Goal: Information Seeking & Learning: Learn about a topic

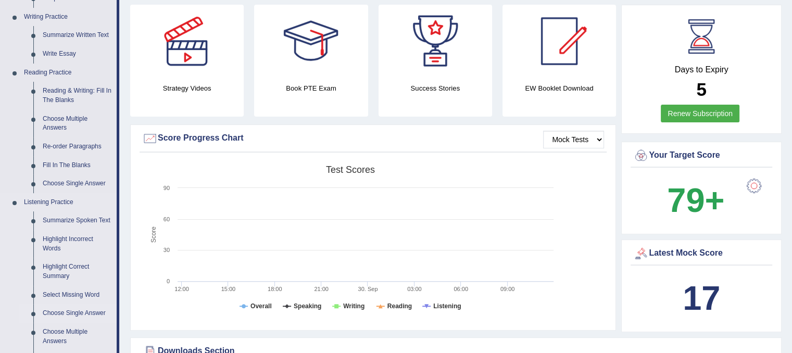
scroll to position [313, 0]
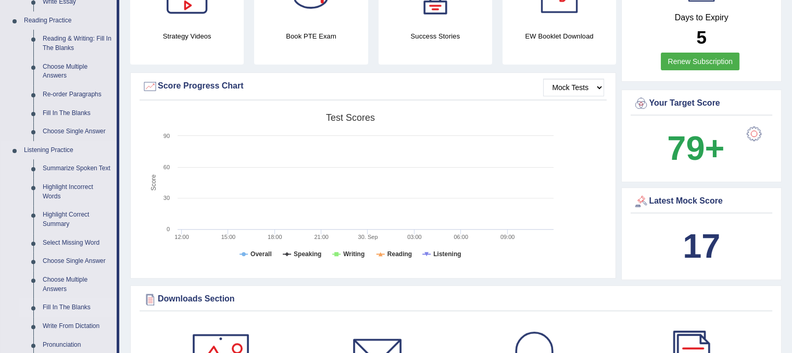
click at [76, 308] on link "Fill In The Blanks" at bounding box center [77, 308] width 79 height 19
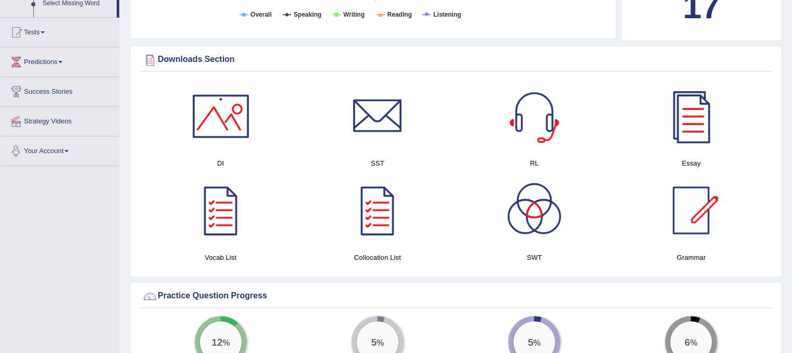
scroll to position [515, 0]
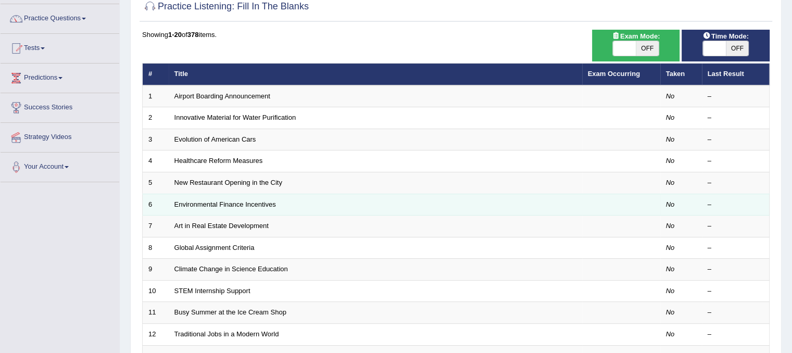
scroll to position [73, 0]
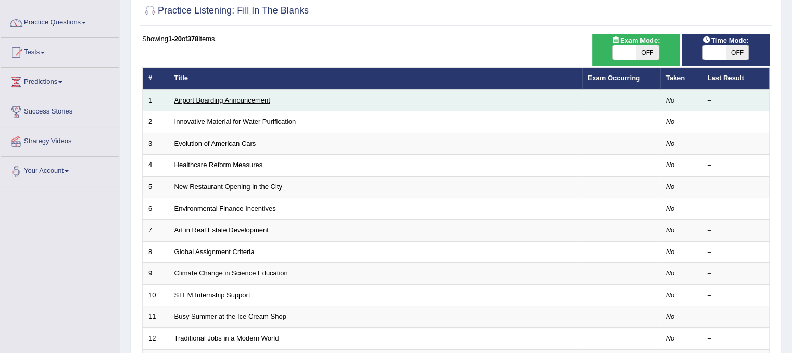
click at [239, 97] on link "Airport Boarding Announcement" at bounding box center [223, 100] width 96 height 8
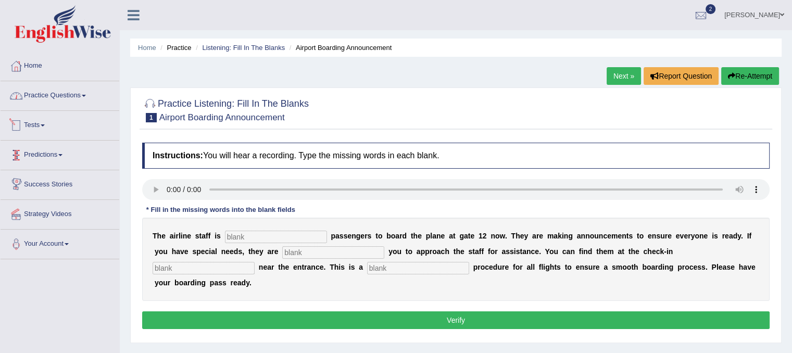
click at [63, 99] on link "Practice Questions" at bounding box center [60, 94] width 119 height 26
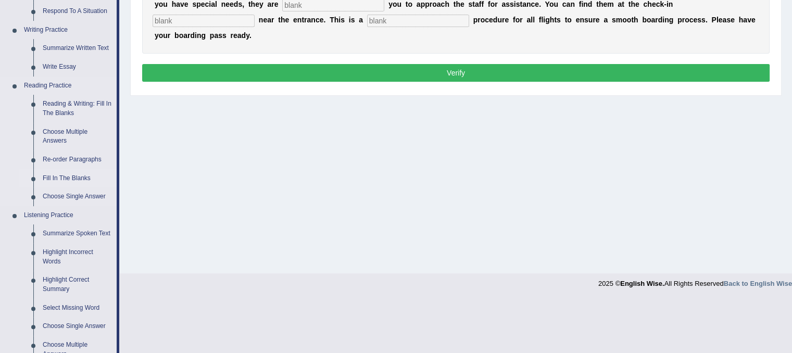
scroll to position [313, 0]
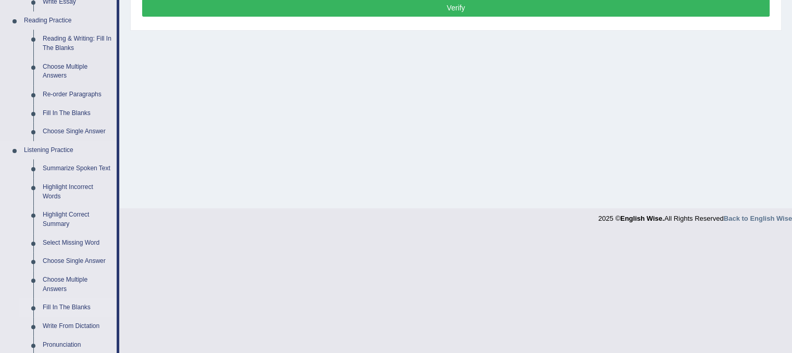
click at [73, 308] on link "Fill In The Blanks" at bounding box center [77, 308] width 79 height 19
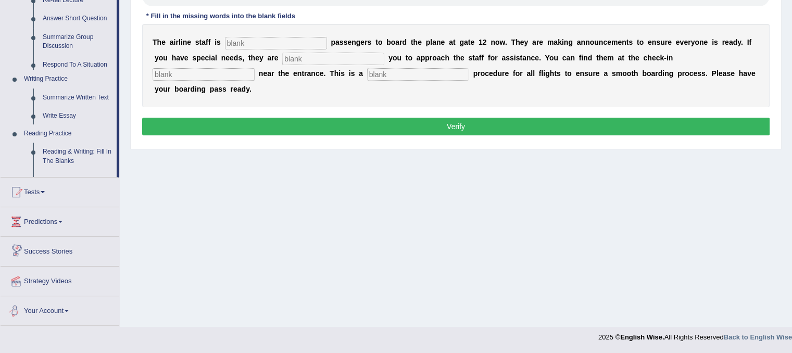
scroll to position [422, 0]
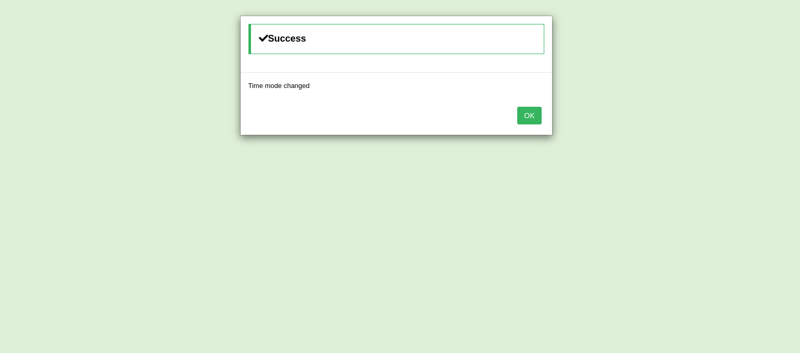
click at [529, 113] on button "OK" at bounding box center [529, 116] width 24 height 18
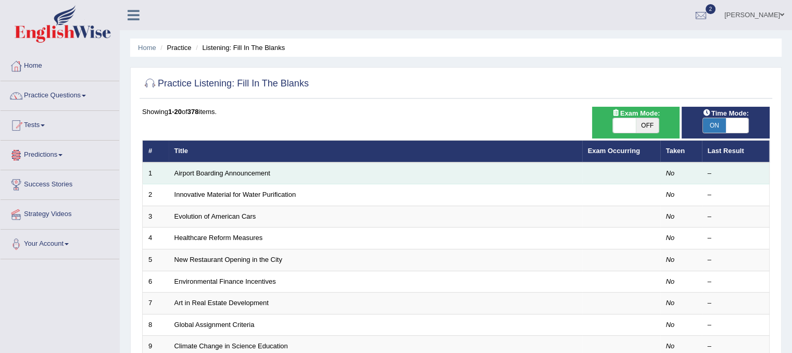
click at [206, 168] on td "Airport Boarding Announcement" at bounding box center [376, 174] width 414 height 22
click at [206, 170] on link "Airport Boarding Announcement" at bounding box center [223, 173] width 96 height 8
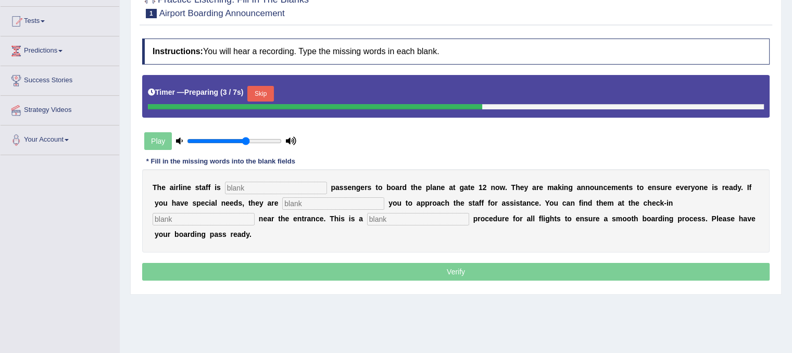
click at [254, 187] on input "text" at bounding box center [276, 188] width 102 height 13
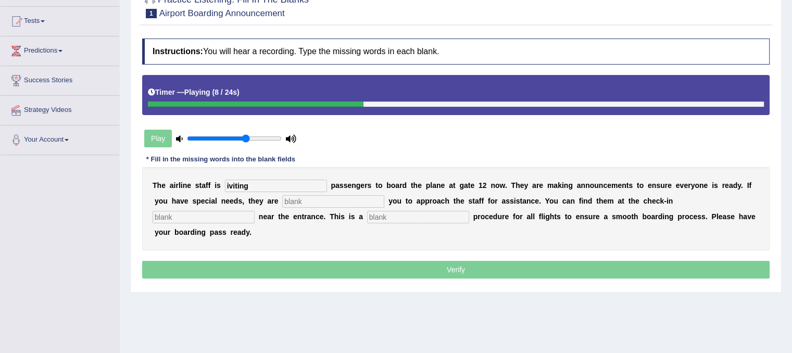
type input "iviting"
click at [361, 203] on input "text" at bounding box center [333, 201] width 102 height 13
type input "approach"
click at [231, 208] on div "T h e a i r l i n e s t a f f i s iviting p a s s e n g e r s t o b o a r d t h…" at bounding box center [456, 208] width 628 height 83
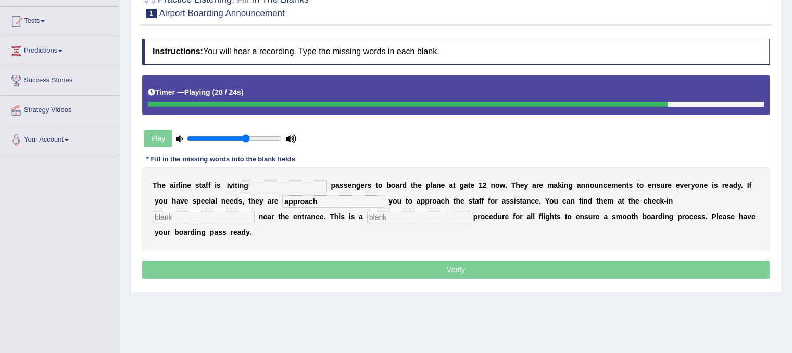
click at [380, 215] on input "text" at bounding box center [418, 217] width 102 height 13
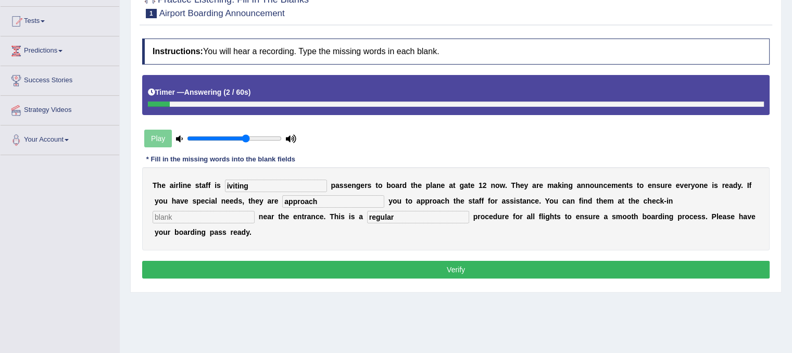
type input "regular"
click at [228, 183] on input "iviting" at bounding box center [276, 186] width 102 height 13
type input "inviting"
click at [325, 201] on input "approach" at bounding box center [333, 201] width 102 height 13
type input "a"
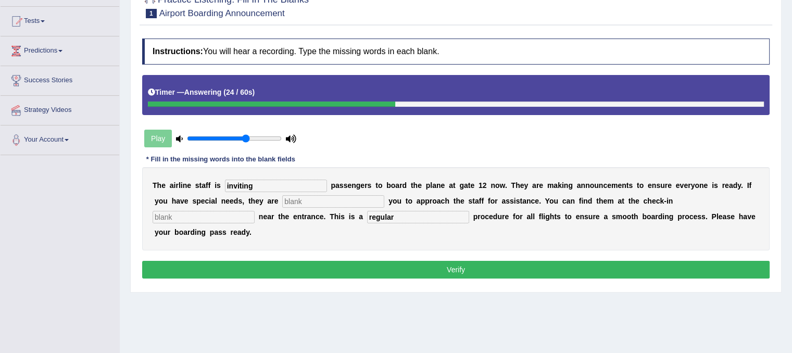
click at [301, 200] on input "text" at bounding box center [333, 201] width 102 height 13
type input "d"
click at [237, 215] on input "text" at bounding box center [204, 217] width 102 height 13
type input "d"
click at [302, 256] on div "Instructions: You will hear a recording. Type the missing words in each blank. …" at bounding box center [456, 159] width 633 height 253
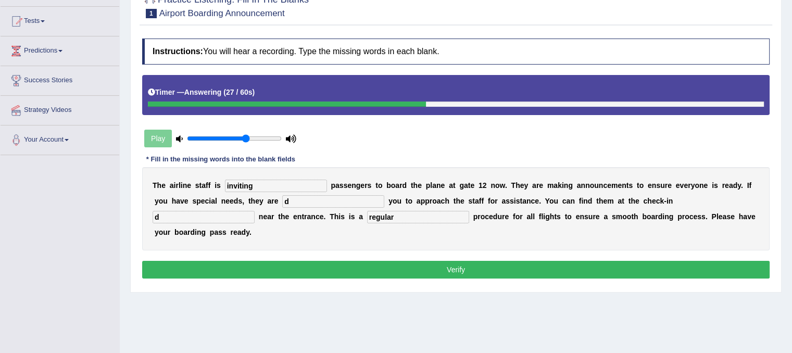
click at [303, 263] on button "Verify" at bounding box center [456, 270] width 628 height 18
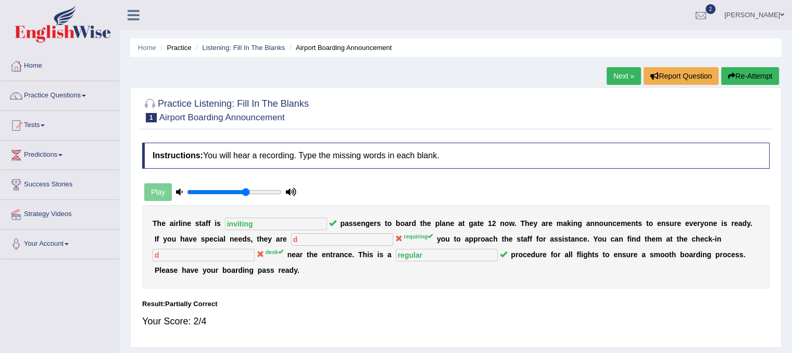
click at [615, 82] on link "Next »" at bounding box center [624, 76] width 34 height 18
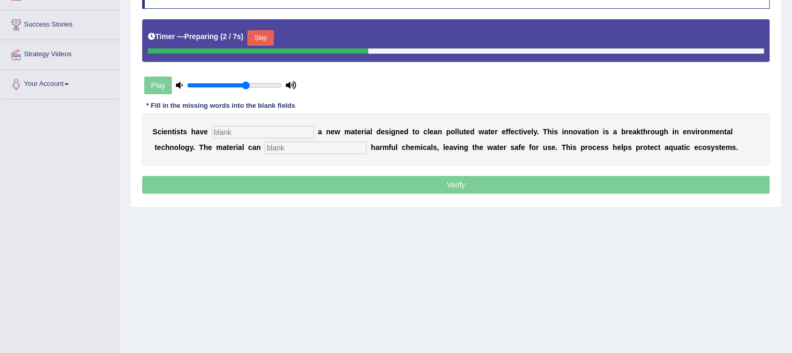
scroll to position [142, 0]
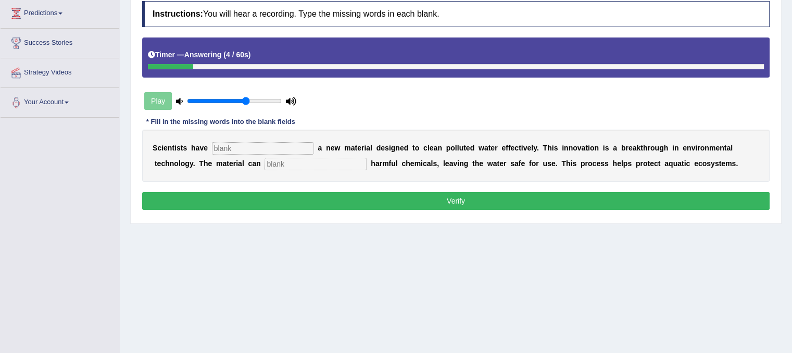
click at [287, 151] on input "text" at bounding box center [263, 148] width 102 height 13
type input "made"
click at [282, 160] on input "text" at bounding box center [316, 164] width 102 height 13
type input "observe"
click at [321, 193] on button "Verify" at bounding box center [456, 201] width 628 height 18
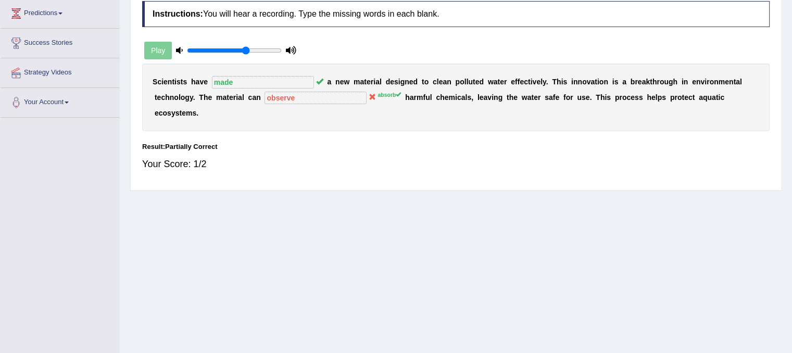
scroll to position [38, 0]
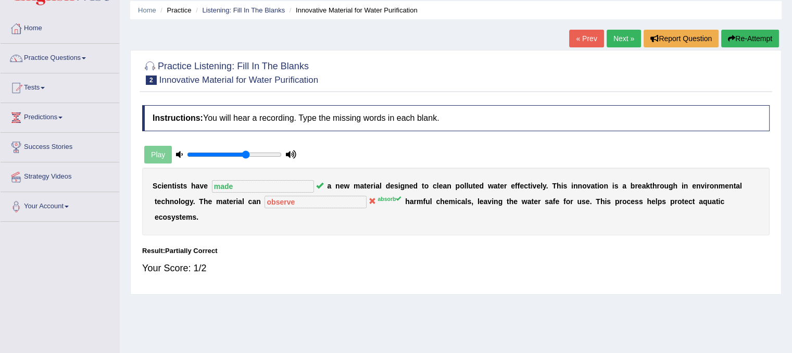
click at [623, 40] on link "Next »" at bounding box center [624, 39] width 34 height 18
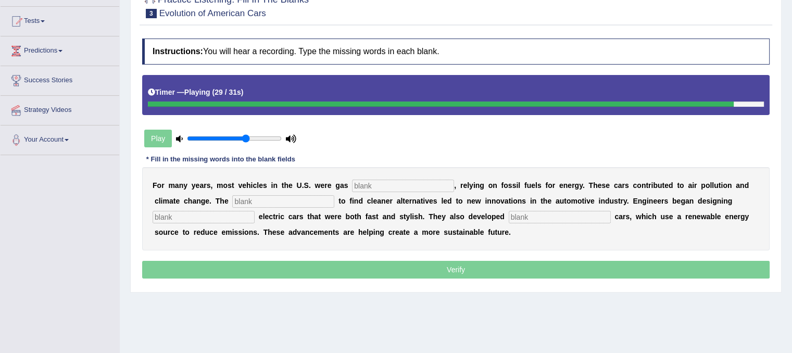
click at [593, 219] on input "text" at bounding box center [560, 217] width 102 height 13
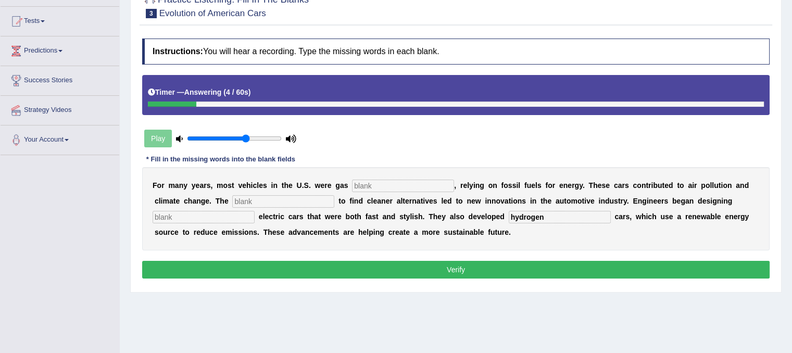
type input "hydrogen"
click at [233, 211] on input "text" at bounding box center [204, 217] width 102 height 13
type input "sleek"
click at [242, 201] on input "text" at bounding box center [283, 201] width 102 height 13
click at [389, 180] on input "text" at bounding box center [403, 186] width 102 height 13
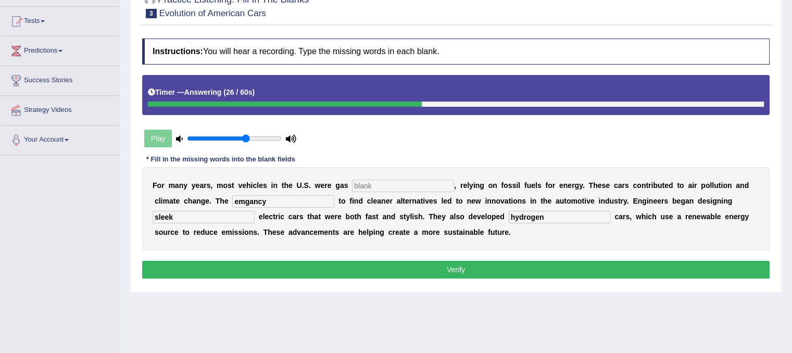
click at [245, 199] on input "emgancy" at bounding box center [283, 201] width 102 height 13
type input "argancy"
click at [389, 186] on input "text" at bounding box center [403, 186] width 102 height 13
click at [380, 184] on input "powereded" at bounding box center [403, 186] width 102 height 13
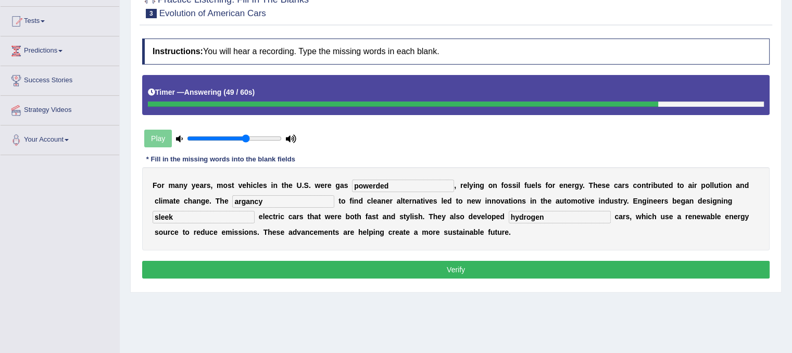
type input "powerded"
click at [317, 261] on button "Verify" at bounding box center [456, 270] width 628 height 18
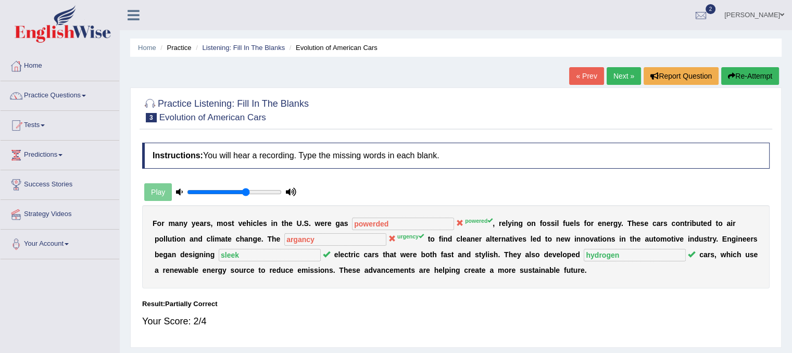
click at [624, 77] on link "Next »" at bounding box center [624, 76] width 34 height 18
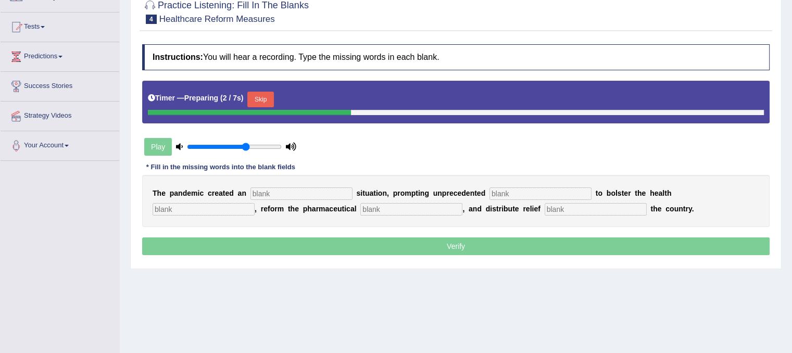
scroll to position [104, 0]
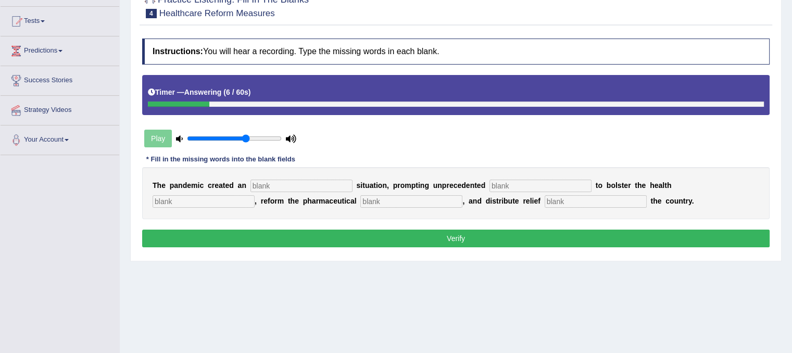
click at [305, 185] on input "text" at bounding box center [302, 186] width 102 height 13
type input "urgent"
click at [552, 184] on input "text" at bounding box center [541, 186] width 102 height 13
type input "contribute"
click at [576, 203] on input "text" at bounding box center [596, 201] width 102 height 13
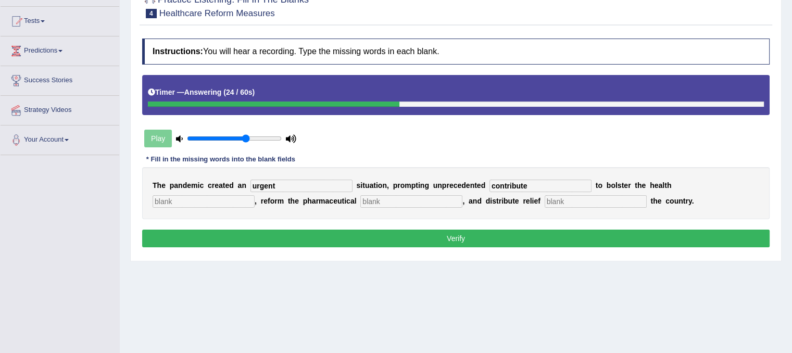
click at [417, 240] on button "Verify" at bounding box center [456, 239] width 628 height 18
click at [220, 200] on input "text" at bounding box center [204, 201] width 102 height 13
type input "s"
click at [402, 198] on input "text" at bounding box center [412, 201] width 102 height 13
type input "s"
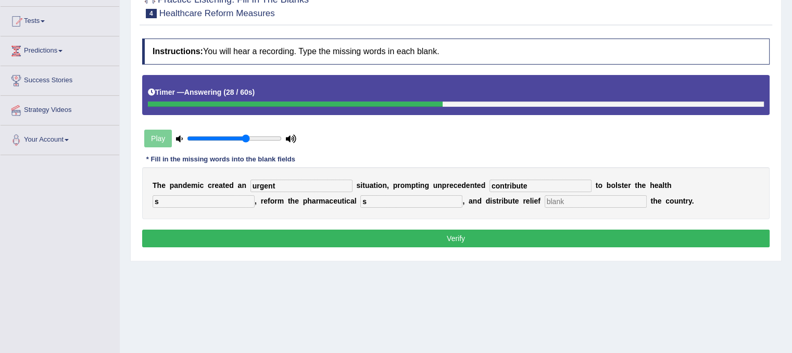
click at [557, 201] on input "text" at bounding box center [596, 201] width 102 height 13
type input "s"
click at [530, 238] on button "Verify" at bounding box center [456, 239] width 628 height 18
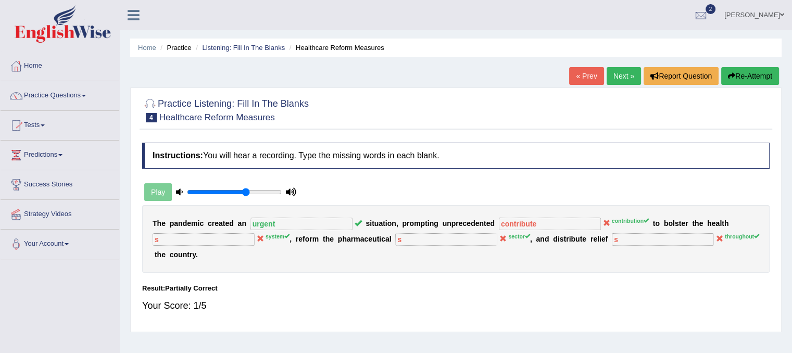
scroll to position [0, 0]
click at [613, 78] on link "Next »" at bounding box center [624, 76] width 34 height 18
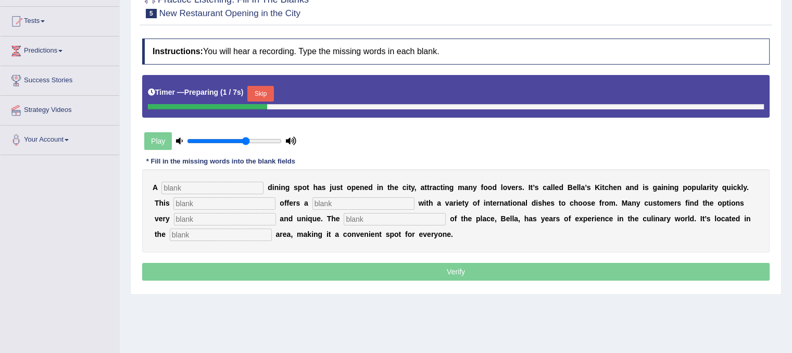
scroll to position [104, 0]
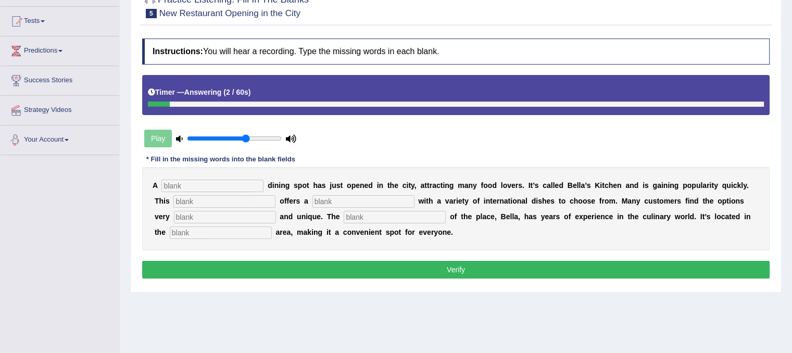
click at [185, 183] on input "text" at bounding box center [213, 186] width 102 height 13
type input "dining"
click at [200, 199] on input "text" at bounding box center [225, 201] width 102 height 13
click at [192, 196] on input "restrurnt" at bounding box center [225, 201] width 102 height 13
click at [193, 199] on input "resturnt" at bounding box center [225, 201] width 102 height 13
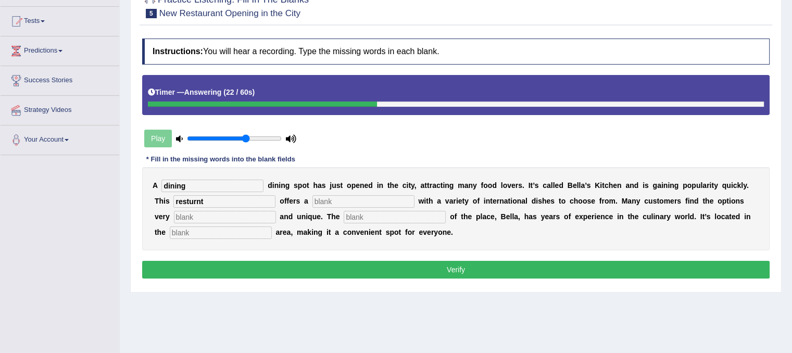
click at [196, 199] on input "resturnt" at bounding box center [225, 201] width 102 height 13
type input "resturent"
click at [340, 201] on input "text" at bounding box center [364, 201] width 102 height 13
type input "menu"
click at [244, 217] on input "text" at bounding box center [225, 217] width 102 height 13
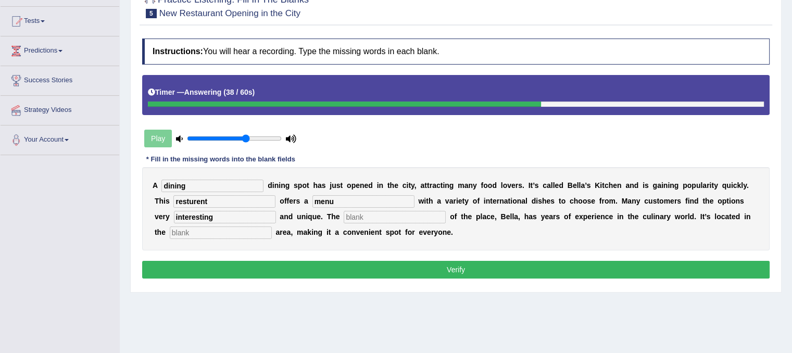
type input "interesting"
click at [352, 215] on input "text" at bounding box center [395, 217] width 102 height 13
type input "owner"
click at [188, 230] on input "text" at bounding box center [221, 233] width 102 height 13
type input "downtown"
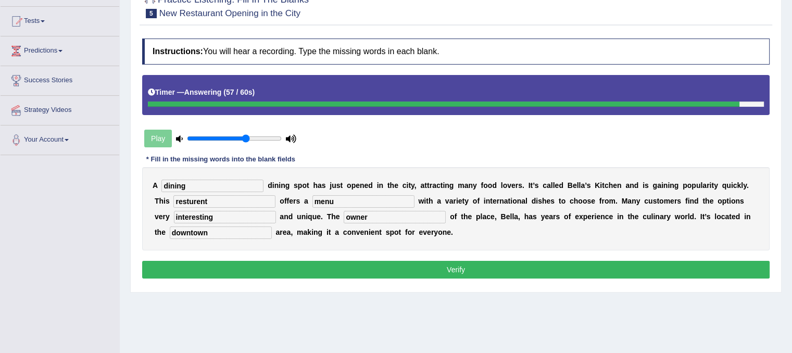
click at [390, 267] on button "Verify" at bounding box center [456, 270] width 628 height 18
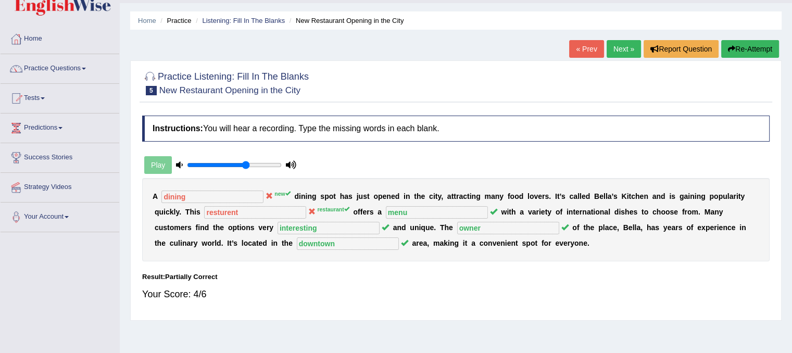
scroll to position [0, 0]
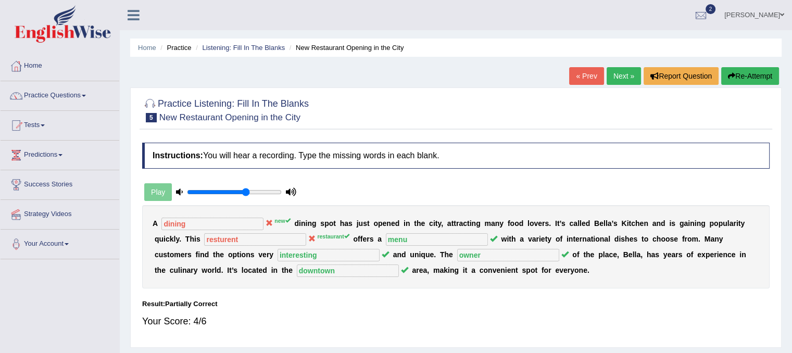
click at [623, 73] on link "Next »" at bounding box center [624, 76] width 34 height 18
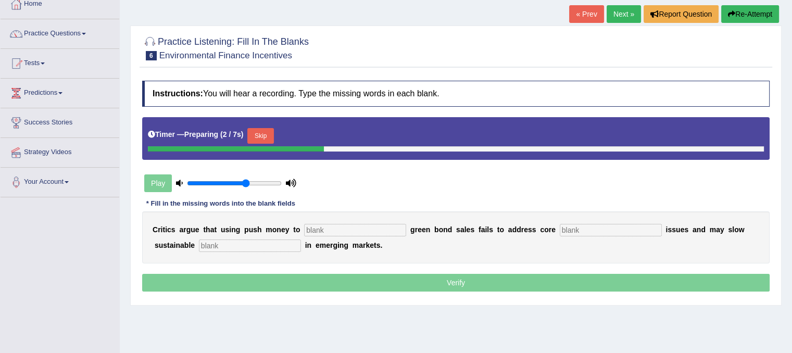
scroll to position [104, 0]
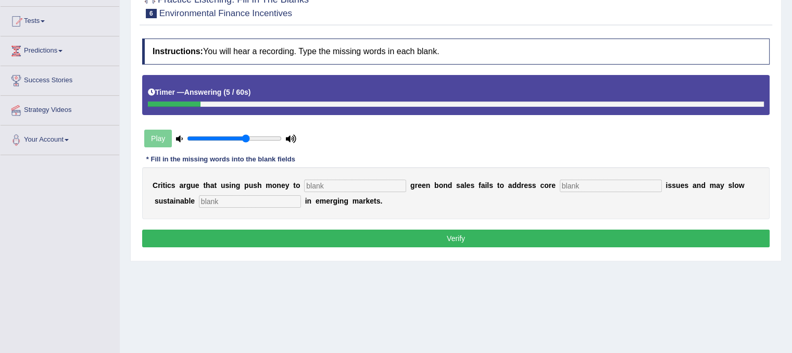
click at [227, 196] on input "text" at bounding box center [250, 201] width 102 height 13
type input "development"
click at [565, 183] on input "text" at bounding box center [611, 186] width 102 height 13
type input "climate"
click at [399, 182] on input "text" at bounding box center [355, 186] width 102 height 13
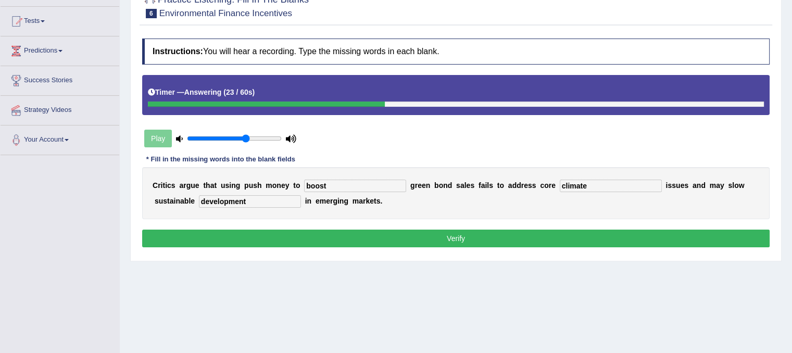
type input "boost"
click at [468, 230] on button "Verify" at bounding box center [456, 239] width 628 height 18
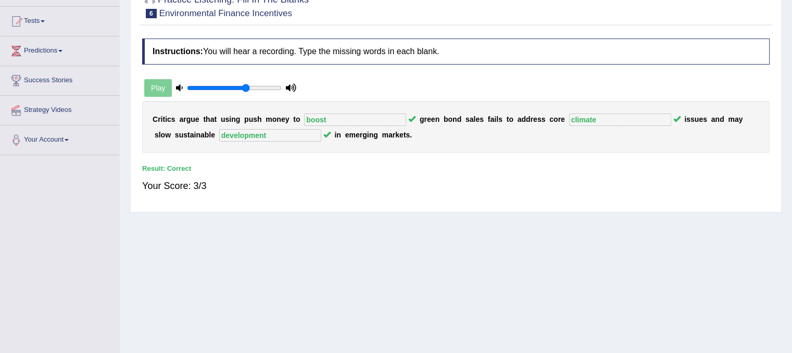
scroll to position [0, 0]
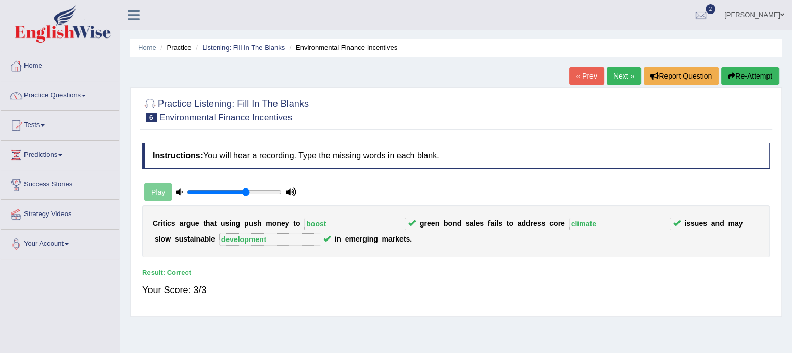
click at [615, 80] on link "Next »" at bounding box center [624, 76] width 34 height 18
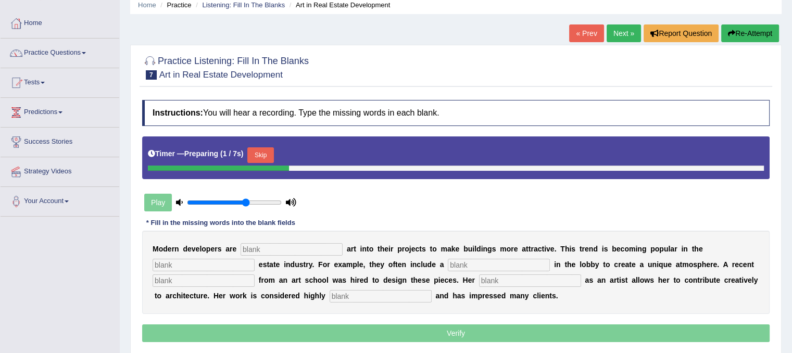
scroll to position [104, 0]
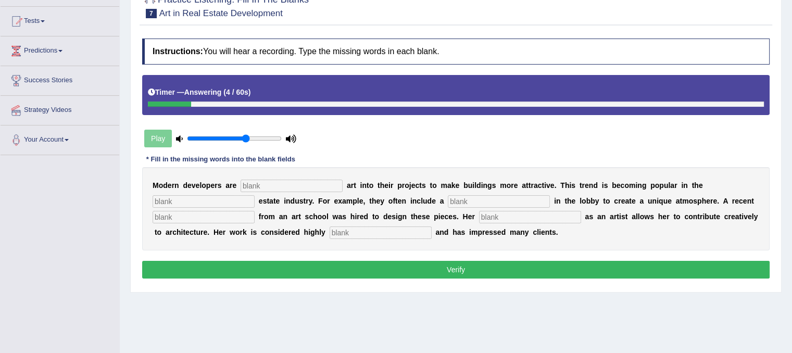
click at [400, 224] on div "M o d e r n d e v e l o p e r s a r e a r t i n t o t h e i r p r o j e c t s t…" at bounding box center [456, 208] width 628 height 83
click at [397, 232] on input "text" at bounding box center [381, 233] width 102 height 13
type input "perfassional"
click at [508, 217] on input "text" at bounding box center [530, 217] width 102 height 13
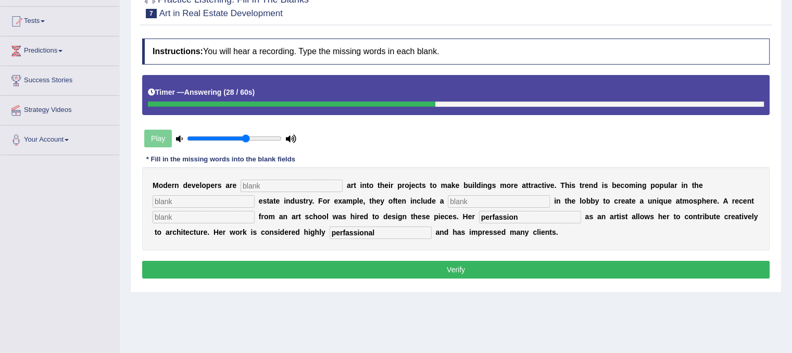
type input "perfassion"
click at [216, 209] on div "M o d e r n d e v e l o p e r s a r e a r t i n t o t h e i r p r o j e c t s t…" at bounding box center [456, 208] width 628 height 83
click at [216, 211] on input "text" at bounding box center [204, 217] width 102 height 13
type input "graduate"
click at [479, 203] on input "text" at bounding box center [499, 201] width 102 height 13
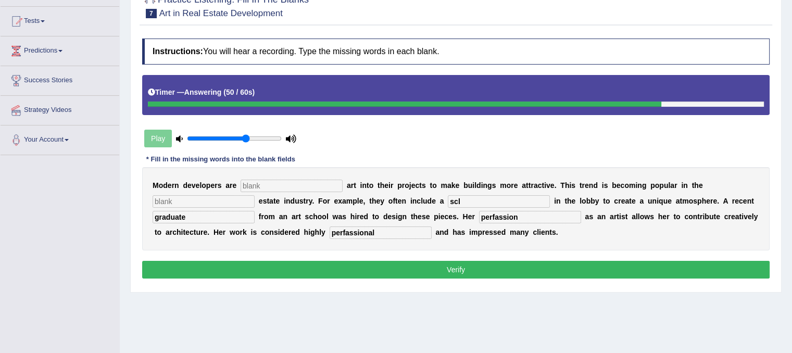
type input "scl"
click at [288, 186] on input "text" at bounding box center [292, 186] width 102 height 13
type input "incoop"
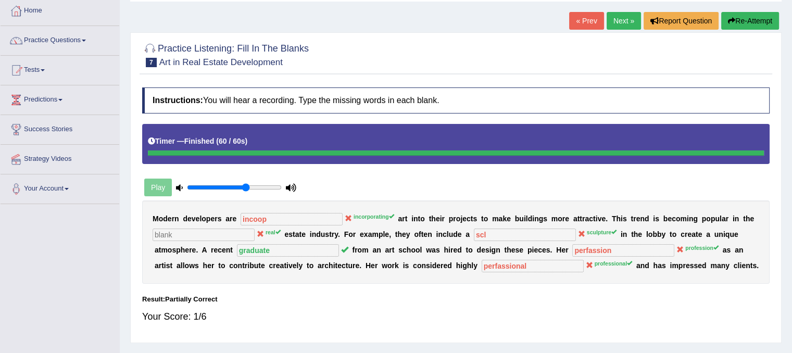
scroll to position [0, 0]
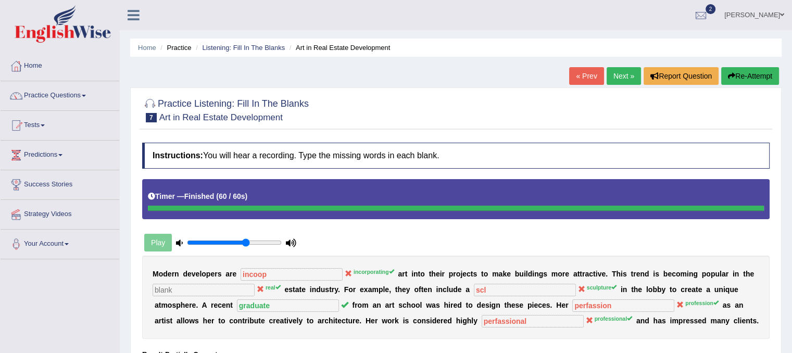
click at [765, 77] on button "Re-Attempt" at bounding box center [751, 76] width 58 height 18
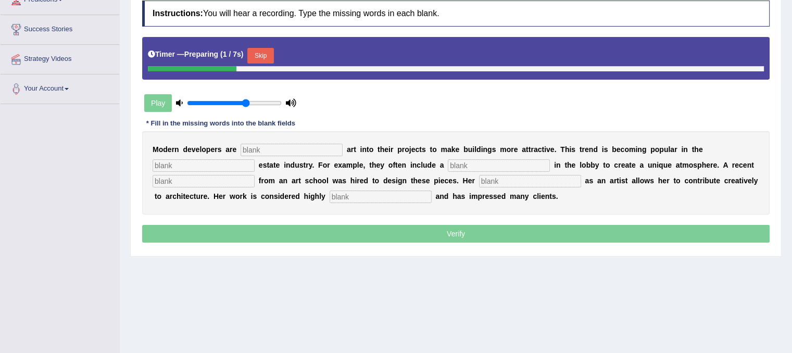
scroll to position [156, 0]
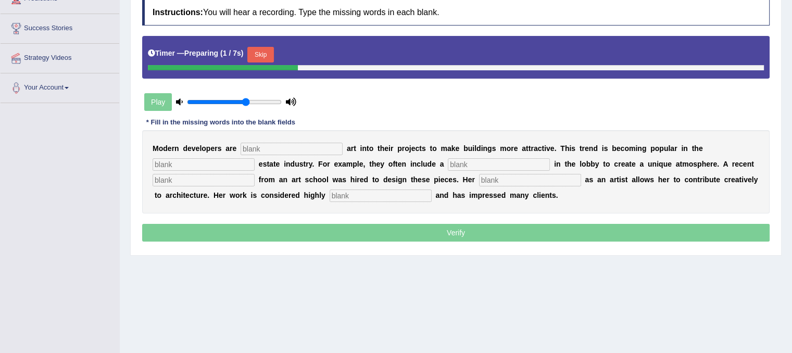
click at [311, 139] on div "M o d e r n d e v e l o p e r s a r e a r t i n t o t h e i r p r o j e c t s t…" at bounding box center [456, 171] width 628 height 83
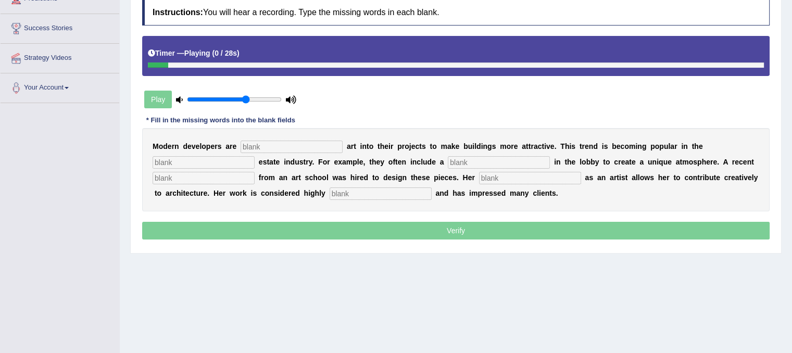
click at [296, 144] on input "text" at bounding box center [292, 147] width 102 height 13
type input "incooprating"
click at [181, 164] on input "text" at bounding box center [204, 162] width 102 height 13
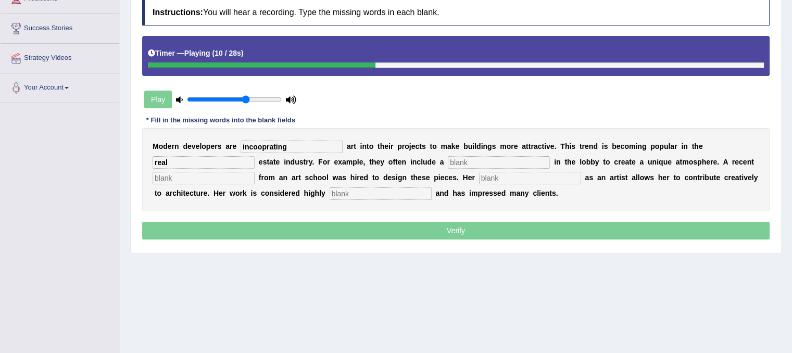
type input "real"
click at [468, 161] on input "text" at bounding box center [499, 162] width 102 height 13
type input "sclputure"
click at [229, 172] on input "text" at bounding box center [204, 178] width 102 height 13
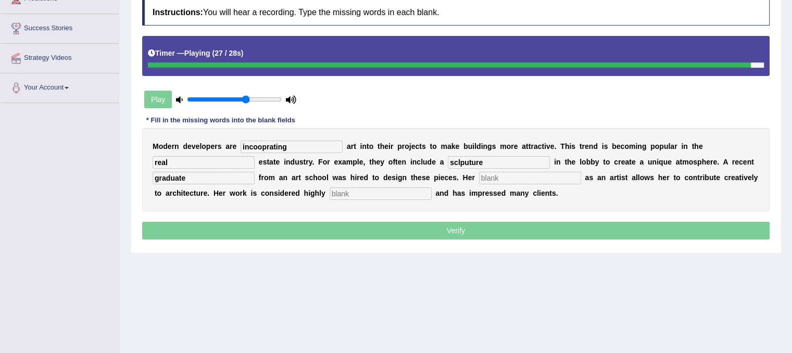
type input "graduate"
click at [513, 172] on input "text" at bounding box center [530, 178] width 102 height 13
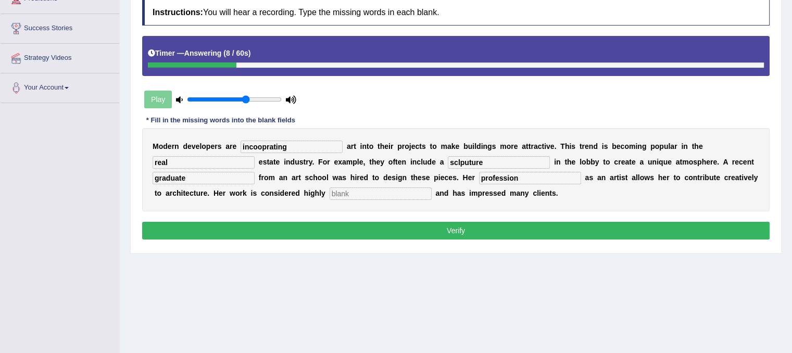
click at [499, 176] on input "profession" at bounding box center [530, 178] width 102 height 13
type input "profassion"
click at [385, 192] on input "text" at bounding box center [381, 194] width 102 height 13
type input "professional"
click at [453, 229] on button "Verify" at bounding box center [456, 231] width 628 height 18
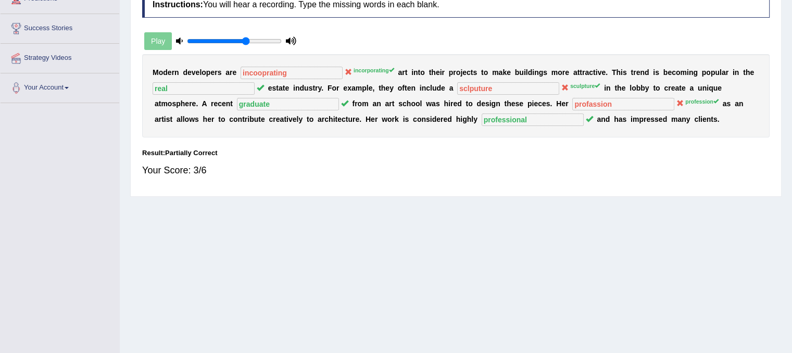
drag, startPoint x: 269, startPoint y: 90, endPoint x: 271, endPoint y: 98, distance: 8.1
click at [269, 93] on div "M o d e r n d e v e l o p e r s a r e incooprating incorporating a r t i n t o …" at bounding box center [456, 95] width 628 height 83
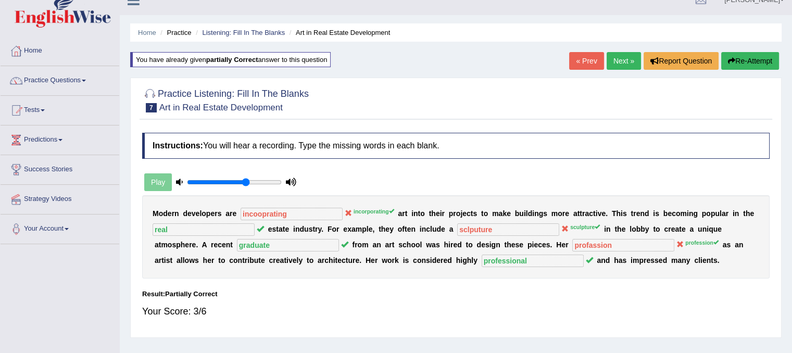
scroll to position [0, 0]
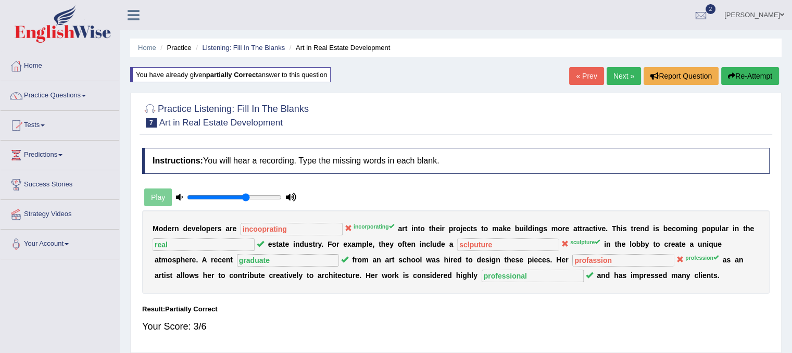
click at [622, 78] on link "Next »" at bounding box center [624, 76] width 34 height 18
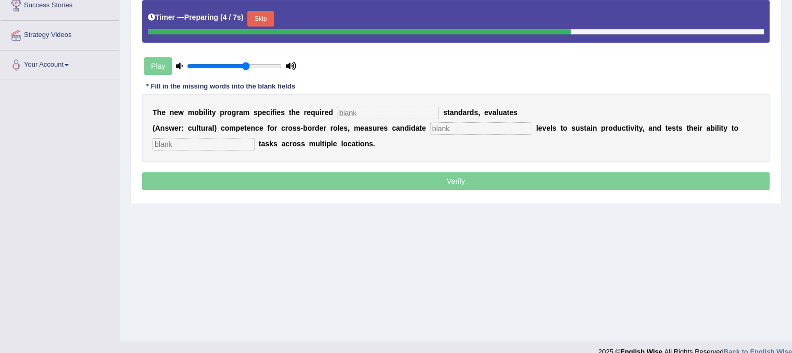
scroll to position [194, 0]
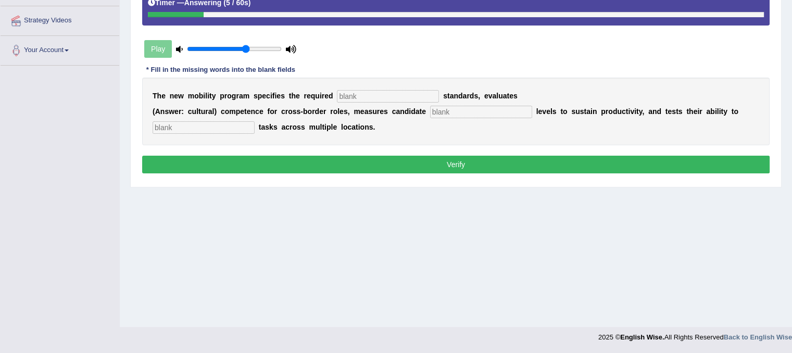
click at [200, 126] on input "text" at bounding box center [204, 127] width 102 height 13
type input "l"
type input "test"
click at [454, 111] on input "text" at bounding box center [481, 112] width 102 height 13
type input "energy"
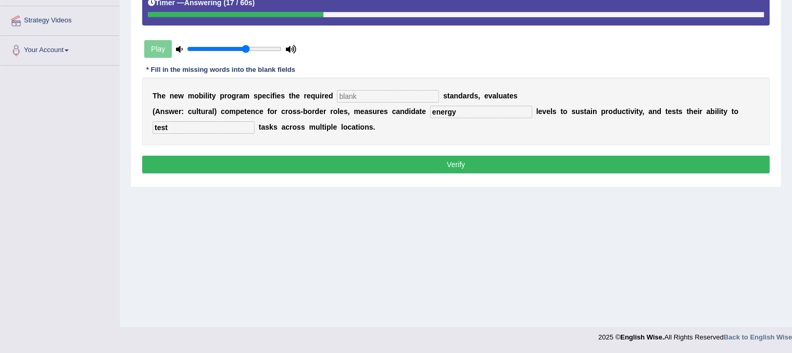
click at [391, 105] on div "T h e n e w m o b i l i t y p r o g r a m s p e c i f i e s t h e r e q u i r e…" at bounding box center [456, 112] width 628 height 68
click at [391, 94] on input "text" at bounding box center [388, 96] width 102 height 13
type input "qualifications"
click at [442, 163] on button "Verify" at bounding box center [456, 165] width 628 height 18
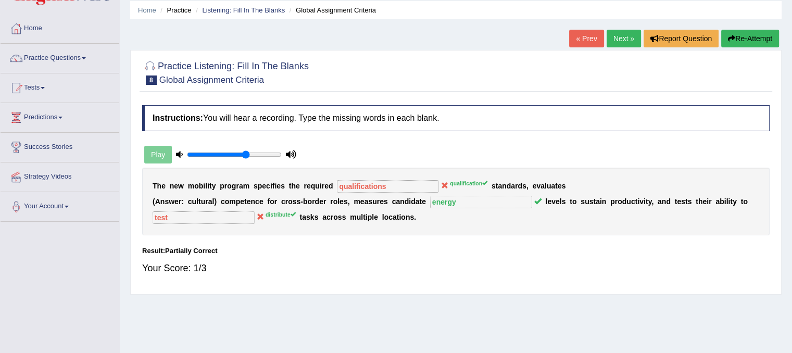
scroll to position [0, 0]
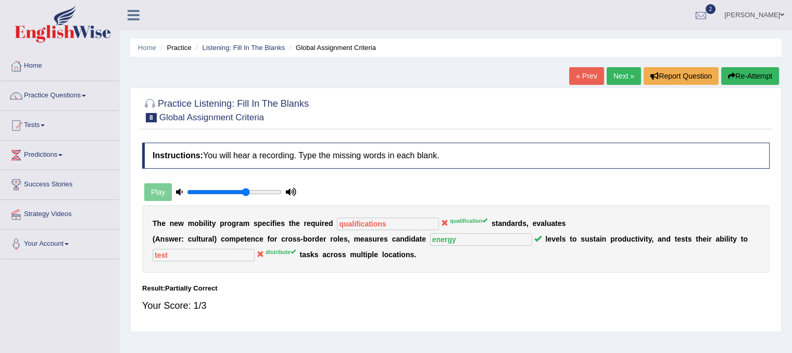
click at [618, 76] on link "Next »" at bounding box center [624, 76] width 34 height 18
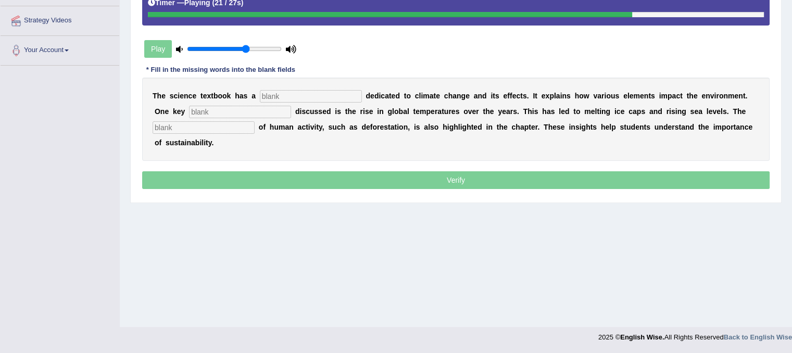
click at [551, 123] on b "h" at bounding box center [551, 127] width 5 height 8
click at [231, 123] on input "text" at bounding box center [204, 127] width 102 height 13
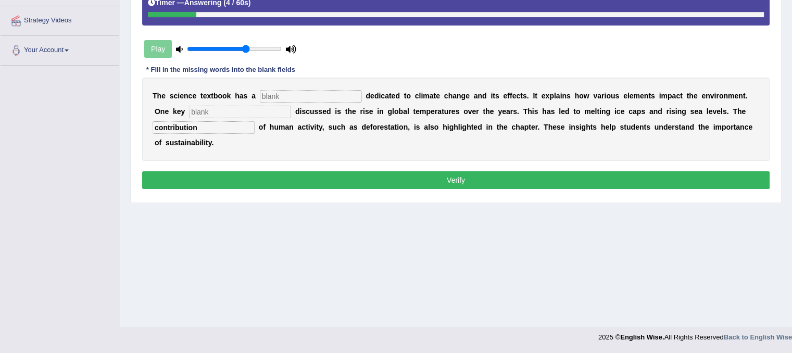
type input "contribution"
click at [245, 112] on input "text" at bounding box center [240, 112] width 102 height 13
type input "factor"
click at [292, 95] on input "text" at bounding box center [311, 96] width 102 height 13
type input "section"
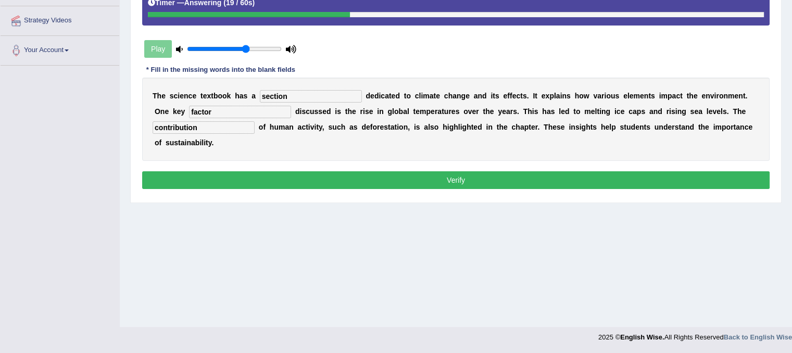
click at [387, 178] on button "Verify" at bounding box center [456, 180] width 628 height 18
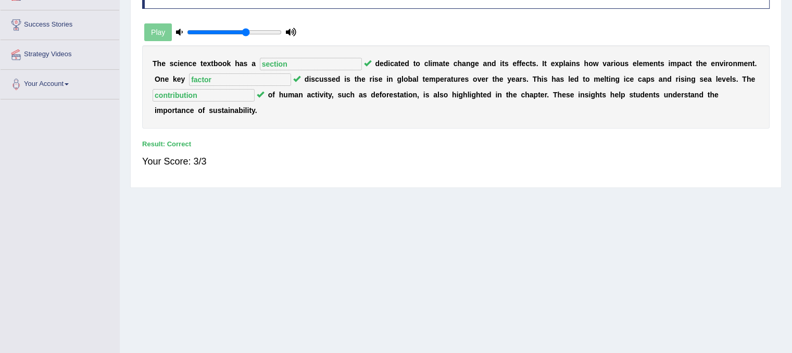
scroll to position [38, 0]
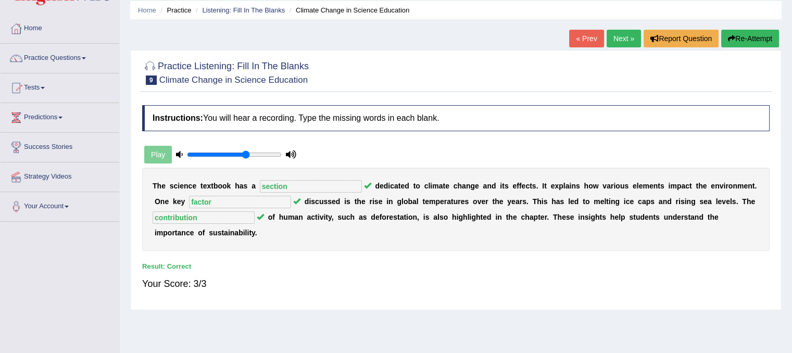
click at [616, 35] on link "Next »" at bounding box center [624, 39] width 34 height 18
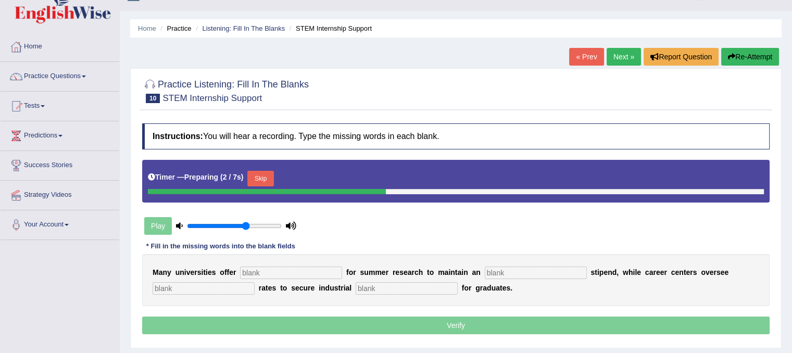
scroll to position [52, 0]
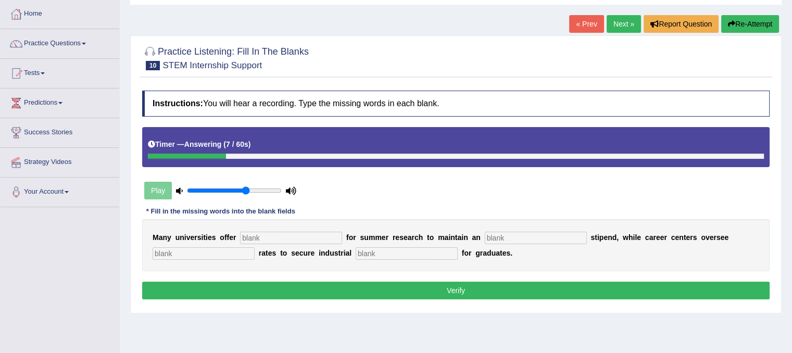
click at [264, 241] on input "text" at bounding box center [291, 238] width 102 height 13
type input "subsides"
click at [525, 234] on input "text" at bounding box center [536, 238] width 102 height 13
type input "avarage"
click at [222, 249] on input "text" at bounding box center [204, 253] width 102 height 13
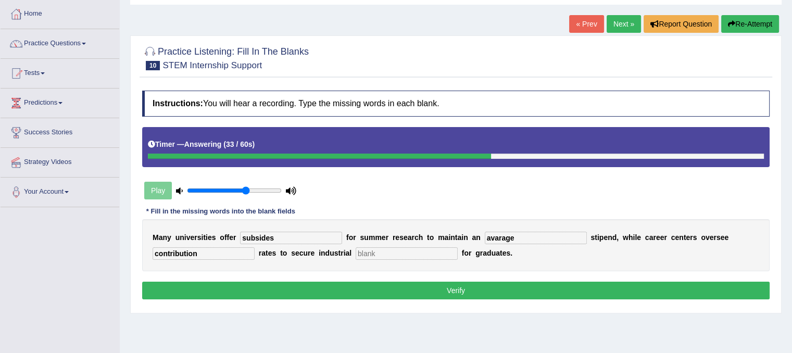
type input "contribution"
click at [370, 251] on input "text" at bounding box center [407, 253] width 102 height 13
type input "student"
click at [436, 288] on button "Verify" at bounding box center [456, 291] width 628 height 18
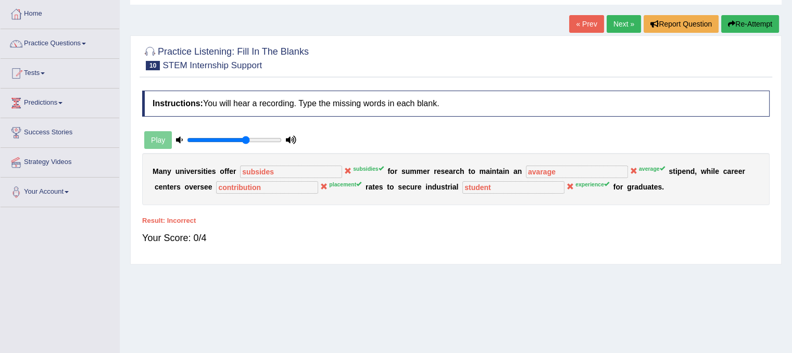
click at [753, 21] on button "Re-Attempt" at bounding box center [751, 24] width 58 height 18
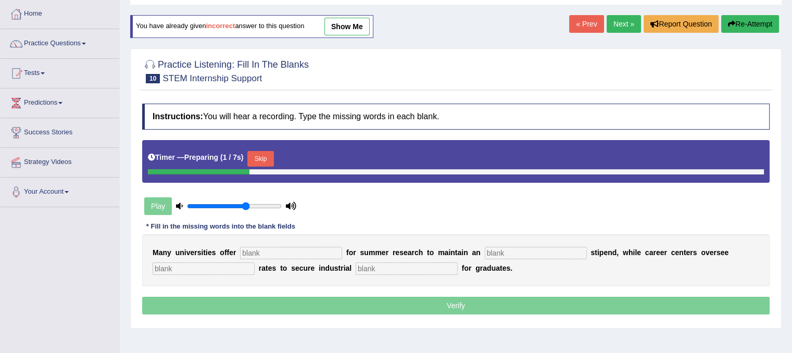
click at [313, 250] on input "text" at bounding box center [291, 253] width 102 height 13
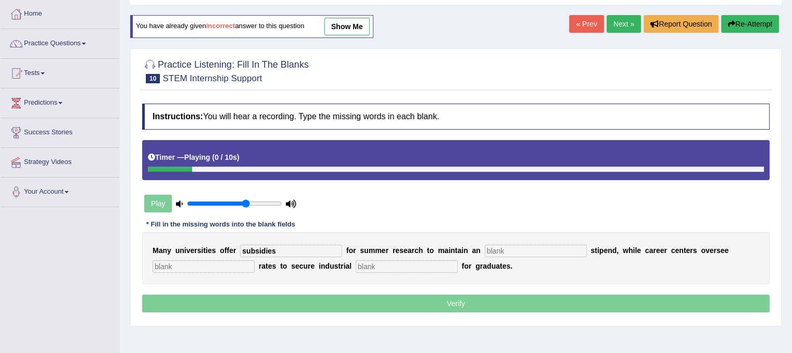
type input "subsidies"
click at [552, 251] on input "text" at bounding box center [536, 251] width 102 height 13
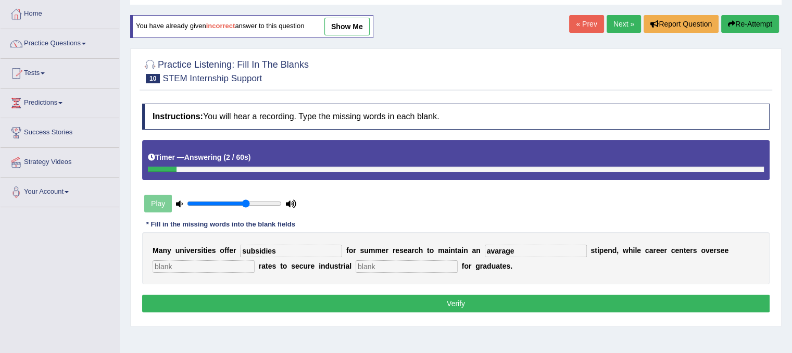
type input "avarage"
click at [416, 267] on input "text" at bounding box center [407, 267] width 102 height 13
click at [239, 264] on input "text" at bounding box center [204, 267] width 102 height 13
type input "placement"
click at [382, 266] on input "text" at bounding box center [407, 267] width 102 height 13
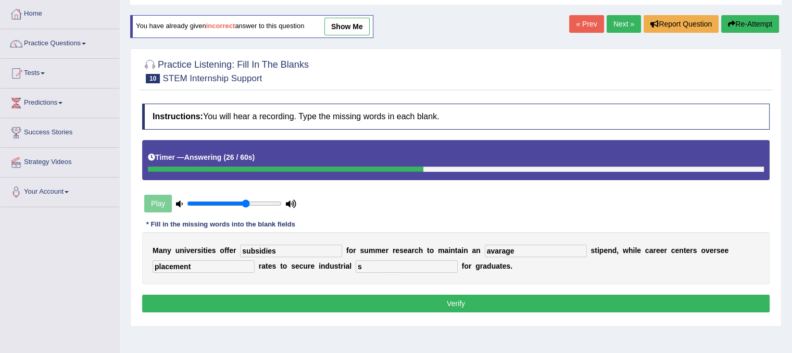
type input "s"
click at [422, 296] on button "Verify" at bounding box center [456, 304] width 628 height 18
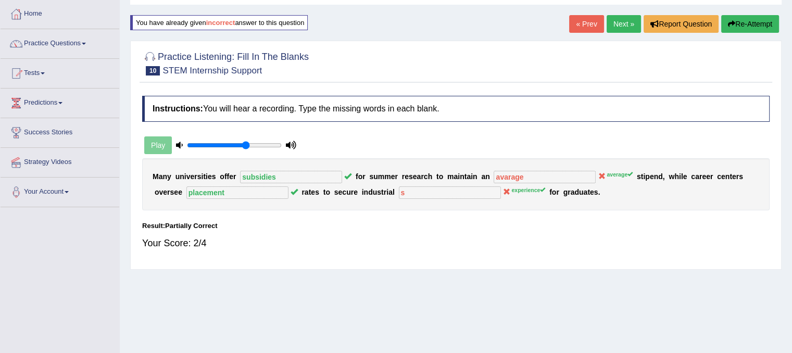
click at [623, 26] on link "Next »" at bounding box center [624, 24] width 34 height 18
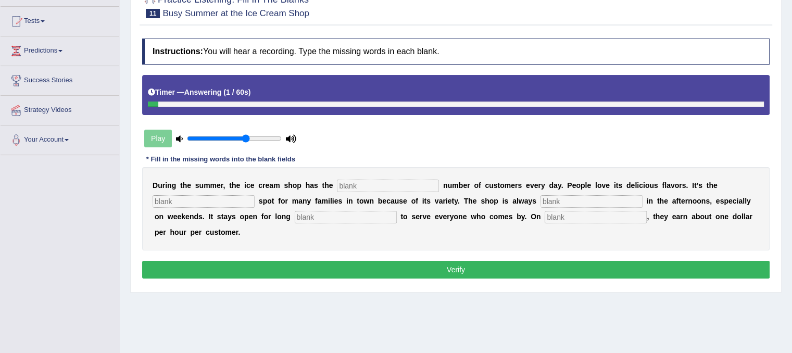
click at [620, 218] on input "text" at bounding box center [596, 217] width 102 height 13
type input "average"
click at [373, 213] on input "text" at bounding box center [346, 217] width 102 height 13
type input "hours"
click at [556, 200] on input "text" at bounding box center [592, 201] width 102 height 13
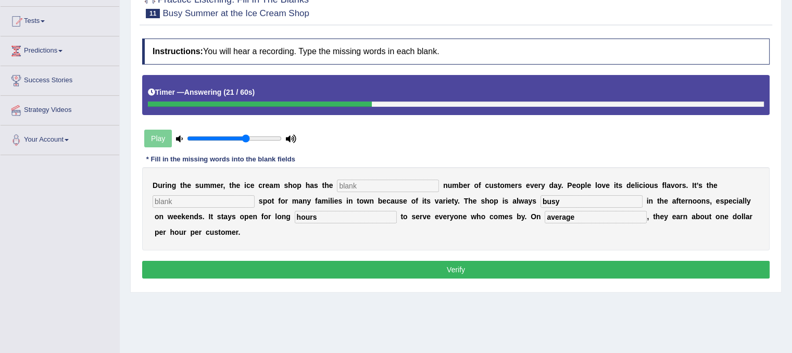
type input "busy"
click at [242, 200] on input "text" at bounding box center [204, 201] width 102 height 13
type input "favrote"
click at [354, 180] on input "text" at bounding box center [388, 186] width 102 height 13
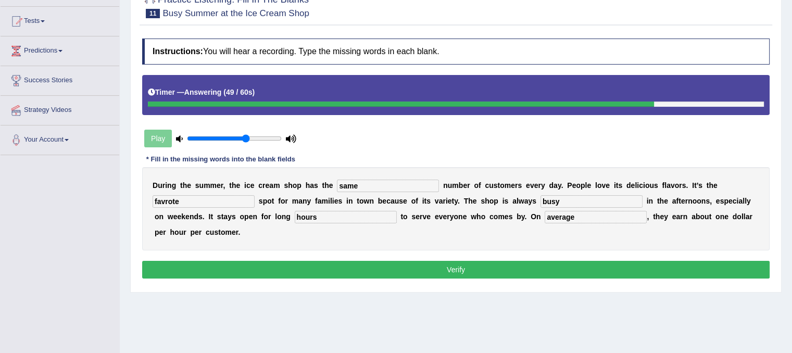
type input "same"
click at [172, 200] on input "favrote" at bounding box center [204, 201] width 102 height 13
type input "favroite"
click at [242, 268] on button "Verify" at bounding box center [456, 270] width 628 height 18
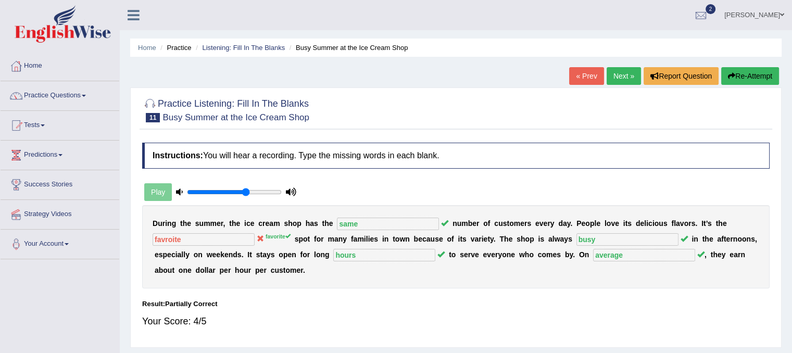
click at [619, 78] on link "Next »" at bounding box center [624, 76] width 34 height 18
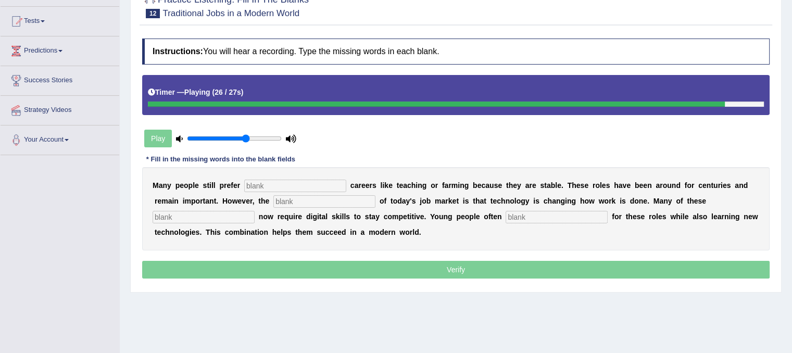
click at [545, 221] on div "M a n y p e o p l e s t i l l p r e f e r c a r e e r s l i k e t e a c h i n g…" at bounding box center [456, 208] width 628 height 83
click at [547, 217] on input "text" at bounding box center [557, 217] width 102 height 13
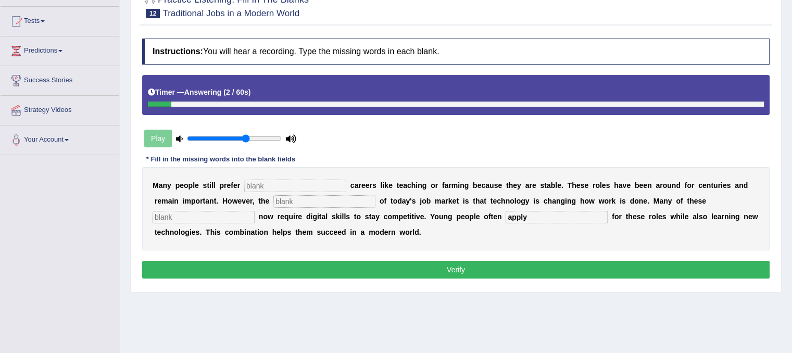
type input "apply"
click at [220, 217] on input "text" at bounding box center [204, 217] width 102 height 13
type input "jobs"
click at [289, 200] on input "text" at bounding box center [325, 201] width 102 height 13
type input "reality"
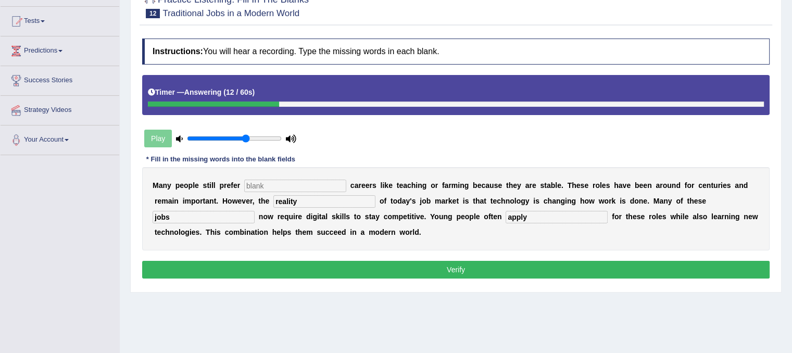
click at [289, 189] on input "text" at bounding box center [295, 186] width 102 height 13
type input "traditional"
click at [339, 265] on button "Verify" at bounding box center [456, 270] width 628 height 18
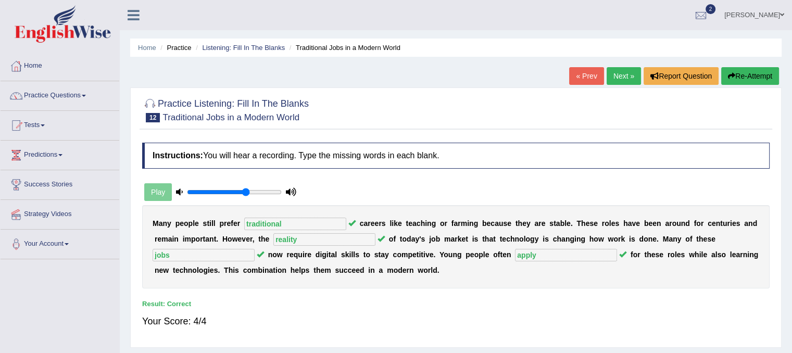
click at [611, 78] on link "Next »" at bounding box center [624, 76] width 34 height 18
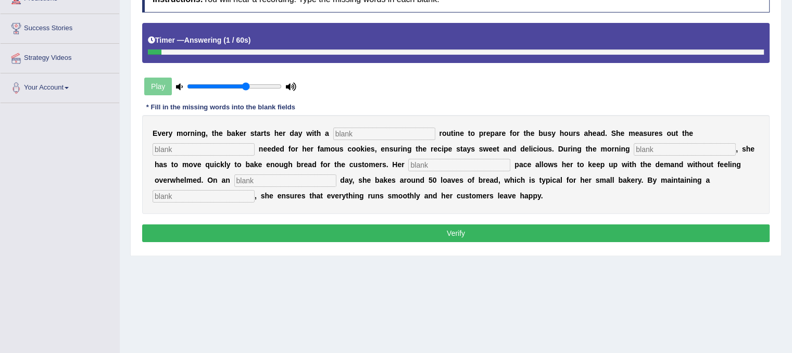
click at [208, 196] on input "text" at bounding box center [204, 196] width 102 height 13
type input "workflow"
click at [250, 180] on input "text" at bounding box center [285, 181] width 102 height 13
type input "average"
click at [469, 159] on input "text" at bounding box center [459, 165] width 102 height 13
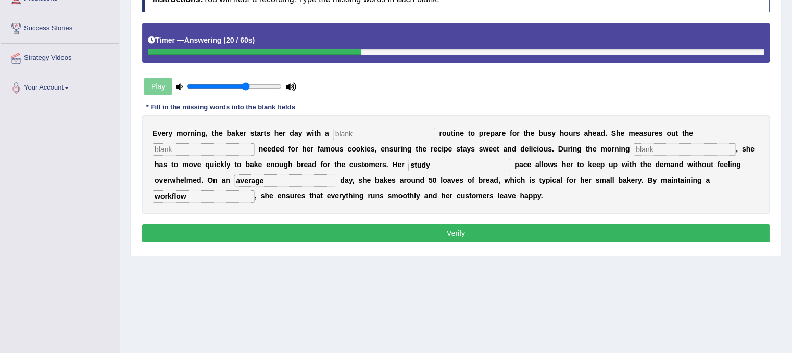
type input "study"
click at [663, 143] on input "text" at bounding box center [685, 149] width 102 height 13
type input "rush"
click at [196, 143] on input "text" at bounding box center [204, 149] width 102 height 13
type input "sugar"
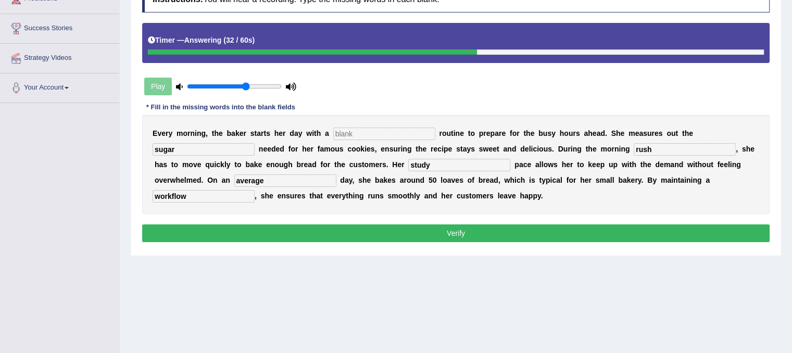
click at [348, 128] on input "text" at bounding box center [384, 134] width 102 height 13
type input "simple"
click at [454, 229] on button "Verify" at bounding box center [456, 234] width 628 height 18
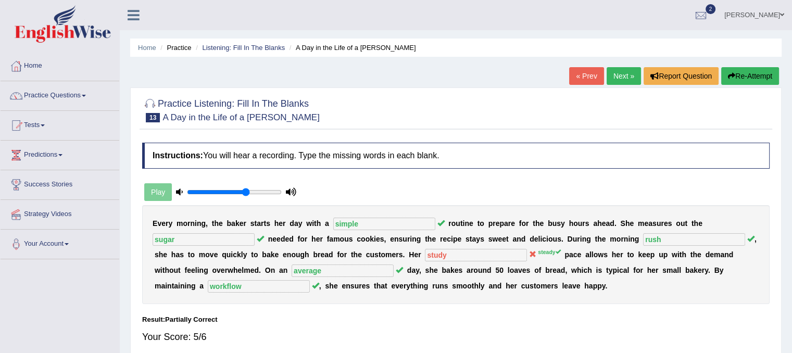
click at [610, 78] on link "Next »" at bounding box center [624, 76] width 34 height 18
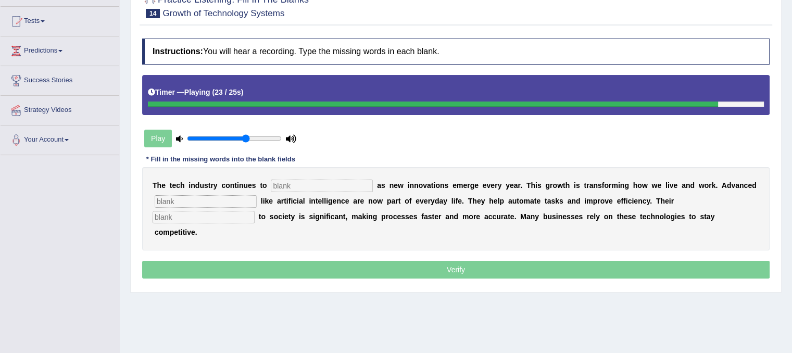
click at [215, 217] on input "text" at bounding box center [204, 217] width 102 height 13
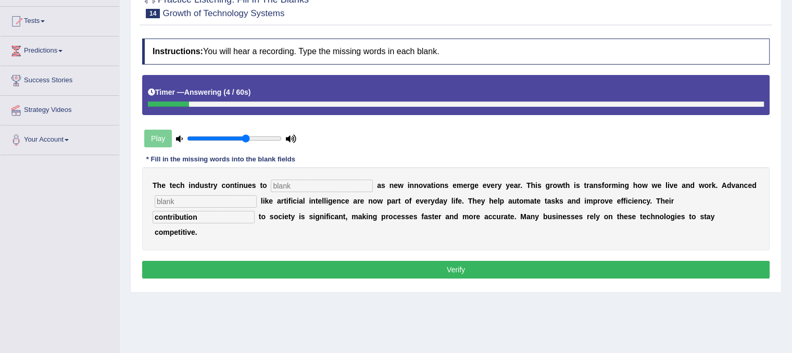
type input "contribution"
click at [208, 198] on input "text" at bounding box center [206, 201] width 102 height 13
type input "system"
click at [290, 185] on input "text" at bounding box center [322, 186] width 102 height 13
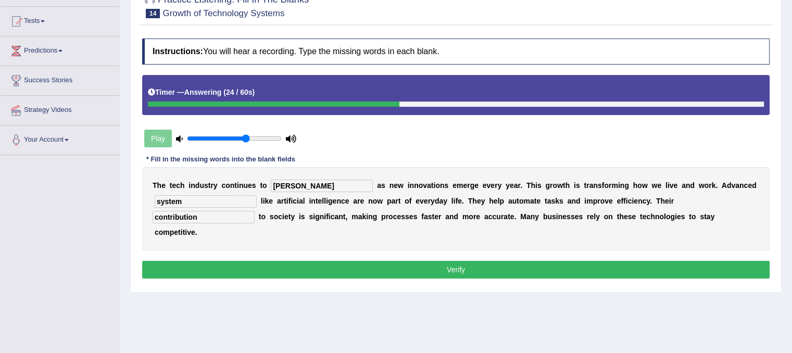
type input "[PERSON_NAME]"
click at [255, 267] on button "Verify" at bounding box center [456, 270] width 628 height 18
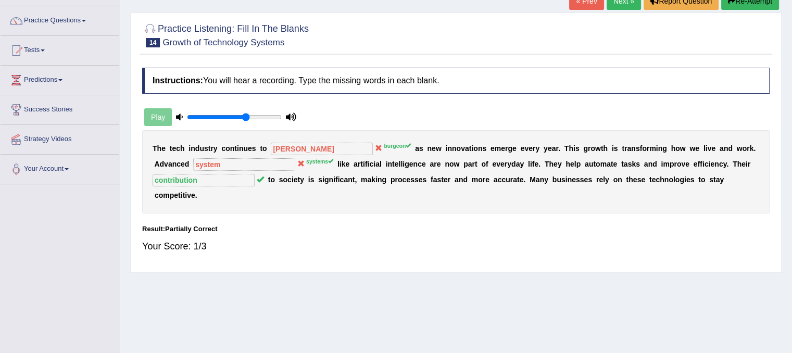
scroll to position [52, 0]
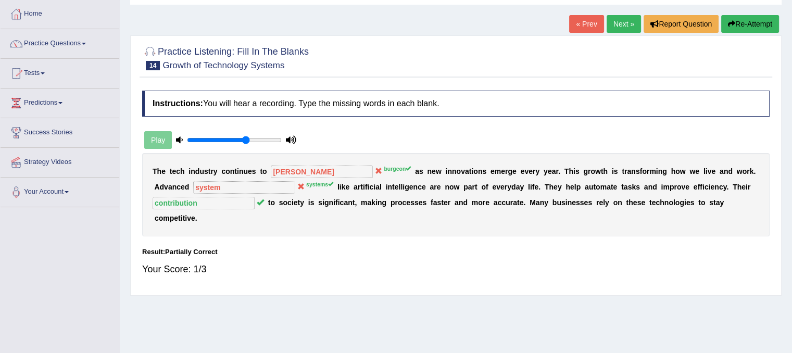
click at [734, 24] on button "Re-Attempt" at bounding box center [751, 24] width 58 height 18
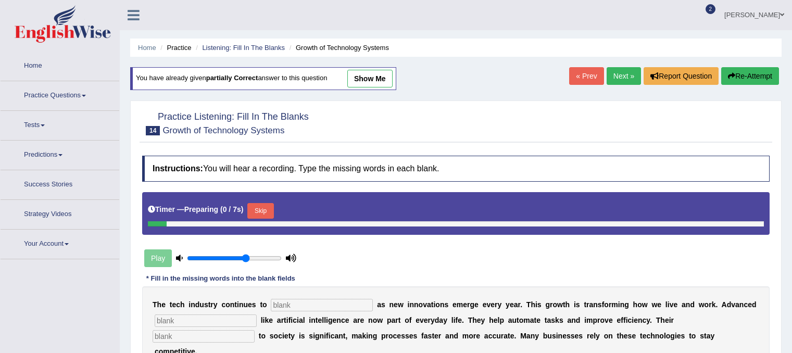
click at [314, 299] on input "text" at bounding box center [322, 305] width 102 height 13
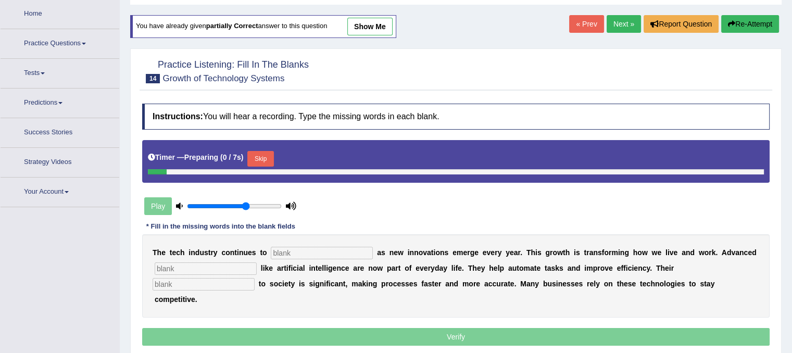
scroll to position [52, 0]
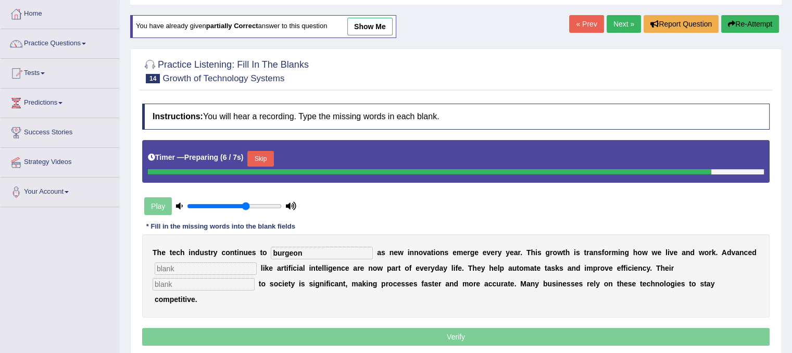
type input "burgeon"
click at [231, 268] on input "text" at bounding box center [206, 269] width 102 height 13
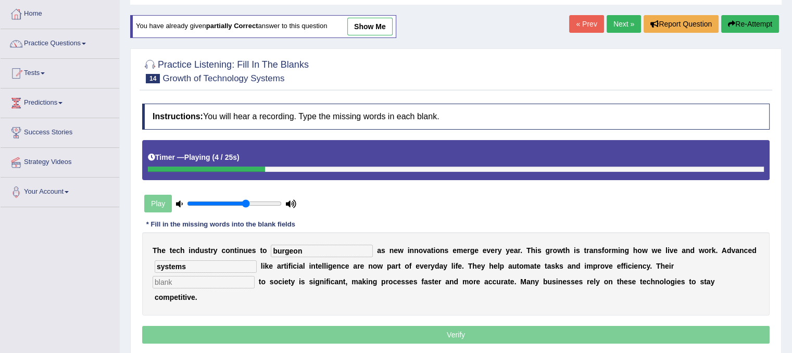
type input "systems"
click at [217, 283] on input "text" at bounding box center [204, 282] width 102 height 13
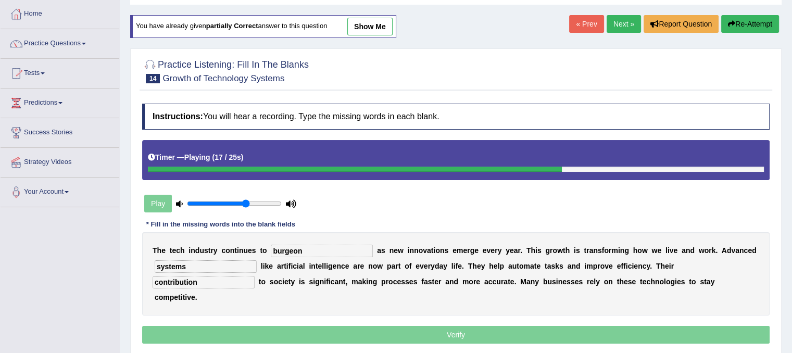
type input "contribution"
click at [269, 340] on p "Verify" at bounding box center [456, 335] width 628 height 18
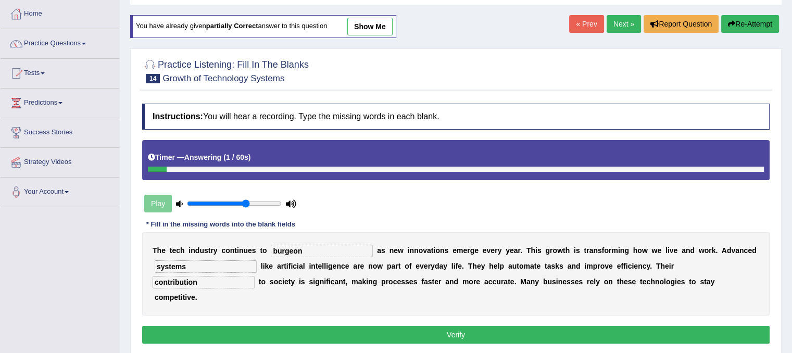
click at [270, 340] on button "Verify" at bounding box center [456, 335] width 628 height 18
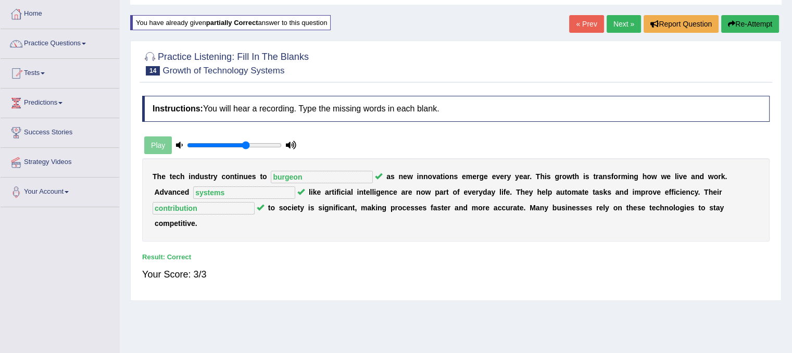
click at [609, 27] on link "Next »" at bounding box center [624, 24] width 34 height 18
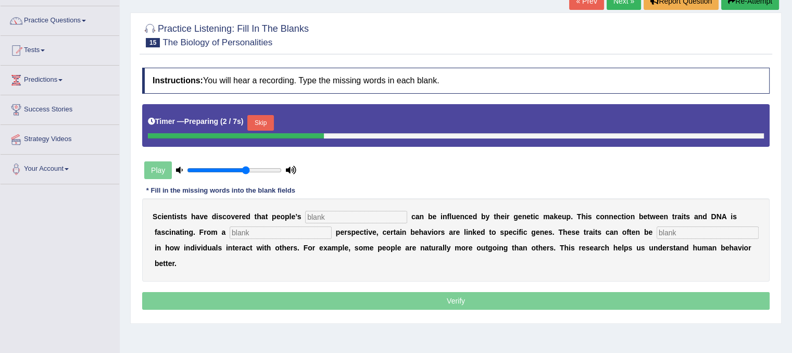
scroll to position [104, 0]
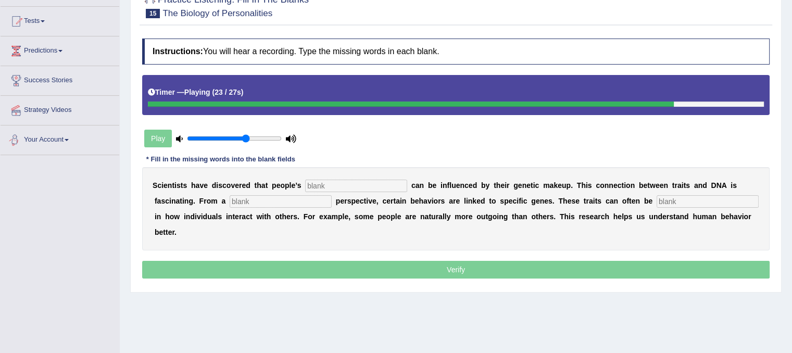
click at [345, 184] on input "text" at bounding box center [356, 186] width 102 height 13
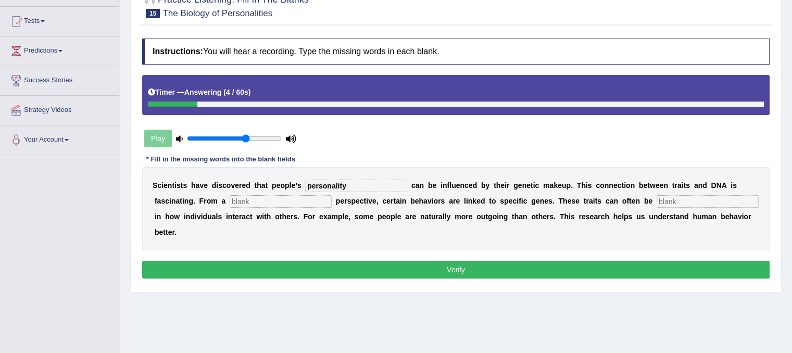
type input "personality"
click at [304, 209] on div "S c i e n t i s t s h a v e d i s c o v e r e d t h a t p e o p l e ’ s persona…" at bounding box center [456, 208] width 628 height 83
click at [302, 202] on input "text" at bounding box center [281, 201] width 102 height 13
type input "biology"
click at [670, 195] on input "text" at bounding box center [708, 201] width 102 height 13
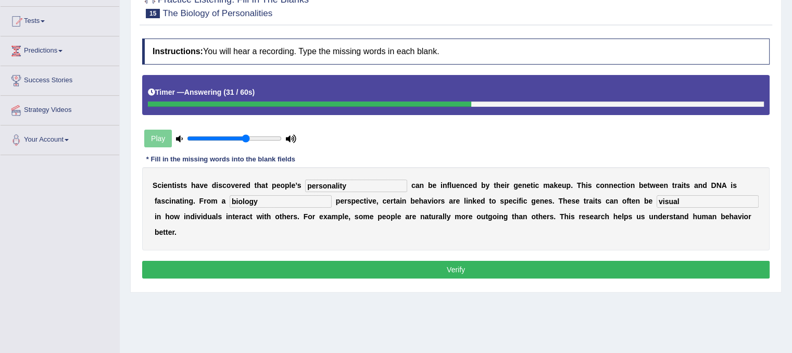
type input "visual"
click at [518, 267] on button "Verify" at bounding box center [456, 270] width 628 height 18
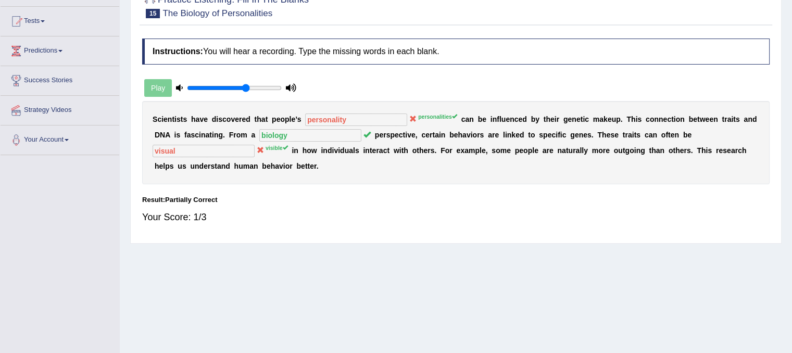
scroll to position [0, 0]
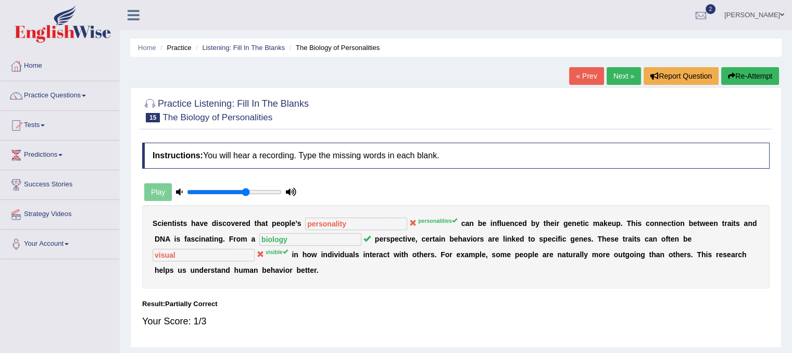
click at [617, 76] on link "Next »" at bounding box center [624, 76] width 34 height 18
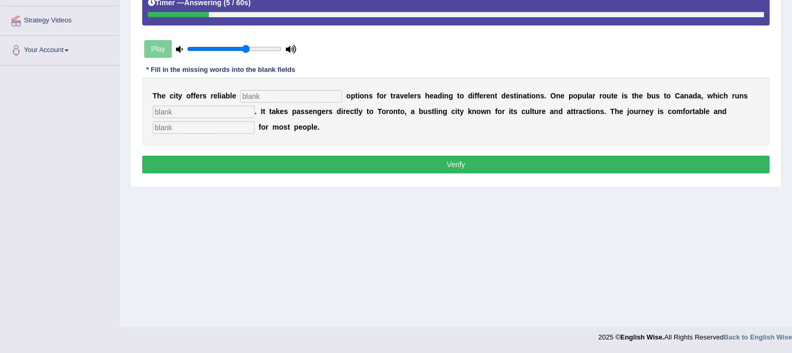
click at [204, 127] on input "text" at bounding box center [204, 127] width 102 height 13
type input "affortable"
click at [186, 109] on input "text" at bounding box center [204, 112] width 102 height 13
type input "daily"
click at [290, 92] on input "text" at bounding box center [291, 96] width 102 height 13
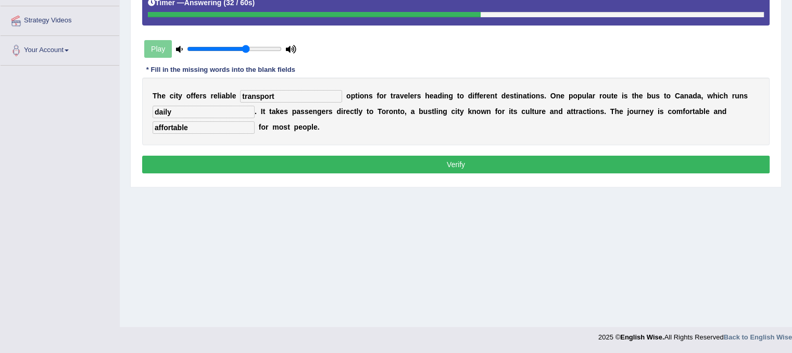
type input "transport"
click at [303, 158] on button "Verify" at bounding box center [456, 165] width 628 height 18
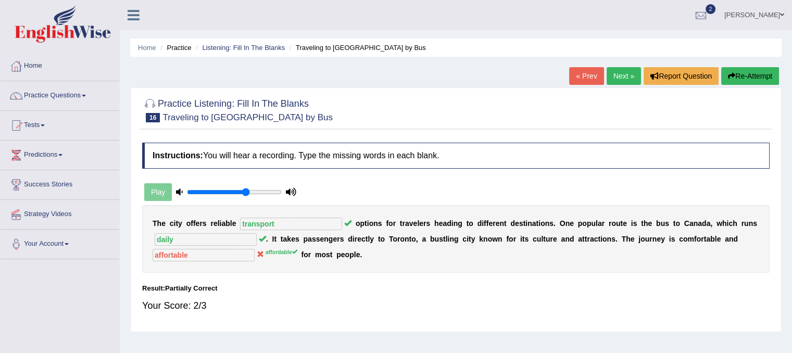
click at [619, 80] on link "Next »" at bounding box center [624, 76] width 34 height 18
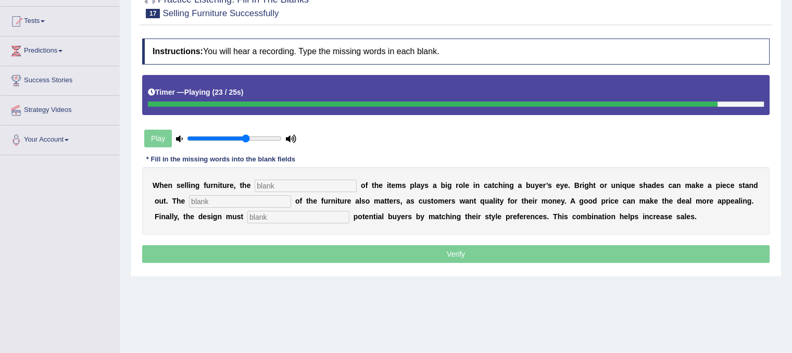
click at [296, 184] on input "text" at bounding box center [306, 186] width 102 height 13
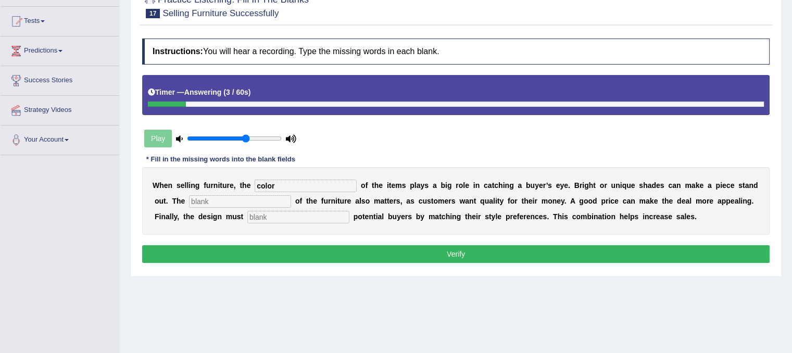
type input "color"
click at [265, 195] on input "text" at bounding box center [240, 201] width 102 height 13
type input "value"
click at [288, 213] on input "text" at bounding box center [298, 217] width 102 height 13
type input "attract"
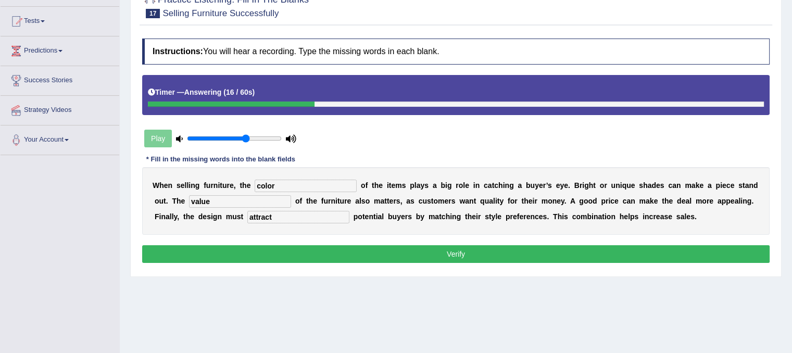
click at [323, 246] on button "Verify" at bounding box center [456, 254] width 628 height 18
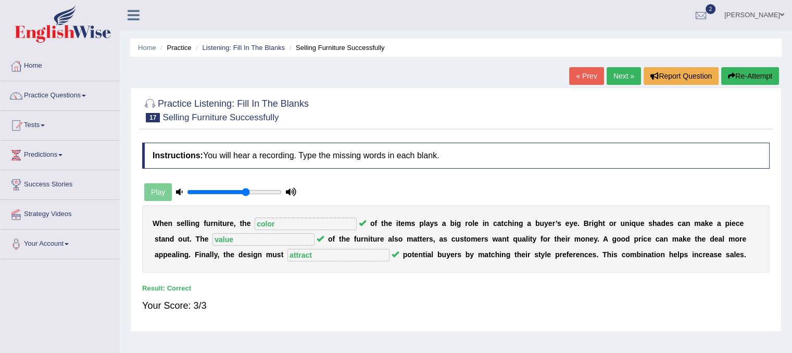
click at [620, 80] on link "Next »" at bounding box center [624, 76] width 34 height 18
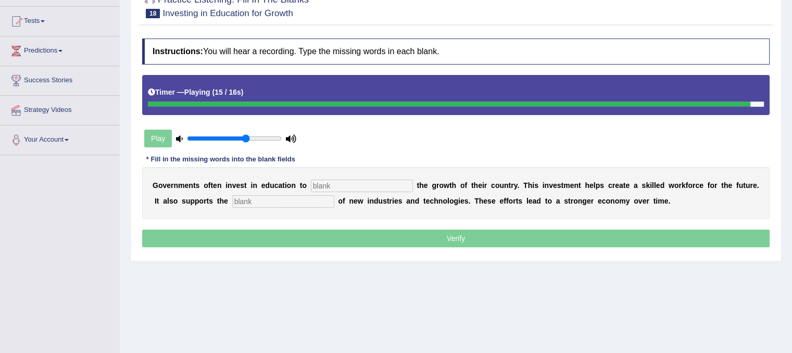
click at [373, 182] on input "text" at bounding box center [362, 186] width 102 height 13
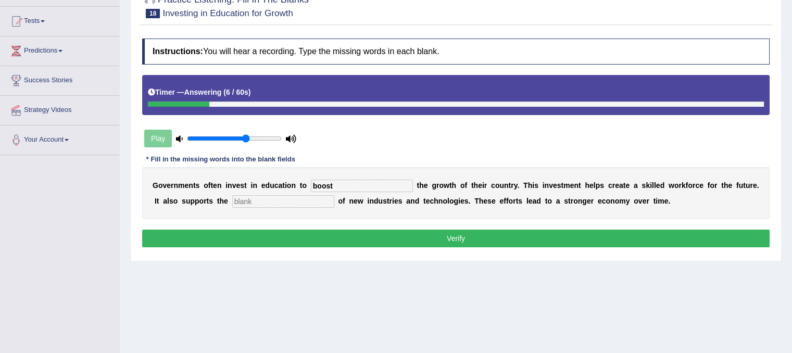
type input "boost"
click at [256, 196] on input "text" at bounding box center [283, 201] width 102 height 13
type input "development"
click at [296, 235] on button "Verify" at bounding box center [456, 239] width 628 height 18
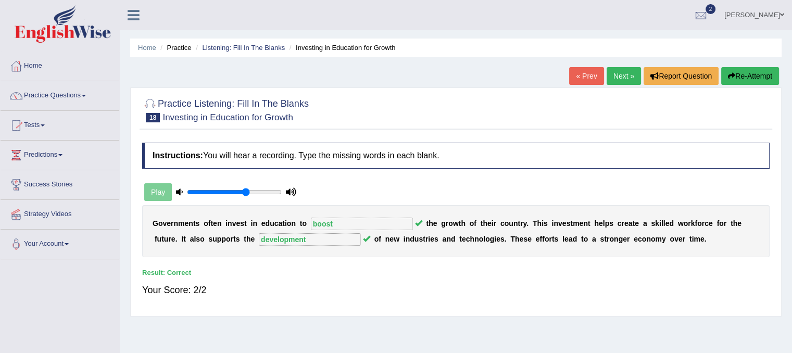
click at [623, 71] on link "Next »" at bounding box center [624, 76] width 34 height 18
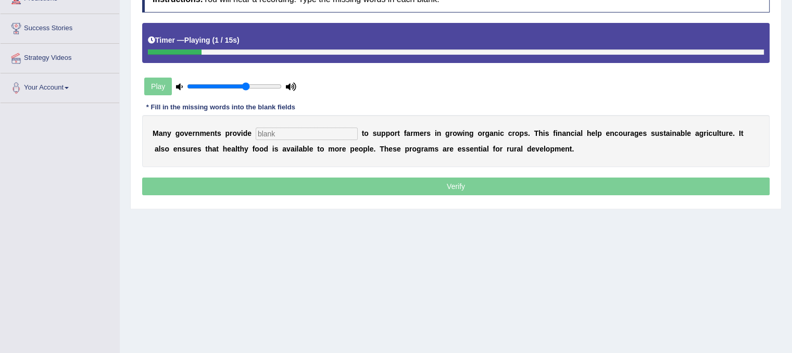
click at [331, 134] on input "text" at bounding box center [307, 134] width 102 height 13
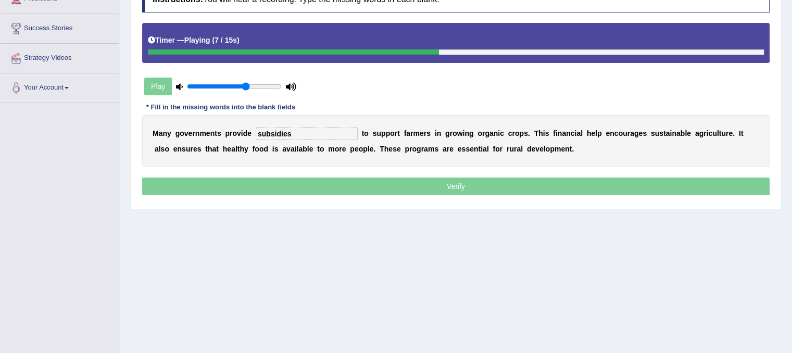
type input "subsidies"
click at [313, 181] on p "Verify" at bounding box center [456, 187] width 628 height 18
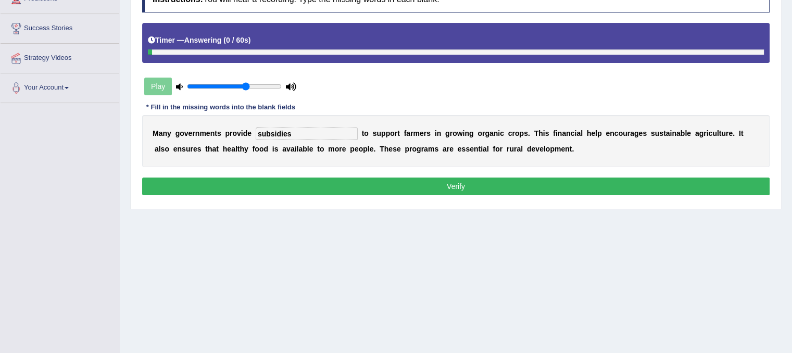
click at [313, 181] on button "Verify" at bounding box center [456, 187] width 628 height 18
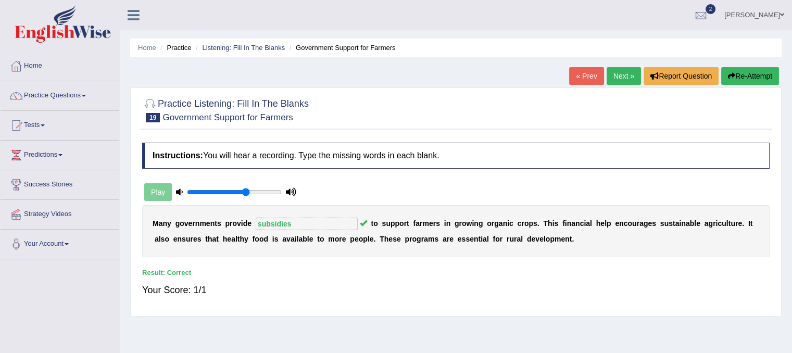
click at [625, 78] on link "Next »" at bounding box center [624, 76] width 34 height 18
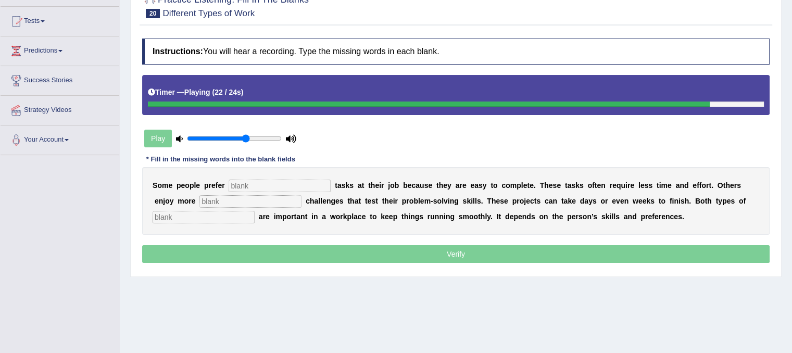
click at [184, 212] on input "text" at bounding box center [204, 217] width 102 height 13
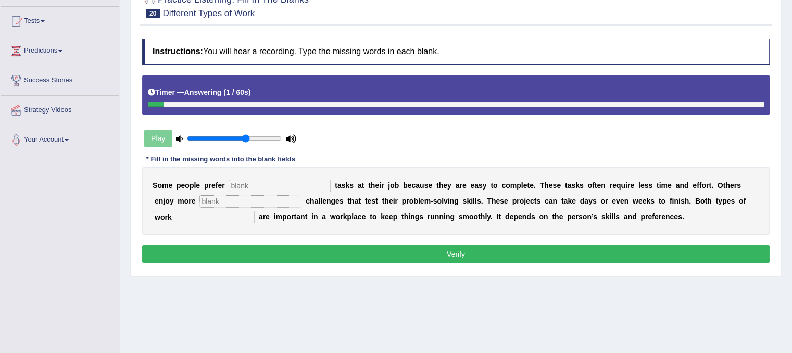
type input "work"
click at [252, 198] on input "text" at bounding box center [251, 201] width 102 height 13
type input "complex"
click at [259, 187] on input "text" at bounding box center [280, 186] width 102 height 13
type input "w"
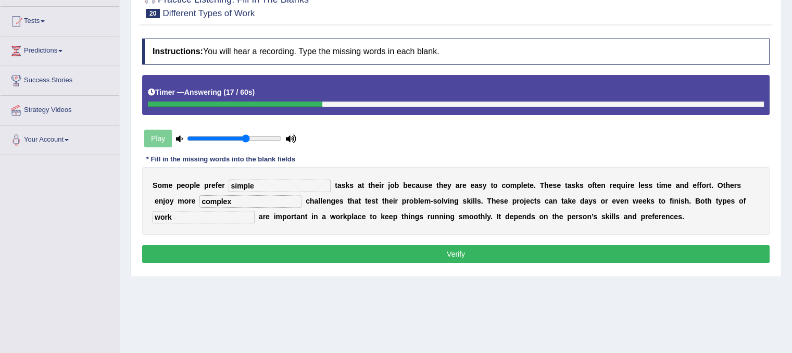
type input "simple"
click at [263, 251] on button "Verify" at bounding box center [456, 254] width 628 height 18
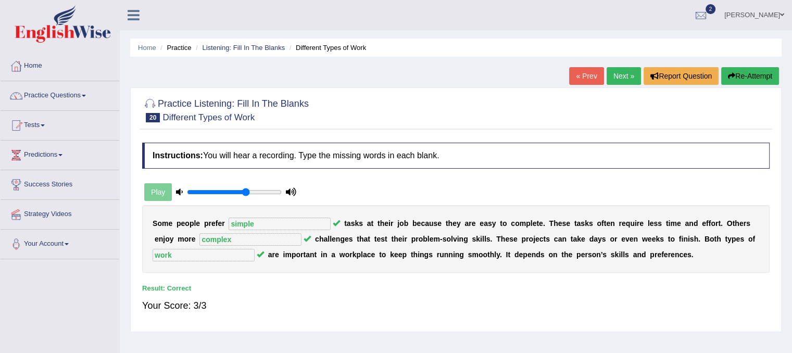
click at [614, 80] on link "Next »" at bounding box center [624, 76] width 34 height 18
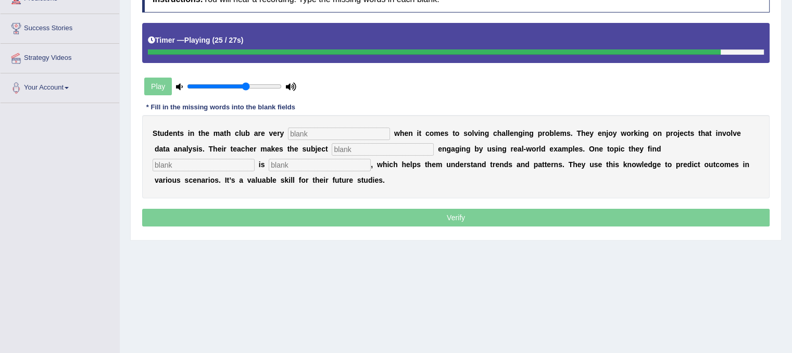
click at [284, 160] on input "text" at bounding box center [320, 165] width 102 height 13
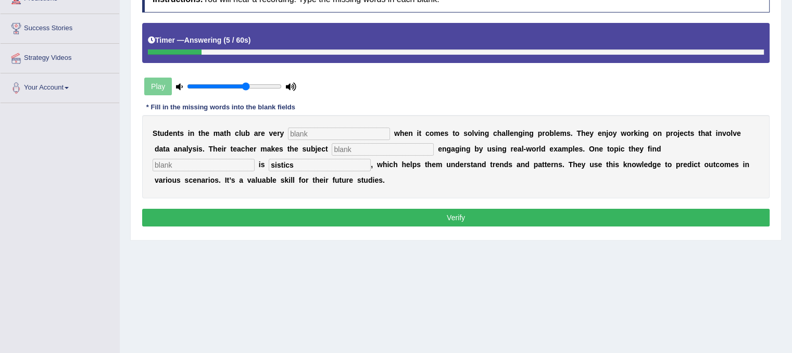
type input "sistics"
click at [226, 168] on input "text" at bounding box center [204, 165] width 102 height 13
click at [169, 166] on input "interting" at bounding box center [204, 165] width 102 height 13
type input "interesting"
click at [350, 146] on input "text" at bounding box center [383, 149] width 102 height 13
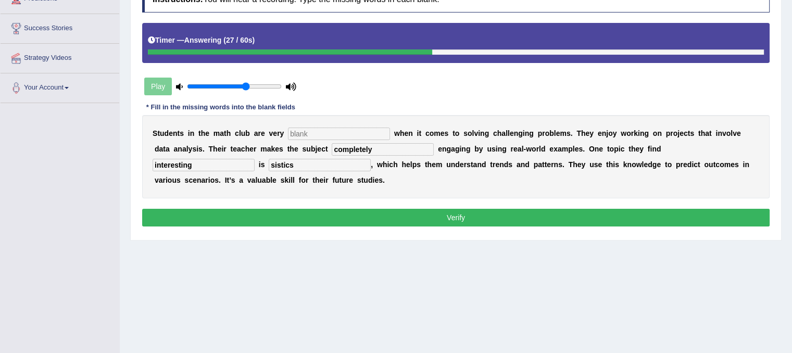
type input "completely"
click at [350, 134] on input "text" at bounding box center [339, 134] width 102 height 13
type input "active"
click at [420, 215] on button "Verify" at bounding box center [456, 218] width 628 height 18
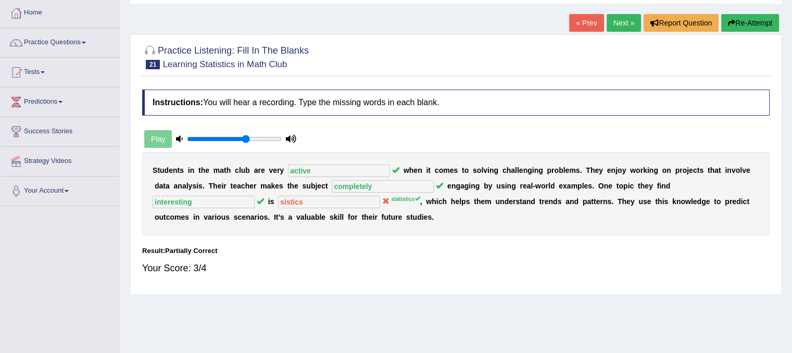
scroll to position [52, 0]
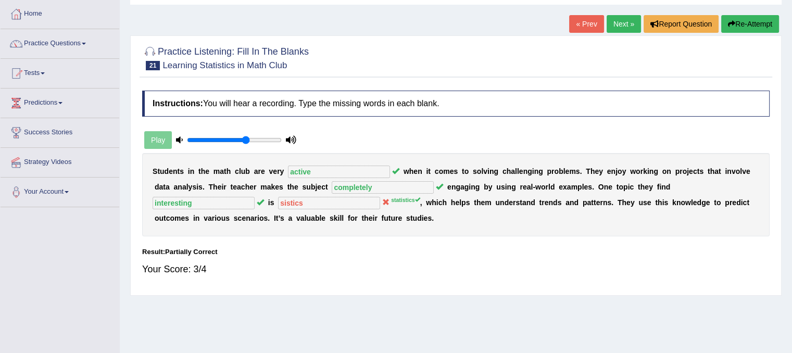
click at [625, 26] on link "Next »" at bounding box center [624, 24] width 34 height 18
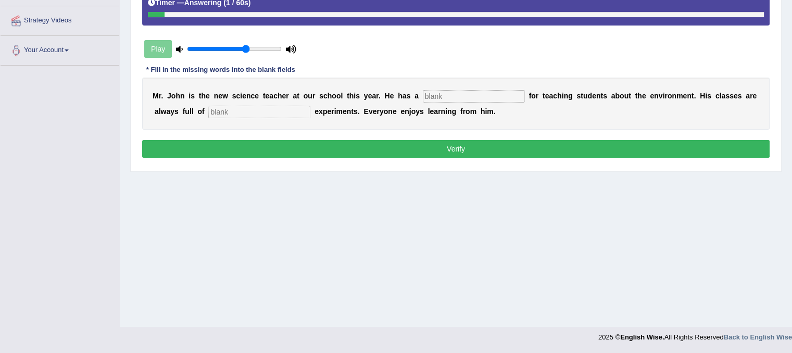
click at [301, 106] on input "text" at bounding box center [259, 112] width 102 height 13
type input "exciting"
click at [465, 95] on input "text" at bounding box center [474, 96] width 102 height 13
type input "passion"
click at [506, 142] on button "Verify" at bounding box center [456, 149] width 628 height 18
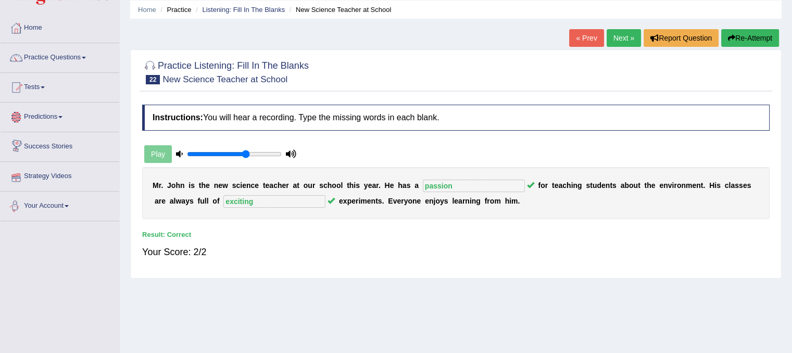
scroll to position [38, 0]
click at [629, 36] on link "Next »" at bounding box center [624, 39] width 34 height 18
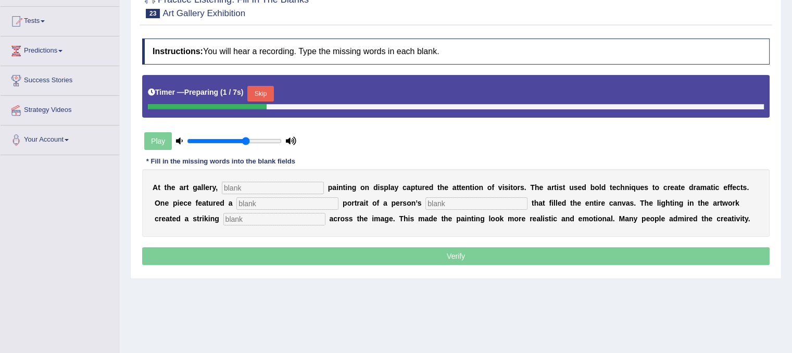
scroll to position [104, 0]
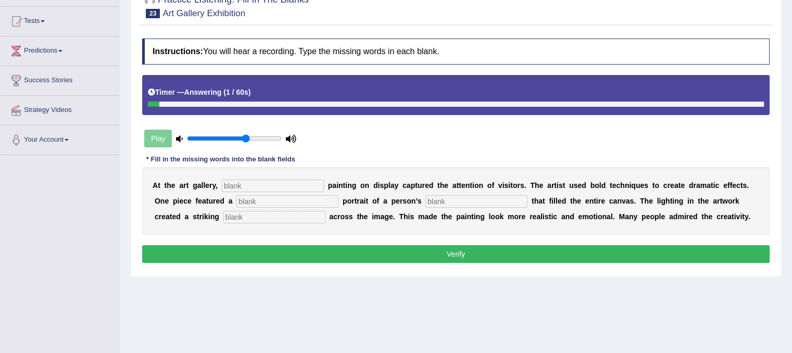
click at [312, 212] on input "text" at bounding box center [275, 217] width 102 height 13
type input "shadow"
click at [468, 195] on input "text" at bounding box center [477, 201] width 102 height 13
type input "faced"
click at [294, 203] on input "text" at bounding box center [288, 201] width 102 height 13
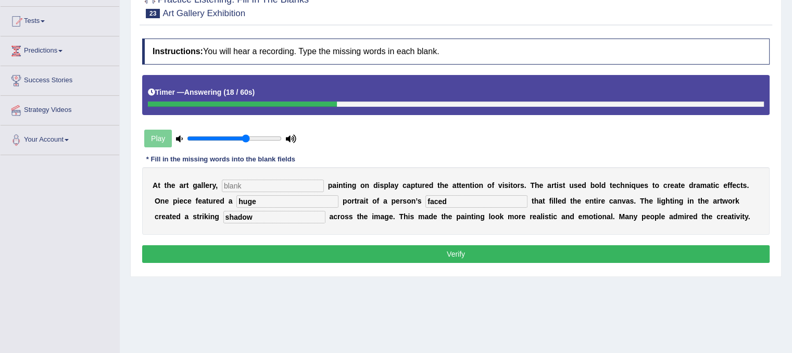
type input "huge"
click at [289, 184] on input "text" at bounding box center [273, 186] width 102 height 13
type input "every"
click at [463, 197] on input "faced" at bounding box center [477, 201] width 102 height 13
type input "face"
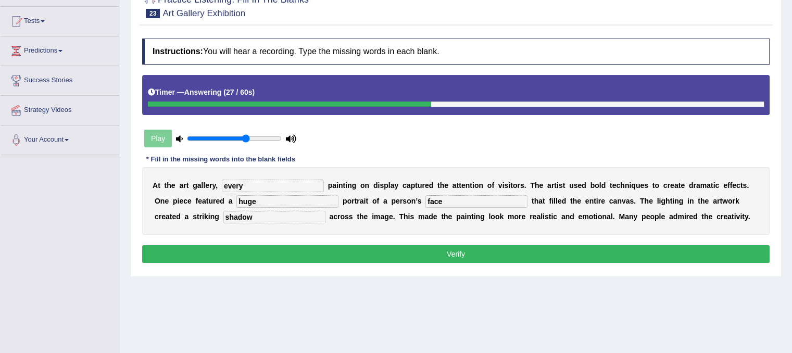
click at [419, 254] on button "Verify" at bounding box center [456, 254] width 628 height 18
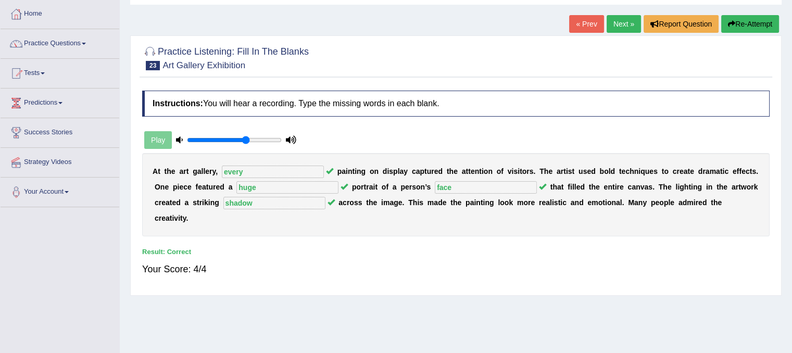
scroll to position [0, 0]
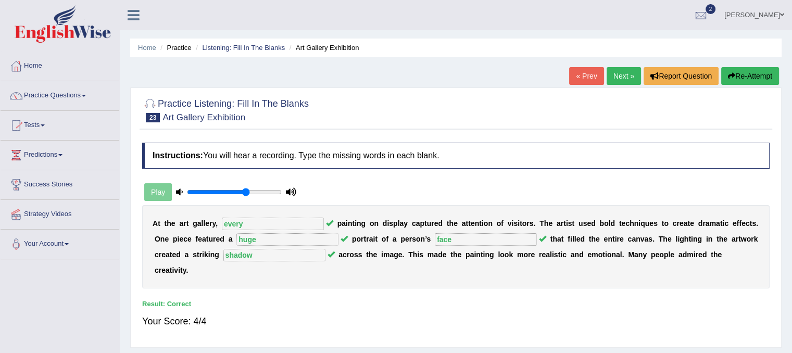
click at [607, 80] on link "Next »" at bounding box center [624, 76] width 34 height 18
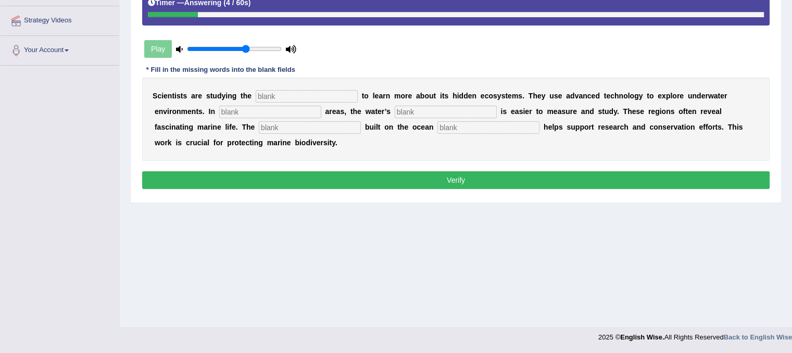
click at [306, 98] on input "text" at bounding box center [307, 96] width 102 height 13
type input "ocean"
click at [276, 108] on input "text" at bounding box center [270, 112] width 102 height 13
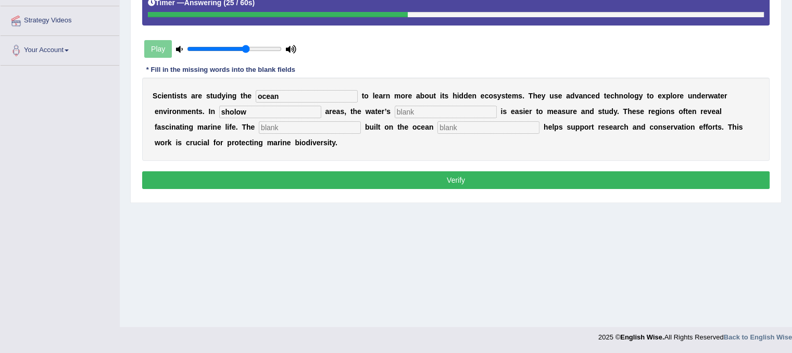
click at [233, 111] on input "sholow" at bounding box center [270, 112] width 102 height 13
type input "shalow"
click at [438, 107] on input "text" at bounding box center [446, 112] width 102 height 13
type input "deapth"
click at [325, 128] on input "text" at bounding box center [310, 127] width 102 height 13
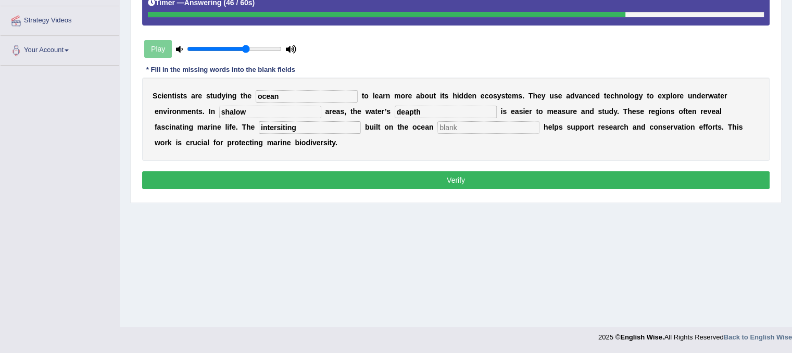
type input "intersiting"
click at [449, 125] on input "text" at bounding box center [489, 127] width 102 height 13
type input "s"
click at [425, 186] on button "Verify" at bounding box center [456, 180] width 628 height 18
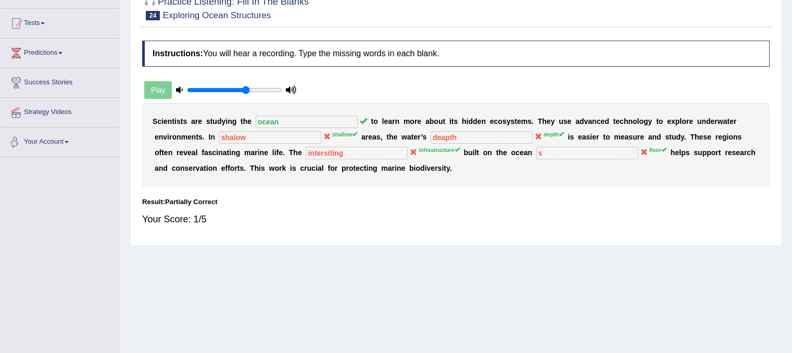
scroll to position [38, 0]
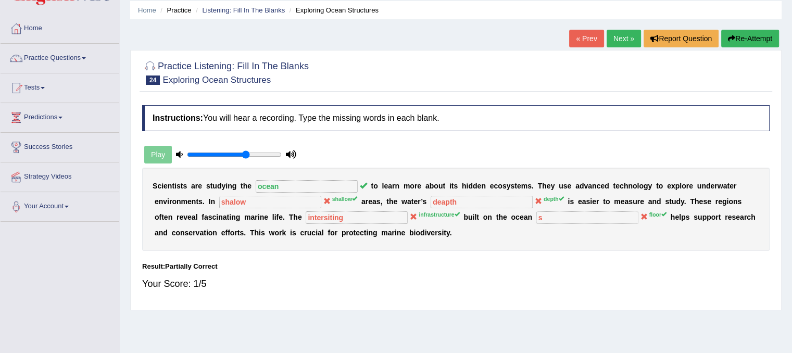
click at [621, 42] on link "Next »" at bounding box center [624, 39] width 34 height 18
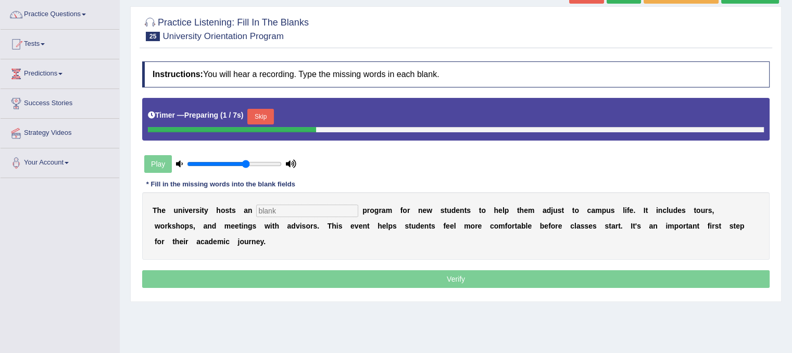
scroll to position [104, 0]
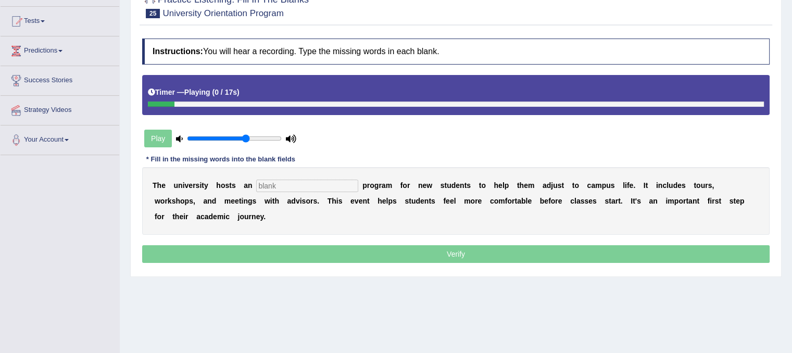
click at [334, 177] on div "T h e u n i v e r s i t y h o s t s a n p r o g r a m f o r n e w s t u d e n t…" at bounding box center [456, 201] width 628 height 68
click at [333, 181] on input "text" at bounding box center [307, 186] width 102 height 13
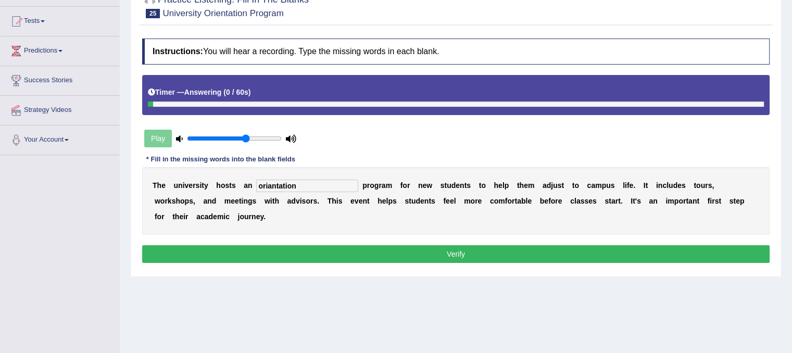
type input "oriantation"
click at [323, 250] on button "Verify" at bounding box center [456, 254] width 628 height 18
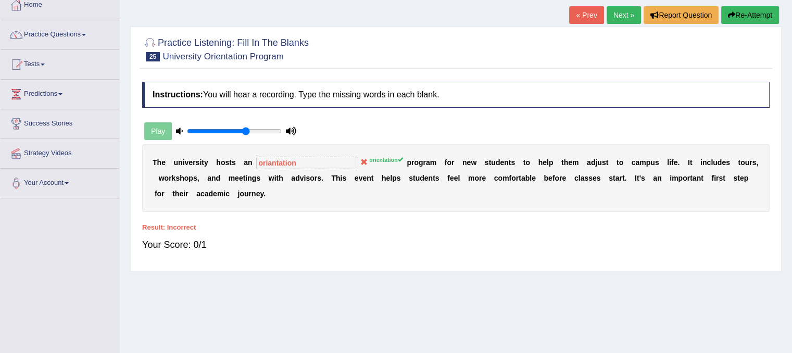
scroll to position [0, 0]
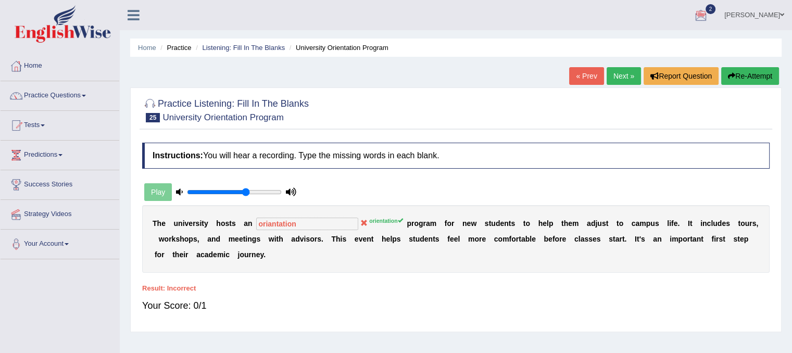
click at [728, 75] on icon "button" at bounding box center [731, 75] width 7 height 7
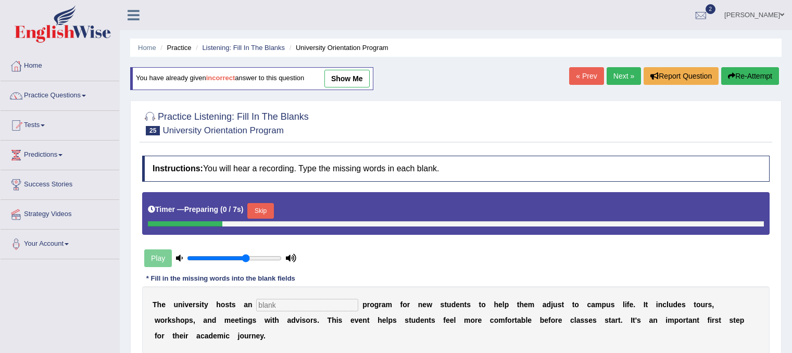
click at [265, 206] on button "Skip" at bounding box center [260, 211] width 26 height 16
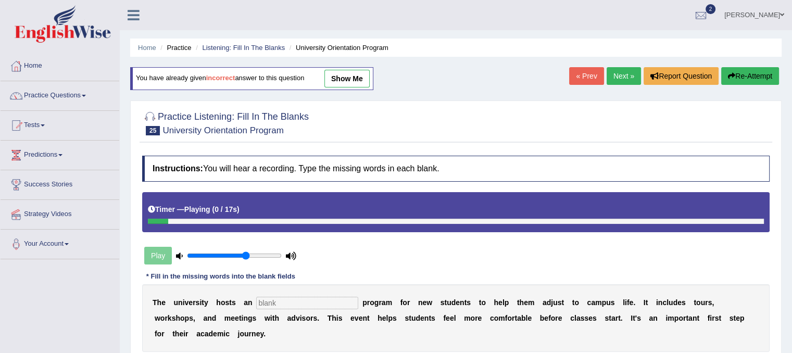
click at [270, 297] on input "text" at bounding box center [307, 303] width 102 height 13
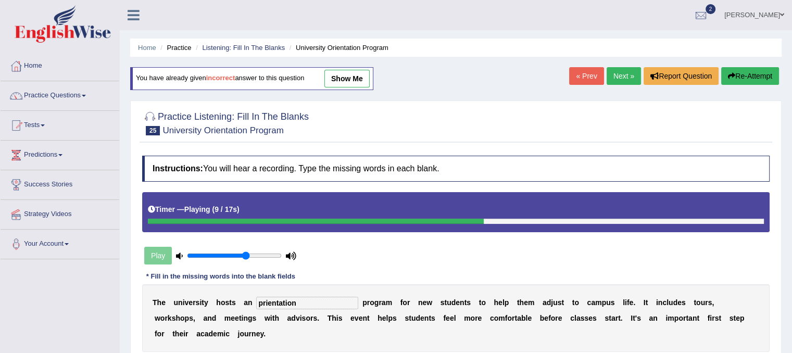
click at [262, 302] on input "prientation" at bounding box center [307, 303] width 102 height 13
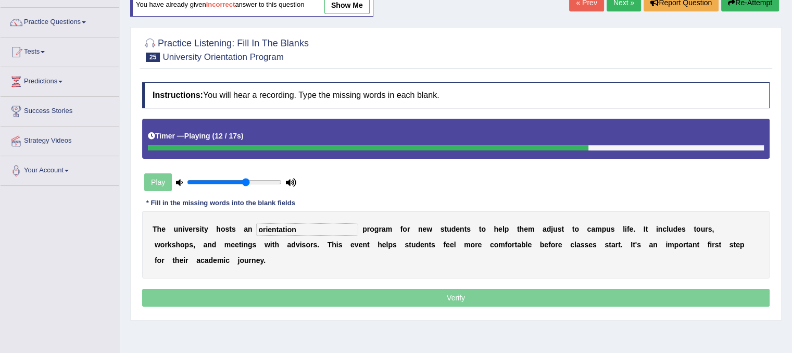
scroll to position [104, 0]
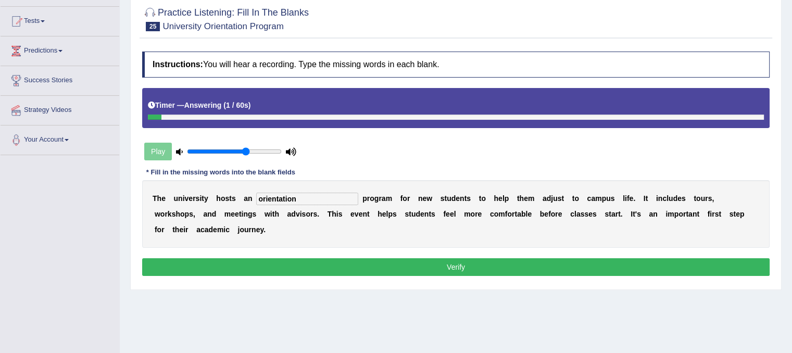
type input "orientation"
click at [429, 269] on button "Verify" at bounding box center [456, 267] width 628 height 18
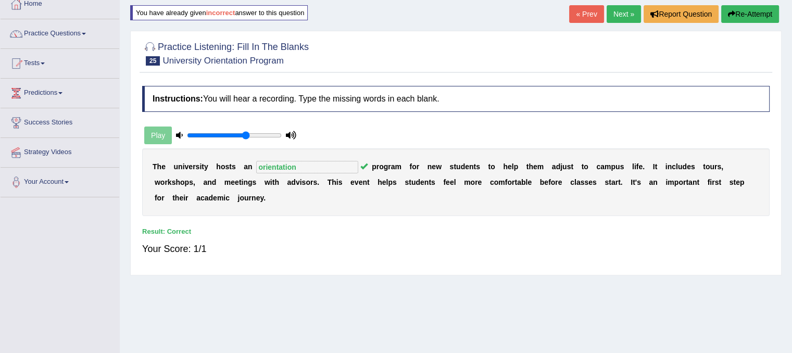
scroll to position [0, 0]
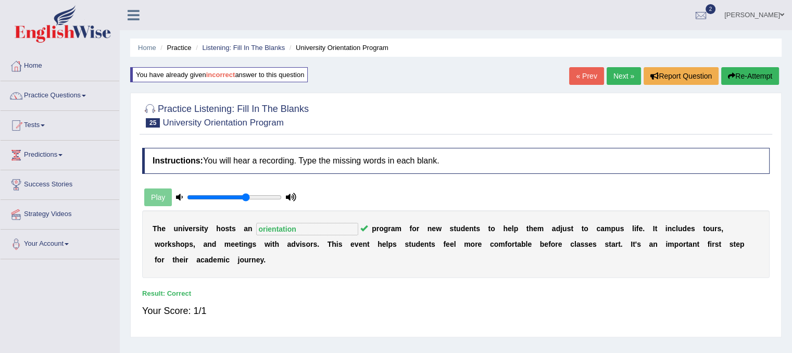
click at [615, 78] on link "Next »" at bounding box center [624, 76] width 34 height 18
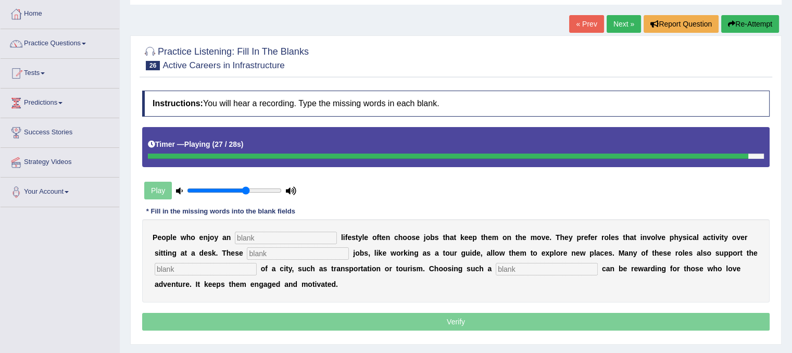
click at [524, 268] on input "text" at bounding box center [547, 269] width 102 height 13
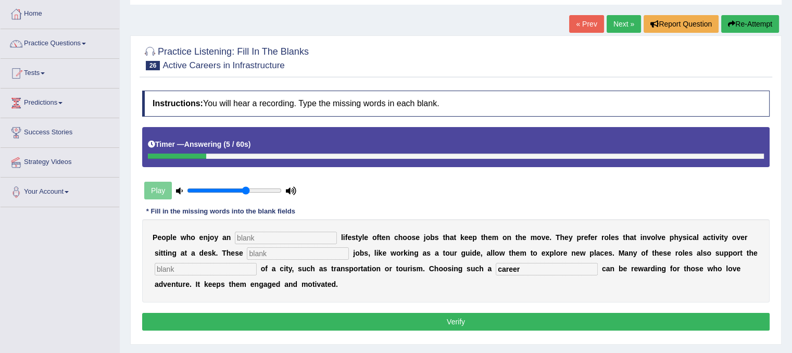
type input "career"
click at [181, 264] on input "text" at bounding box center [206, 269] width 102 height 13
click at [182, 267] on input "infrastuture" at bounding box center [206, 269] width 102 height 13
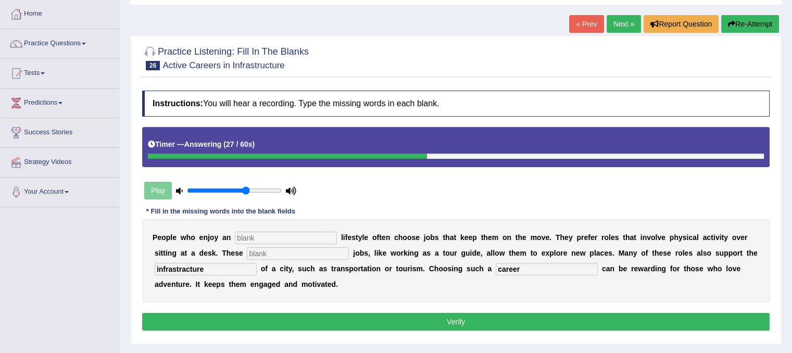
type input "infrastracture"
click at [271, 237] on input "text" at bounding box center [286, 238] width 102 height 13
click at [275, 248] on input "text" at bounding box center [298, 253] width 102 height 13
type input "intersting"
click at [269, 240] on input "text" at bounding box center [286, 238] width 102 height 13
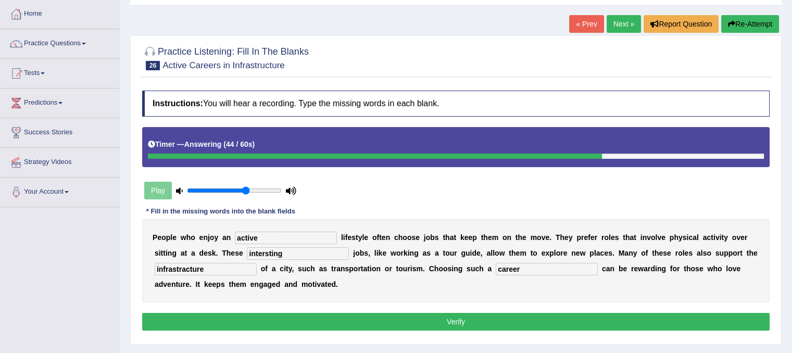
type input "active"
click at [265, 251] on input "intersting" at bounding box center [298, 253] width 102 height 13
type input "interesting"
click at [233, 321] on button "Verify" at bounding box center [456, 322] width 628 height 18
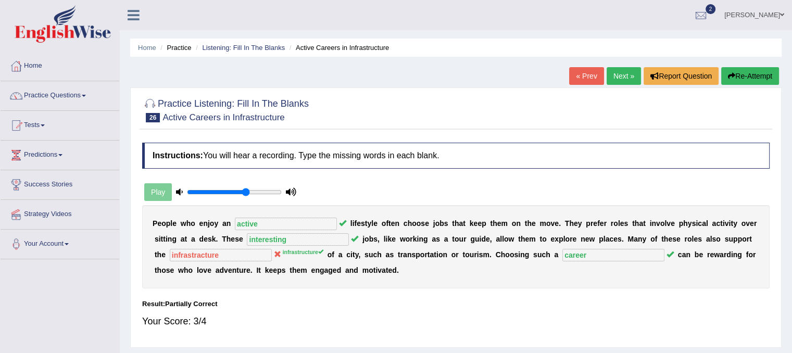
click at [615, 73] on link "Next »" at bounding box center [624, 76] width 34 height 18
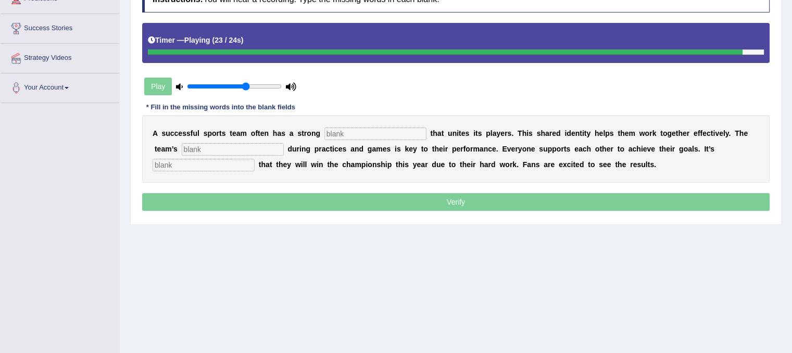
click at [180, 166] on input "text" at bounding box center [204, 165] width 102 height 13
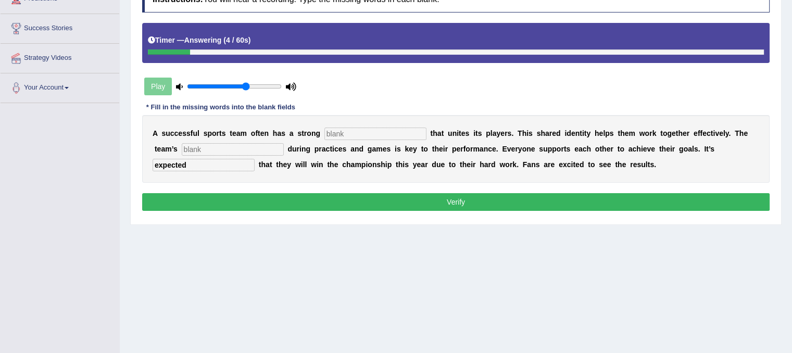
type input "expected"
click at [260, 146] on input "text" at bounding box center [233, 149] width 102 height 13
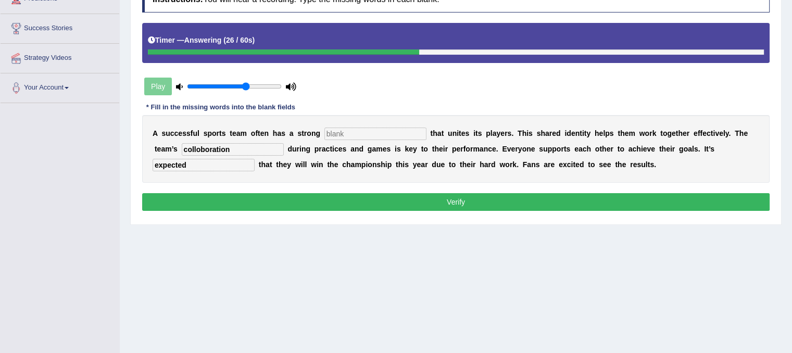
type input "colloboration"
click at [330, 135] on input "text" at bounding box center [376, 134] width 102 height 13
type input "a"
type input "culture"
click at [200, 146] on input "colloboration" at bounding box center [233, 149] width 102 height 13
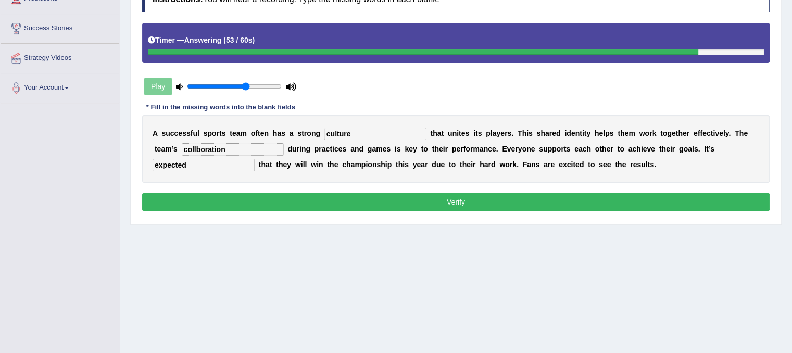
type input "colloboration"
click at [249, 200] on button "Verify" at bounding box center [456, 202] width 628 height 18
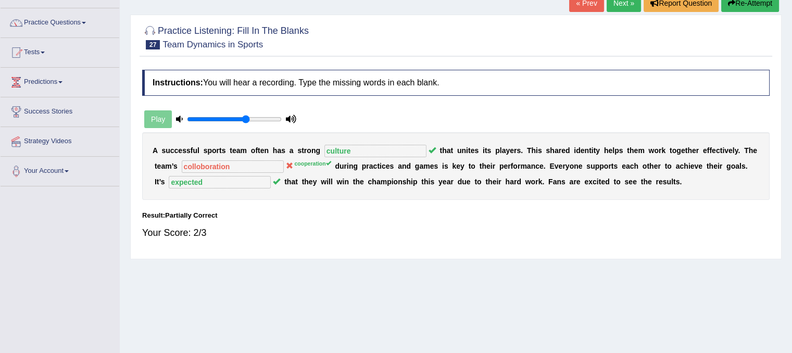
scroll to position [52, 0]
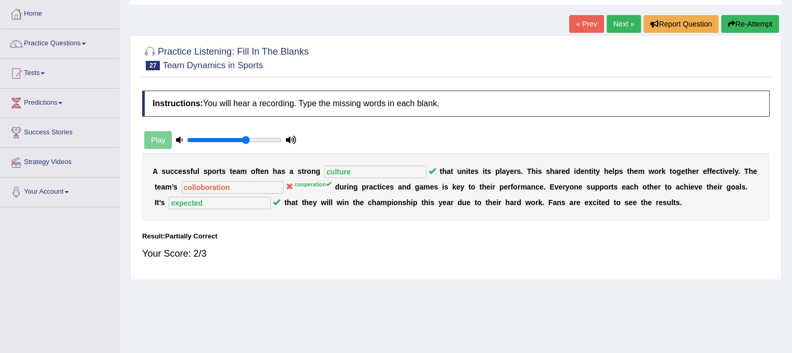
click at [621, 27] on link "Next »" at bounding box center [624, 24] width 34 height 18
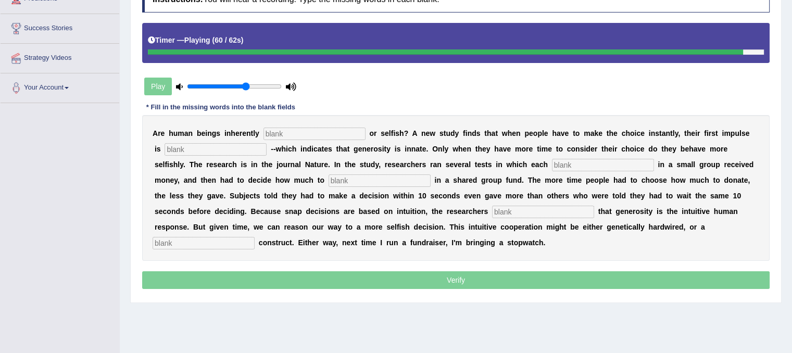
click at [232, 243] on input "text" at bounding box center [204, 243] width 102 height 13
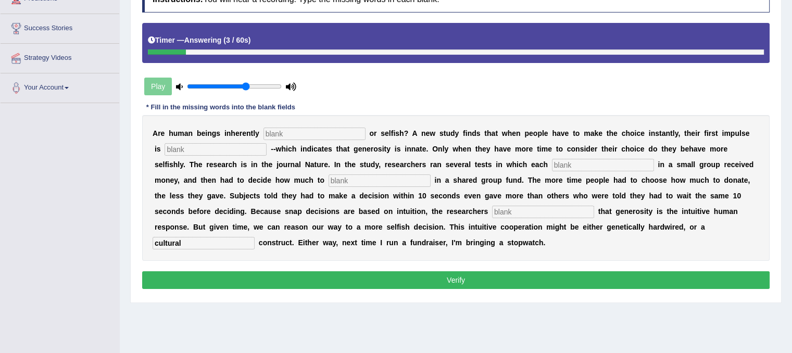
type input "cultural"
click at [286, 128] on input "text" at bounding box center [315, 134] width 102 height 13
type input "gerous"
click at [233, 150] on input "text" at bounding box center [216, 149] width 102 height 13
type input "implses"
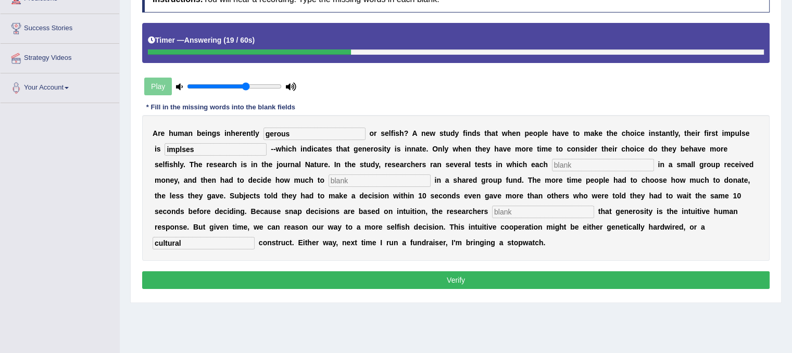
click at [572, 160] on input "text" at bounding box center [603, 165] width 102 height 13
type input "and"
click at [393, 180] on input "text" at bounding box center [380, 181] width 102 height 13
type input "donate"
click at [512, 201] on div "A r e h u m a n b e i n g s i n h e r e n t l y gerous o r s e l f i s h ? A n …" at bounding box center [456, 188] width 628 height 146
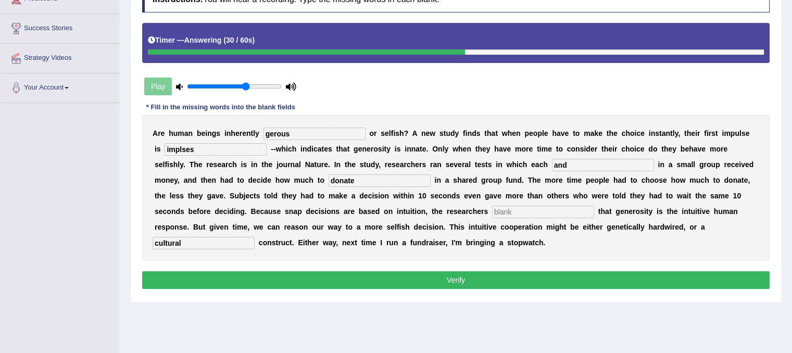
click at [514, 207] on input "text" at bounding box center [543, 212] width 102 height 13
click at [511, 210] on input "instution" at bounding box center [543, 212] width 102 height 13
type input "instuition"
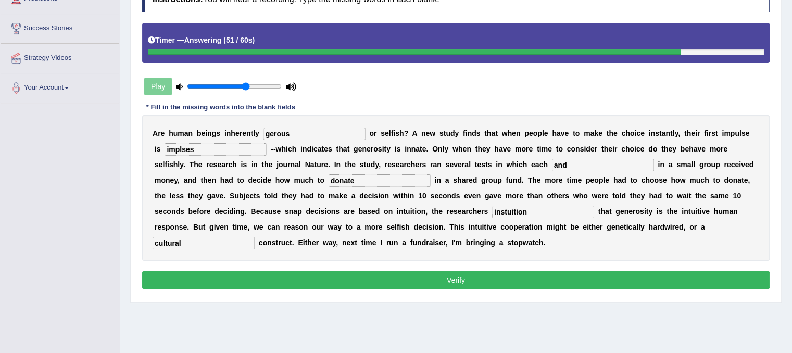
click at [546, 277] on button "Verify" at bounding box center [456, 280] width 628 height 18
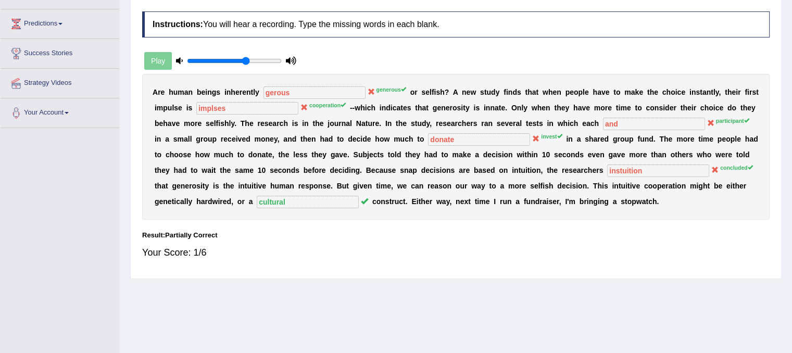
scroll to position [38, 0]
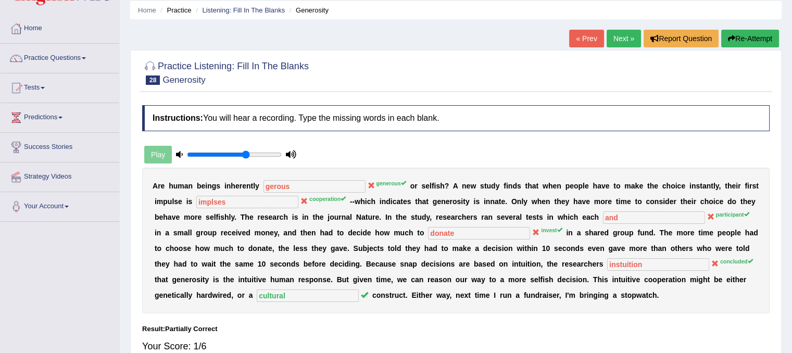
click at [622, 43] on link "Next »" at bounding box center [624, 39] width 34 height 18
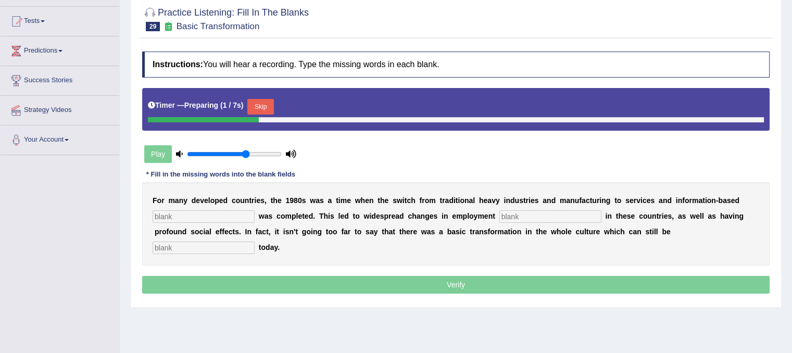
scroll to position [104, 0]
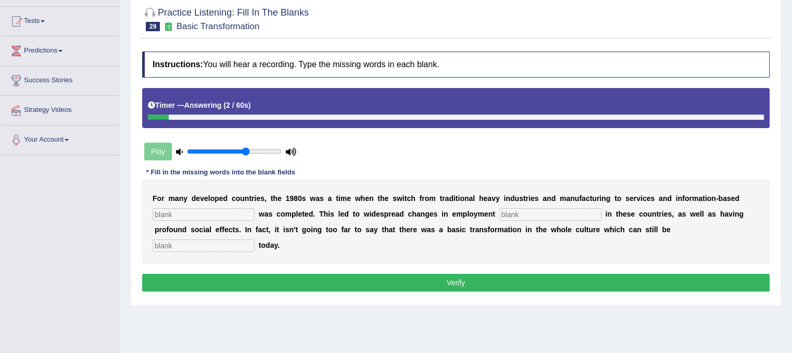
click at [194, 246] on input "text" at bounding box center [204, 246] width 102 height 13
type input "obseved"
click at [510, 211] on div "F o r m a n y d e v e l o p e d c o u n t r i e s , t h e 1 9 8 0 s w a s a t i…" at bounding box center [456, 221] width 628 height 83
click at [510, 211] on input "text" at bounding box center [551, 214] width 102 height 13
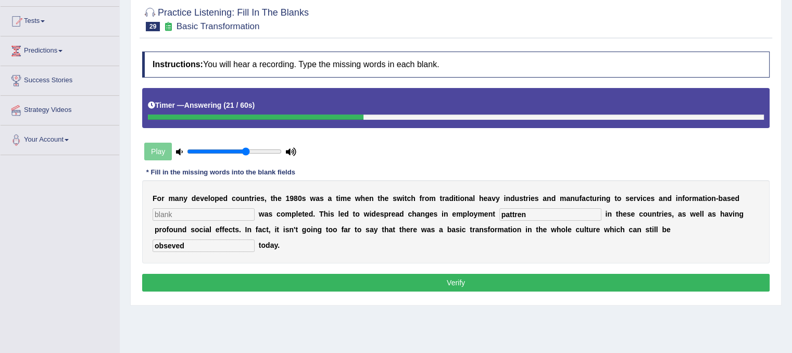
type input "pattren"
click at [218, 209] on input "text" at bounding box center [204, 214] width 102 height 13
click at [158, 213] on input "enterprise" at bounding box center [204, 214] width 102 height 13
click at [183, 214] on input "interprise" at bounding box center [204, 214] width 102 height 13
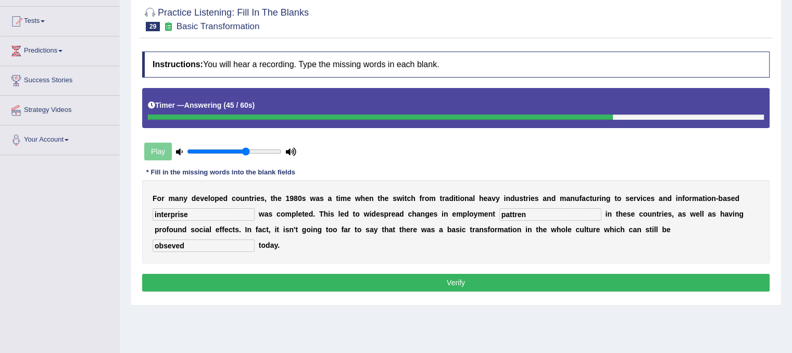
type input "interprise"
click at [313, 288] on button "Verify" at bounding box center [456, 283] width 628 height 18
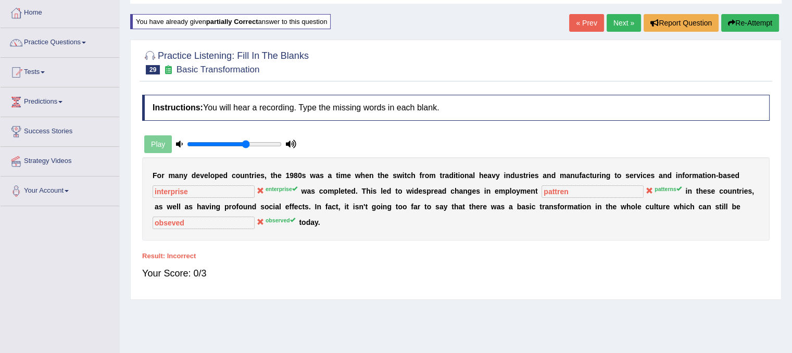
scroll to position [0, 0]
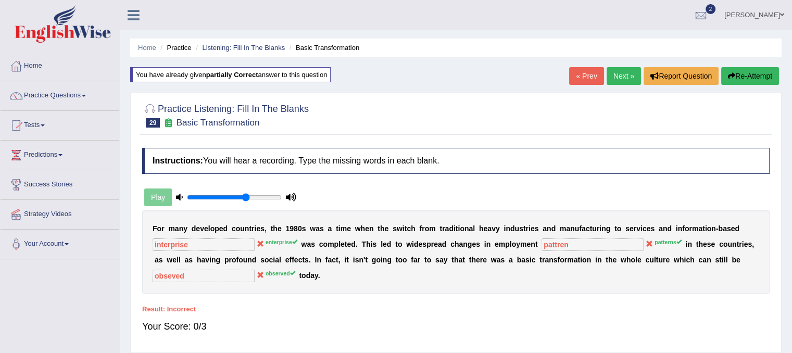
click at [765, 81] on button "Re-Attempt" at bounding box center [751, 76] width 58 height 18
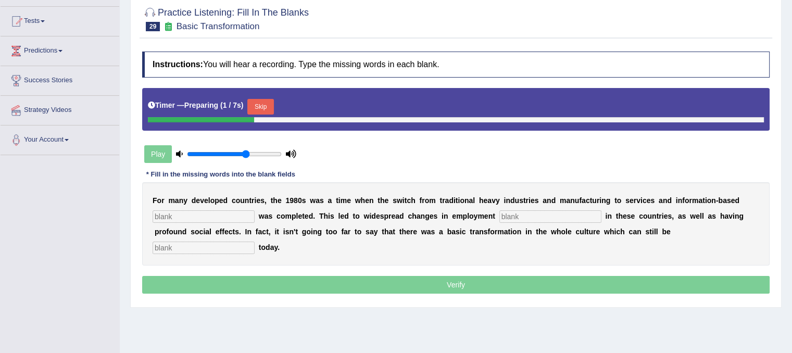
click at [217, 214] on input "text" at bounding box center [204, 216] width 102 height 13
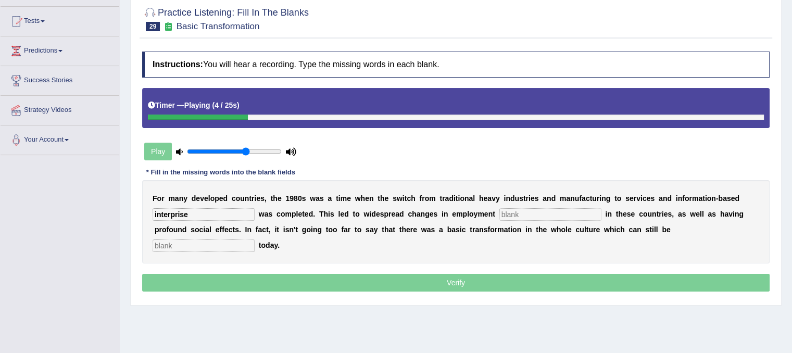
type input "interprise"
click at [532, 213] on input "text" at bounding box center [551, 214] width 102 height 13
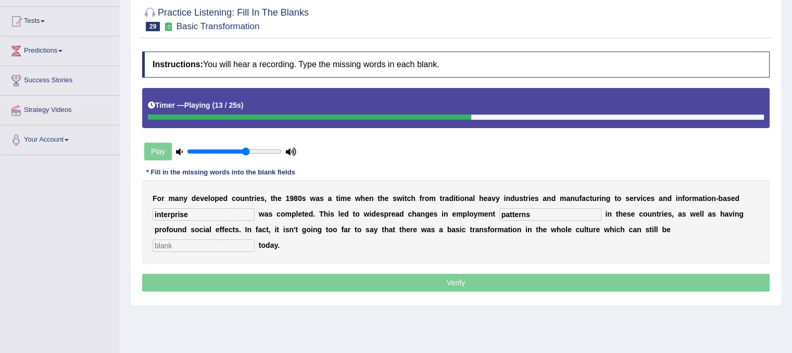
type input "patterns"
click at [217, 245] on input "text" at bounding box center [204, 246] width 102 height 13
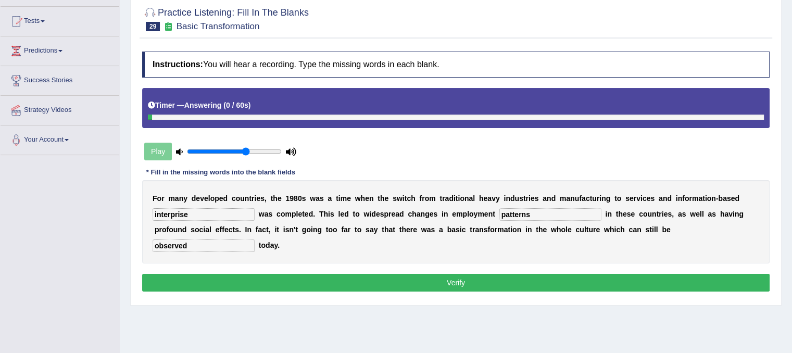
type input "observed"
click at [340, 284] on button "Verify" at bounding box center [456, 283] width 628 height 18
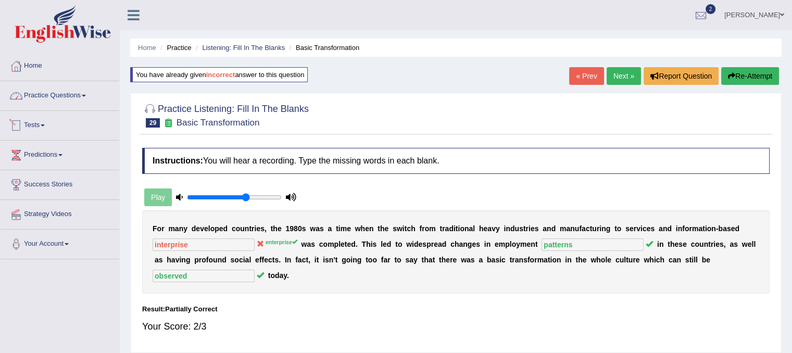
click at [73, 98] on link "Practice Questions" at bounding box center [60, 94] width 119 height 26
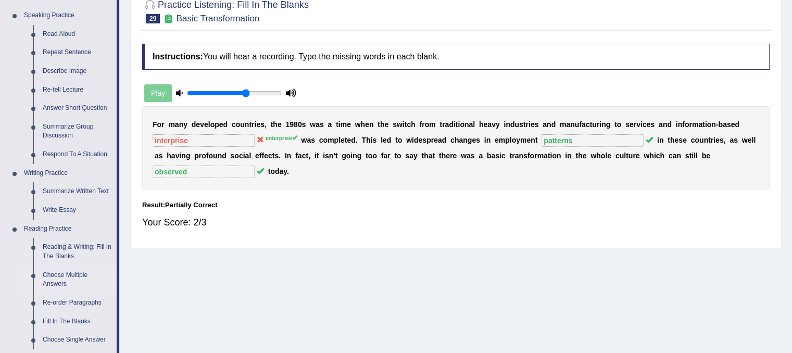
scroll to position [52, 0]
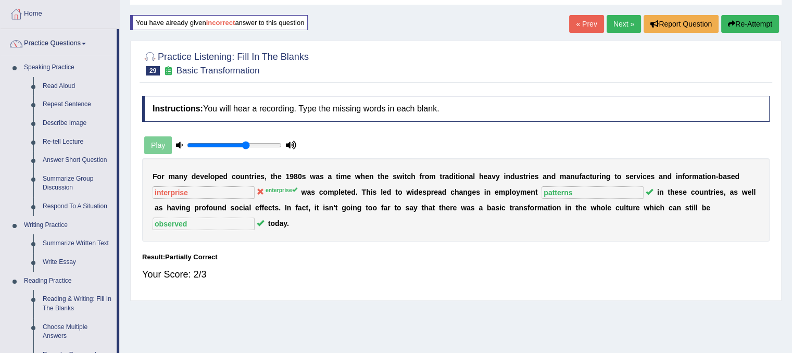
click at [617, 23] on link "Next »" at bounding box center [624, 24] width 34 height 18
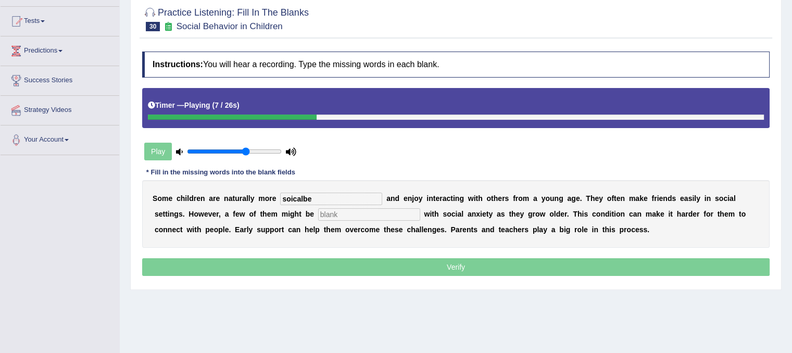
type input "soicalbe"
click at [401, 213] on input "text" at bounding box center [369, 214] width 102 height 13
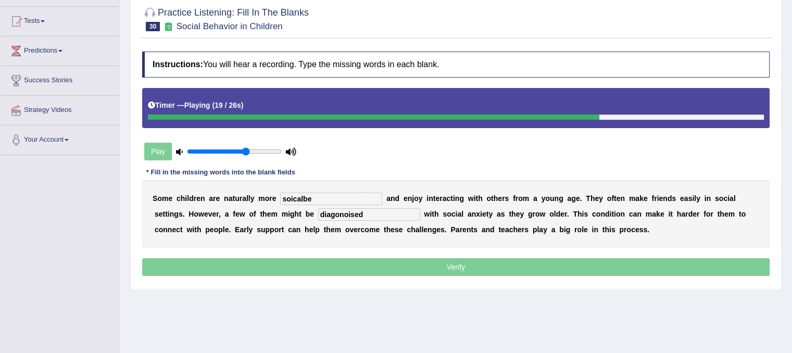
type input "diagonoised"
click at [311, 200] on input "soicalbe" at bounding box center [331, 199] width 102 height 13
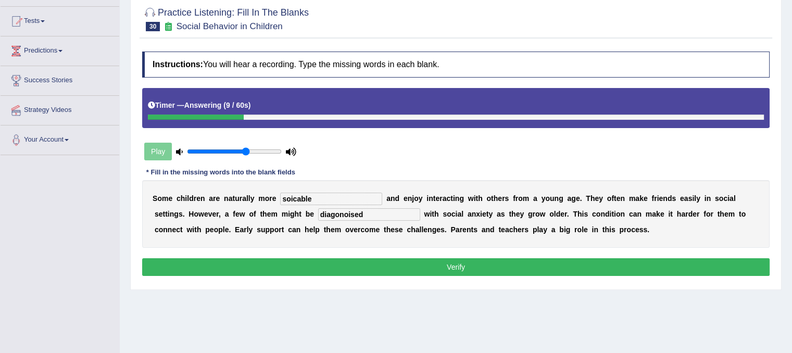
click at [294, 196] on input "soicable" at bounding box center [331, 199] width 102 height 13
click at [296, 196] on input "soicable" at bounding box center [331, 199] width 102 height 13
click at [300, 196] on input "soicable" at bounding box center [331, 199] width 102 height 13
type input "soicalable"
click at [346, 260] on button "Verify" at bounding box center [456, 267] width 628 height 18
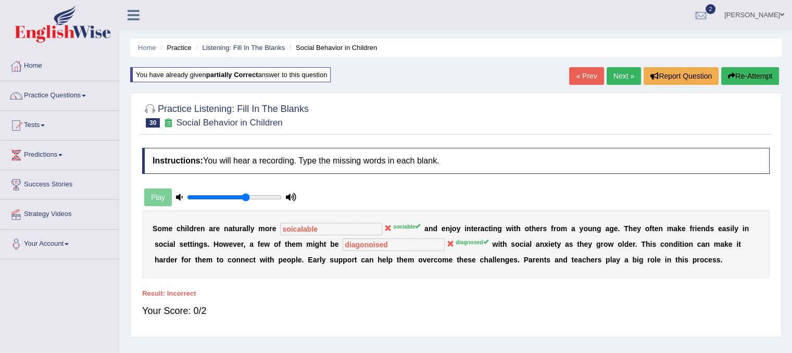
click at [764, 79] on button "Re-Attempt" at bounding box center [751, 76] width 58 height 18
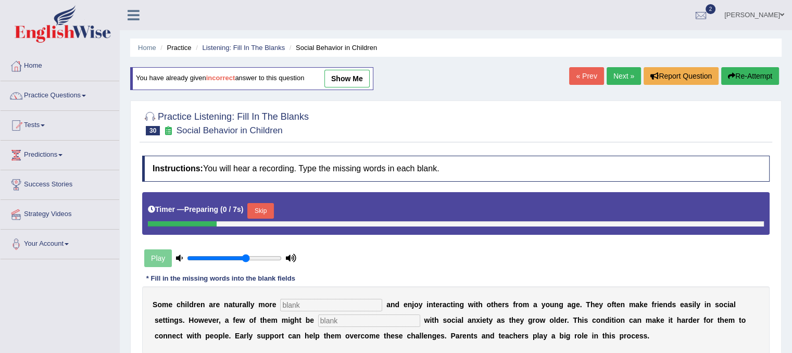
click at [317, 302] on input "text" at bounding box center [331, 305] width 102 height 13
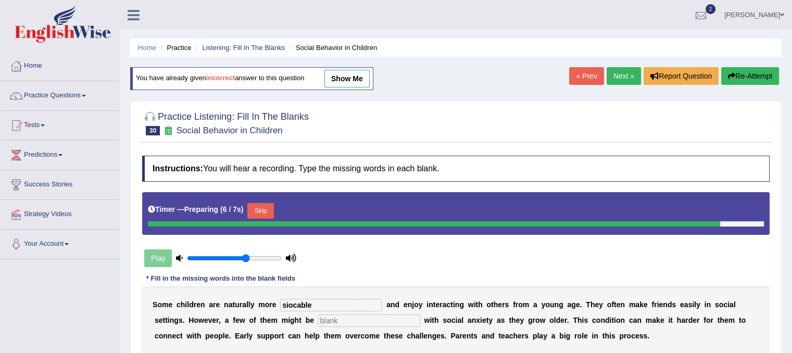
type input "siocable"
click at [339, 317] on input "text" at bounding box center [369, 321] width 102 height 13
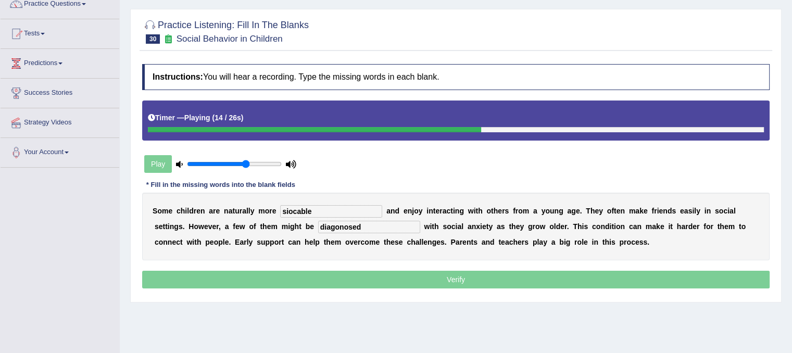
scroll to position [104, 0]
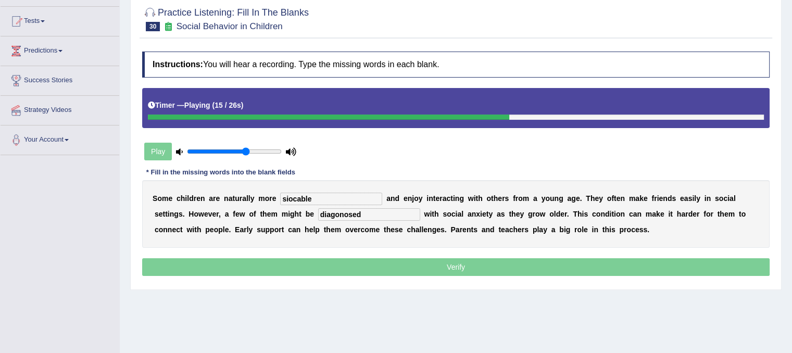
type input "diagonosed"
click at [454, 264] on p "Verify" at bounding box center [456, 267] width 628 height 18
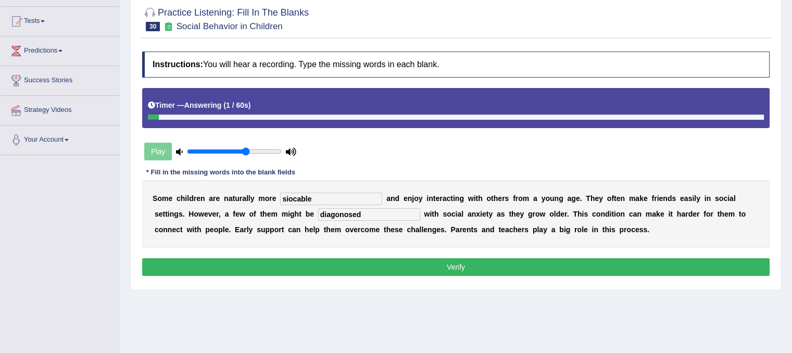
click at [490, 265] on button "Verify" at bounding box center [456, 267] width 628 height 18
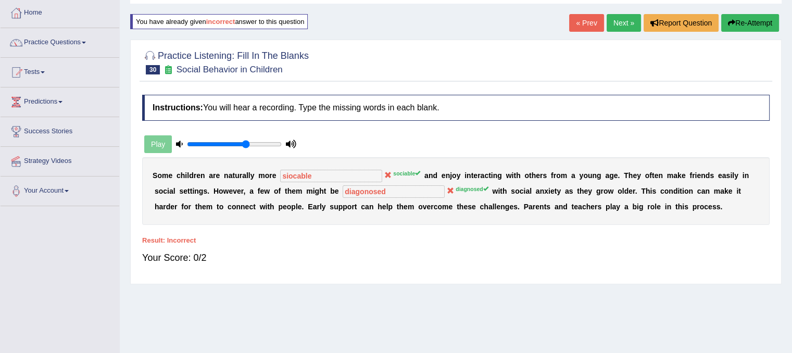
scroll to position [52, 0]
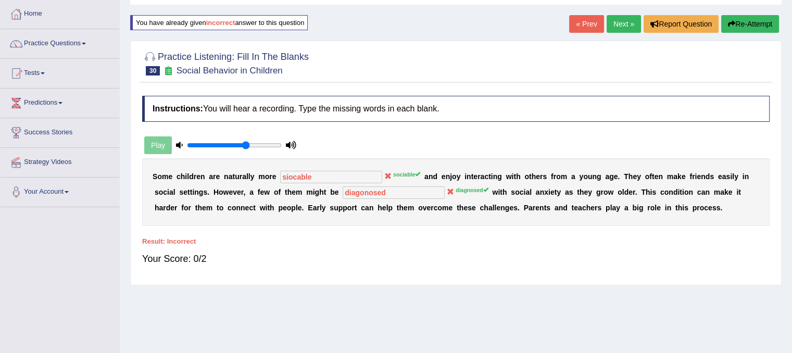
click at [736, 27] on button "Re-Attempt" at bounding box center [751, 24] width 58 height 18
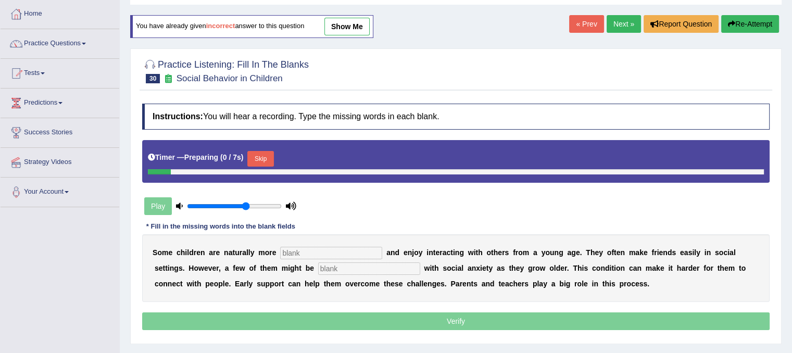
scroll to position [52, 0]
click at [330, 257] on input "text" at bounding box center [331, 253] width 102 height 13
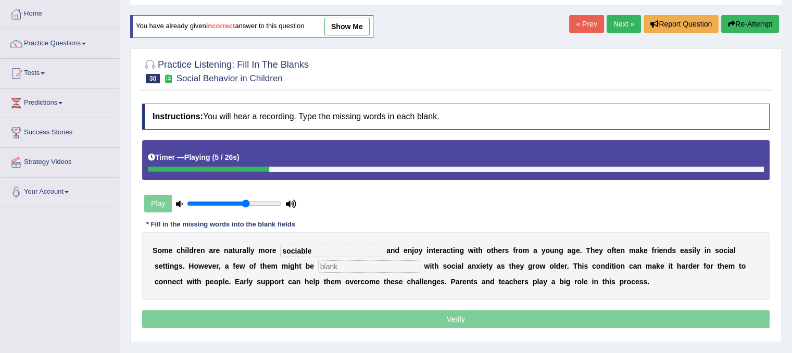
type input "sociable"
click at [336, 267] on input "text" at bounding box center [369, 267] width 102 height 13
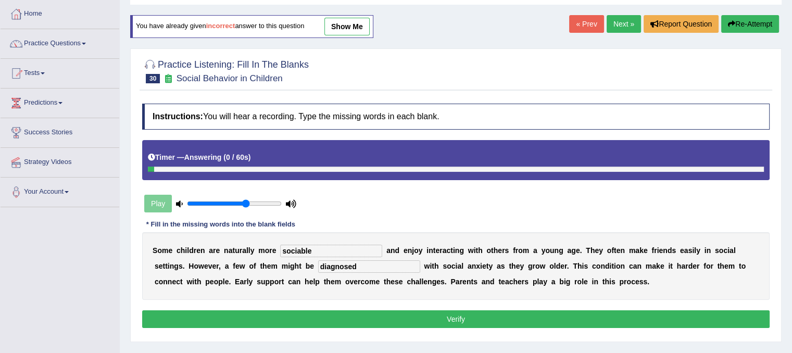
type input "diagnosed"
click at [530, 317] on button "Verify" at bounding box center [456, 320] width 628 height 18
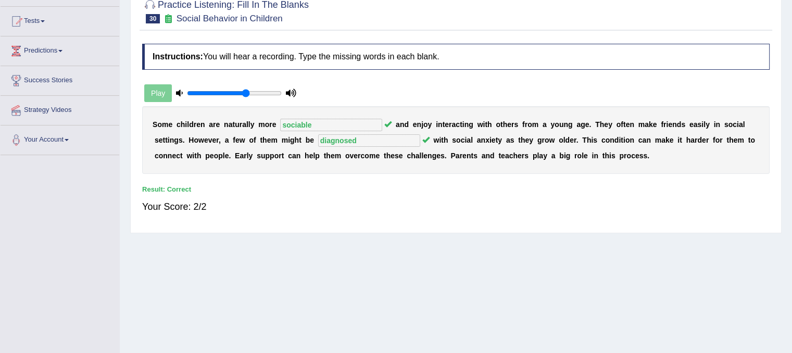
scroll to position [0, 0]
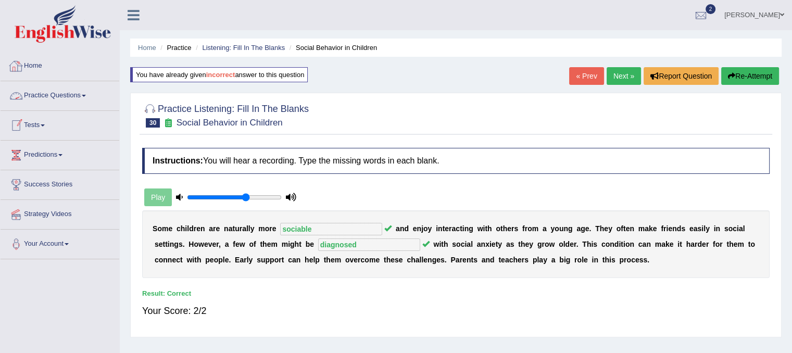
click at [42, 93] on link "Practice Questions" at bounding box center [60, 94] width 119 height 26
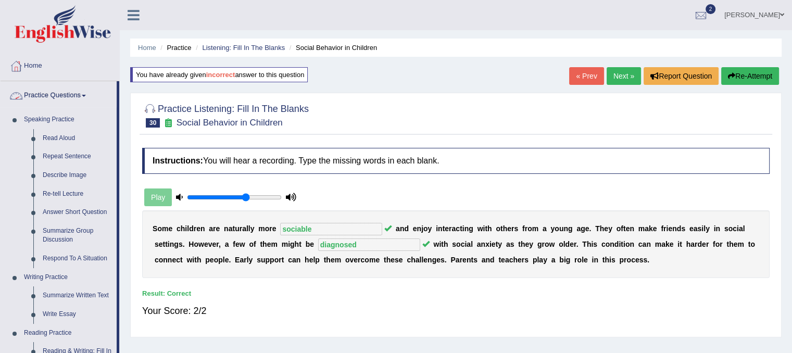
click at [51, 94] on link "Practice Questions" at bounding box center [59, 94] width 116 height 26
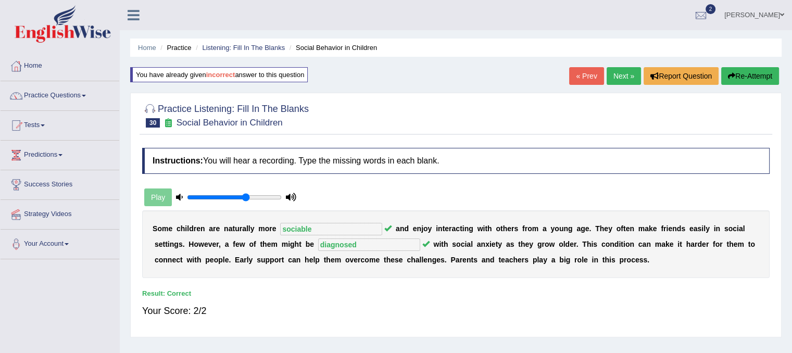
click at [54, 95] on link "Practice Questions" at bounding box center [60, 94] width 119 height 26
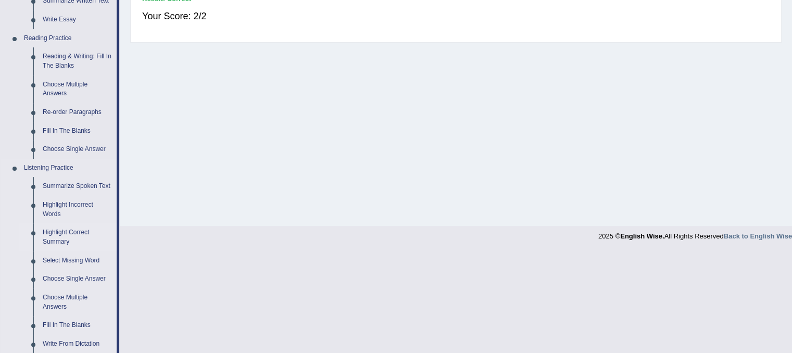
scroll to position [313, 0]
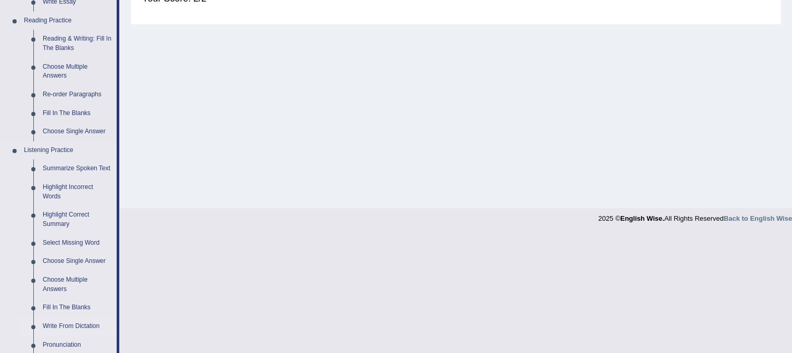
click at [77, 326] on link "Write From Dictation" at bounding box center [77, 326] width 79 height 19
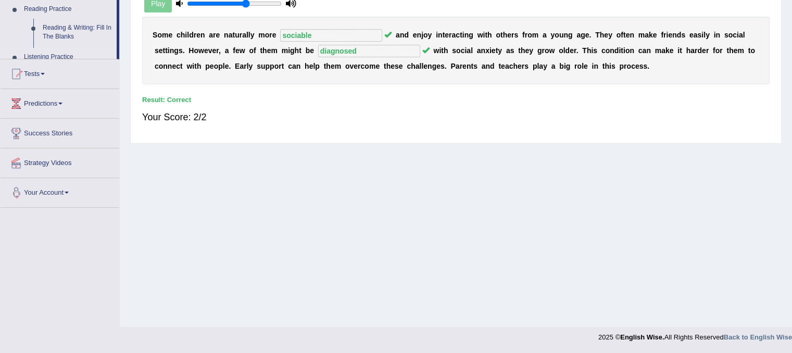
scroll to position [194, 0]
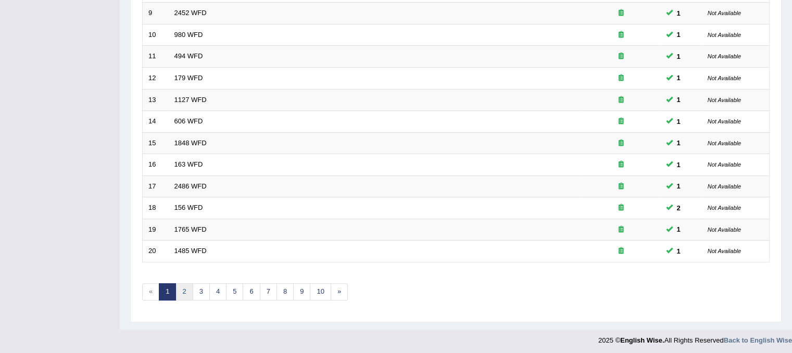
click at [183, 294] on link "2" at bounding box center [184, 291] width 17 height 17
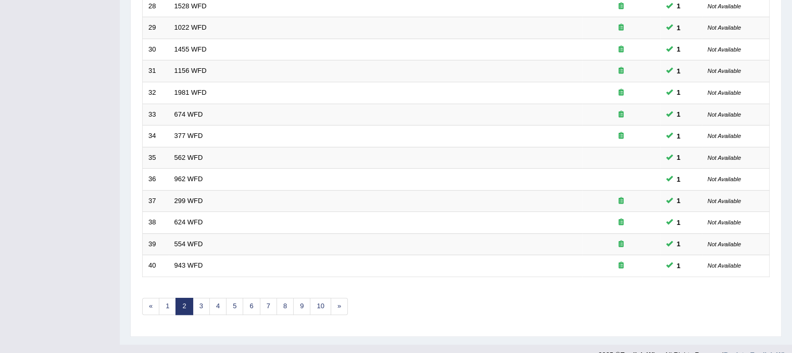
scroll to position [333, 0]
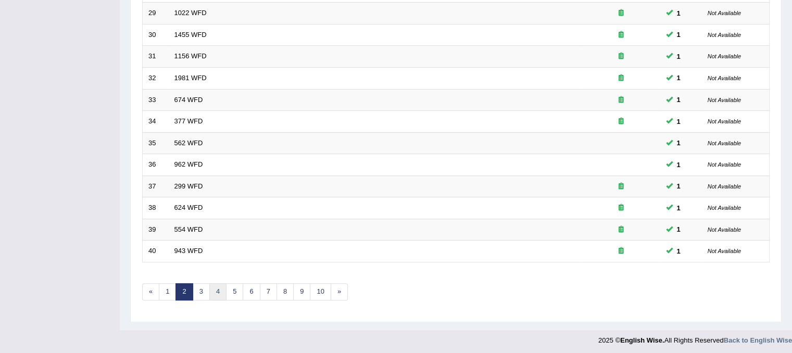
click at [218, 292] on link "4" at bounding box center [217, 291] width 17 height 17
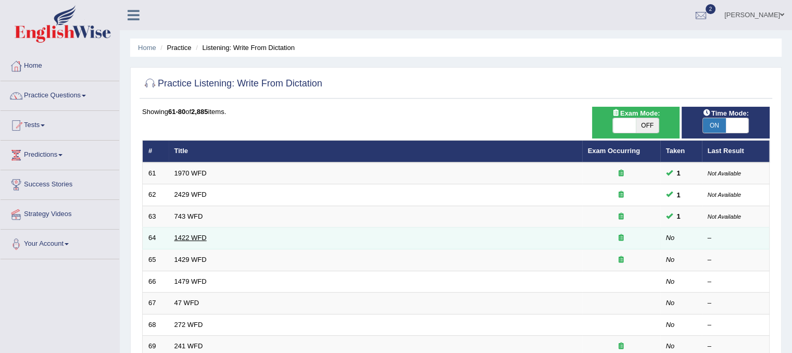
click at [194, 239] on link "1422 WFD" at bounding box center [191, 238] width 32 height 8
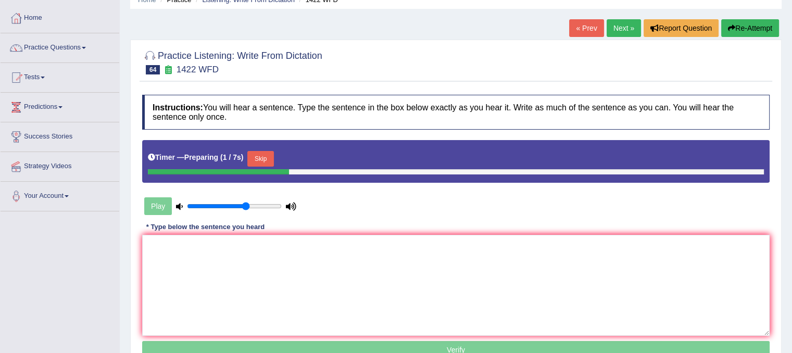
scroll to position [104, 0]
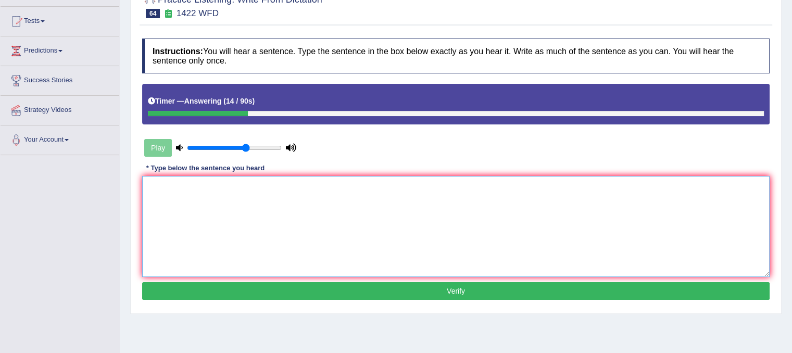
click at [211, 192] on textarea at bounding box center [456, 226] width 628 height 101
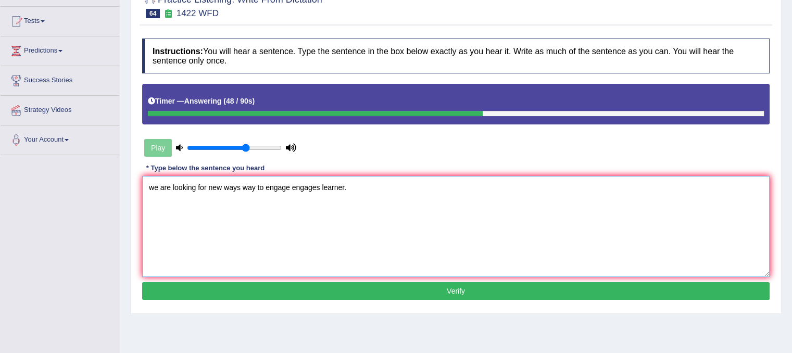
click at [326, 188] on textarea "we are looking for new ways way to engage engages learner." at bounding box center [456, 226] width 628 height 101
click at [333, 186] on textarea "we are looking for new ways way to engage engages learner." at bounding box center [456, 226] width 628 height 101
click at [155, 188] on textarea "we are looking for new ways way to engage engages learners learner." at bounding box center [456, 226] width 628 height 101
click at [417, 255] on textarea "We are looking for new ways way to engage engages learners learner." at bounding box center [456, 226] width 628 height 101
type textarea "We are looking for new ways way to engage engages learners learner."
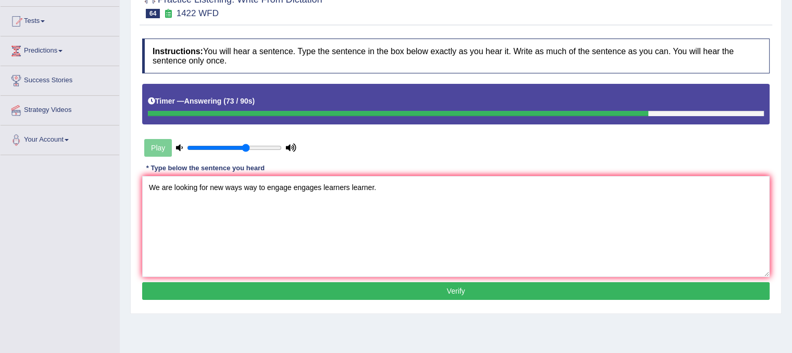
click at [432, 290] on button "Verify" at bounding box center [456, 291] width 628 height 18
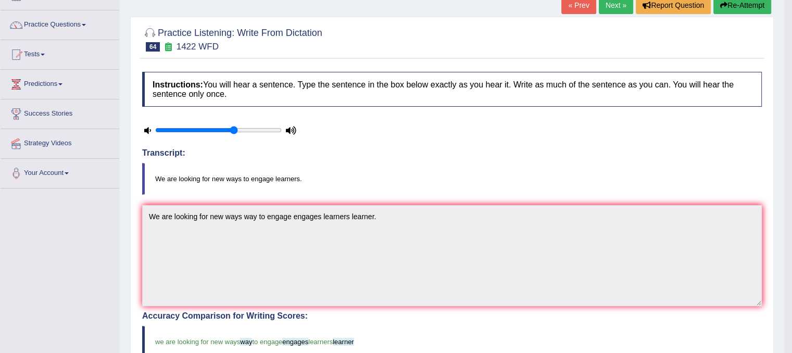
scroll to position [38, 0]
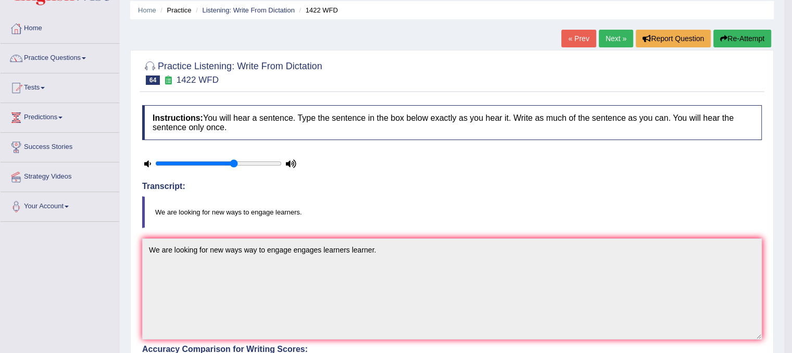
click at [607, 40] on link "Next »" at bounding box center [616, 39] width 34 height 18
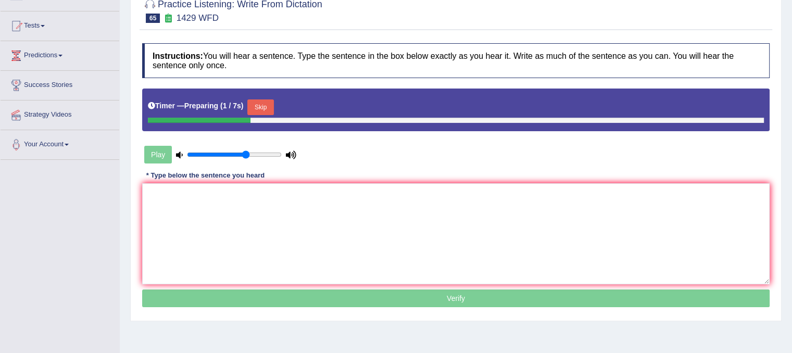
scroll to position [104, 0]
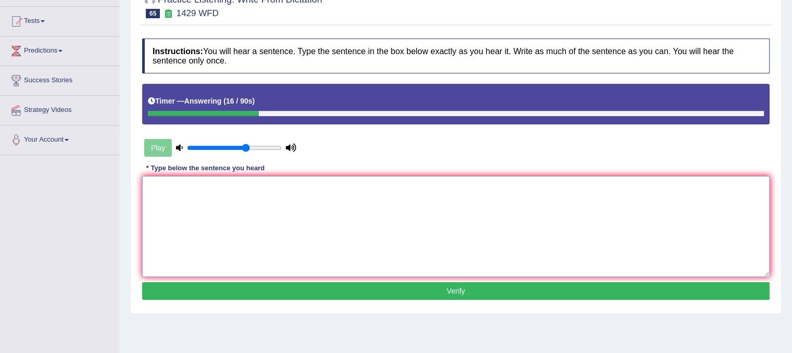
click at [361, 209] on textarea at bounding box center [456, 226] width 628 height 101
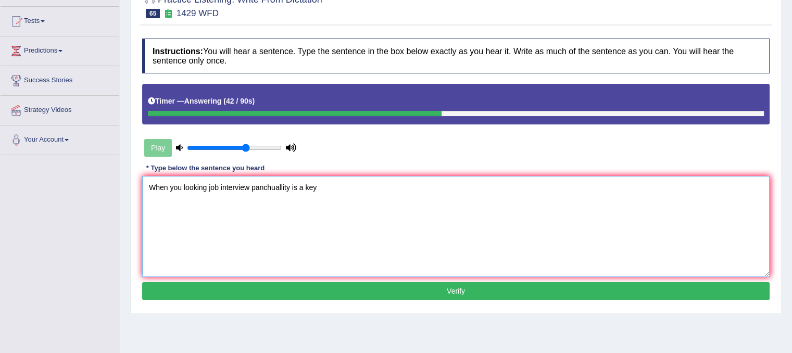
click at [273, 188] on textarea "When you looking job interview panchuallity is a key" at bounding box center [456, 226] width 628 height 101
click at [231, 188] on textarea "When you looking job interview panchuality is a key" at bounding box center [456, 226] width 628 height 101
click at [251, 188] on textarea "When you looking job interview panchuality is a key" at bounding box center [456, 226] width 628 height 101
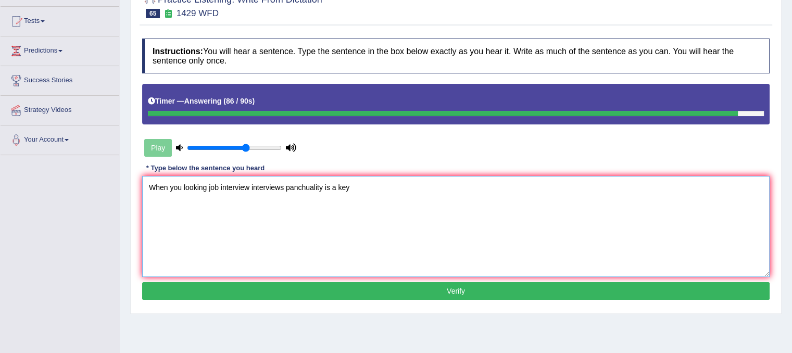
click at [181, 186] on textarea "When you looking job interview interviews panchuality is a key" at bounding box center [456, 226] width 628 height 101
type textarea "When you are looking job interview interviews panchuality is a key"
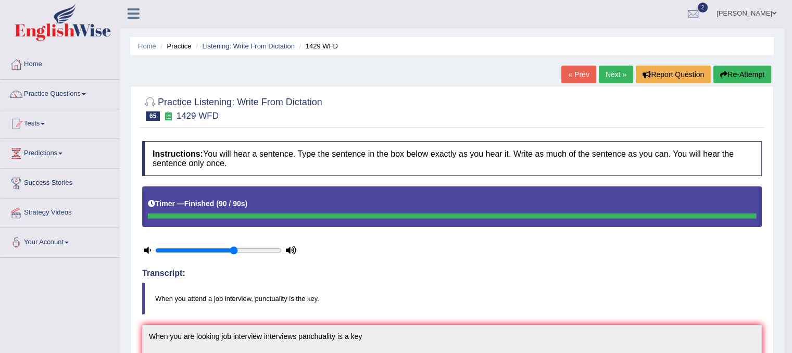
scroll to position [0, 0]
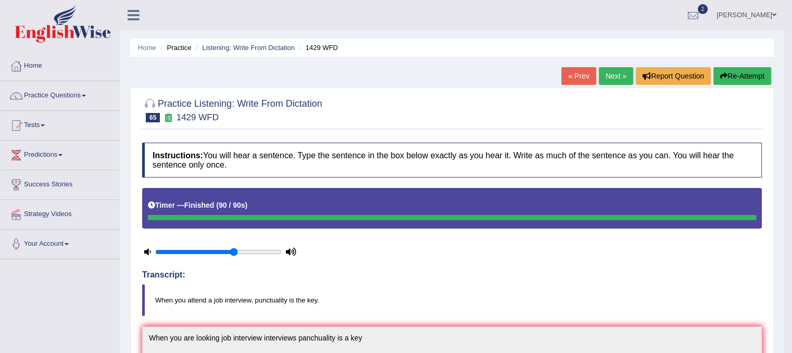
click at [621, 80] on link "Next »" at bounding box center [616, 76] width 34 height 18
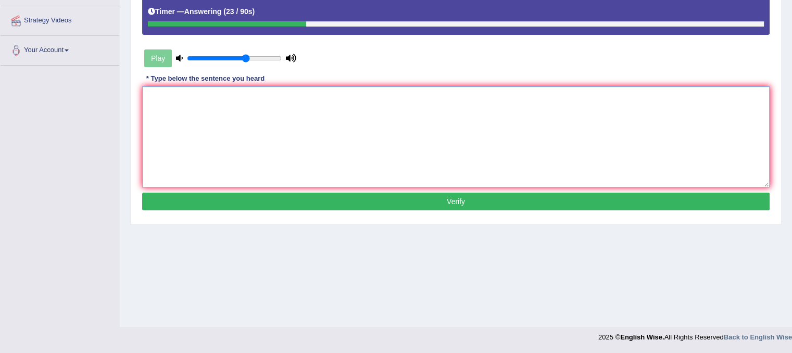
click at [599, 115] on textarea at bounding box center [456, 136] width 628 height 101
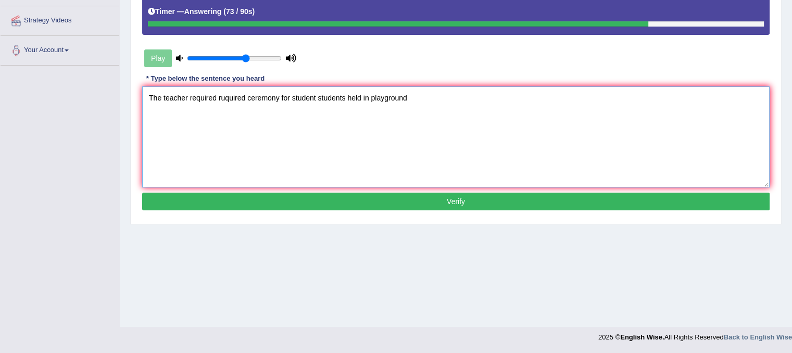
click at [369, 96] on textarea "The teacher required ruquired ceremony for student students held in playground" at bounding box center [456, 136] width 628 height 101
click at [392, 96] on textarea "The teacher required ruquired ceremony for student students held in the playgro…" at bounding box center [456, 136] width 628 height 101
click at [452, 100] on textarea "The teacher required ruquired ceremony for student students held in the playgro…" at bounding box center [456, 136] width 628 height 101
type textarea "The teacher required ruquired ceremony for student students held in the playgro…"
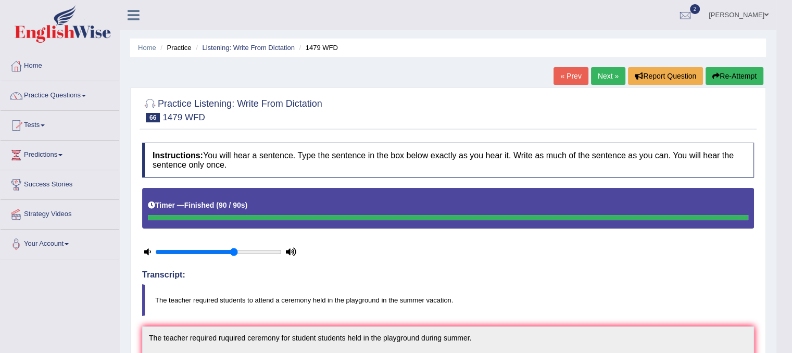
click at [594, 75] on link "Next »" at bounding box center [608, 76] width 34 height 18
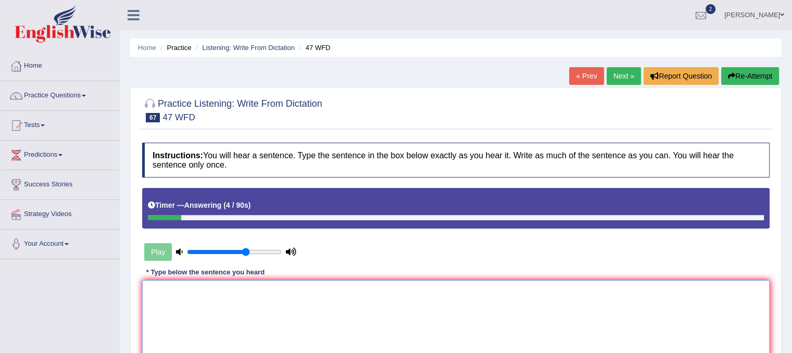
click at [399, 313] on textarea at bounding box center [456, 330] width 628 height 101
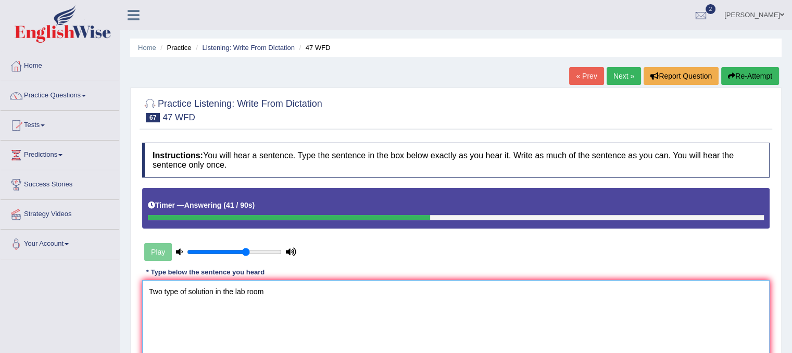
click at [196, 292] on textarea "Two type of solution in the lab room" at bounding box center [456, 330] width 628 height 101
click at [172, 292] on textarea "Two type of solutions in the lab room" at bounding box center [456, 330] width 628 height 101
click at [273, 292] on textarea "Two types of solutions in the lab room" at bounding box center [456, 330] width 628 height 101
click at [218, 291] on textarea "Two types of solutions in the lab room." at bounding box center [456, 330] width 628 height 101
click at [221, 291] on textarea "Two types of solutions in the lab room." at bounding box center [456, 330] width 628 height 101
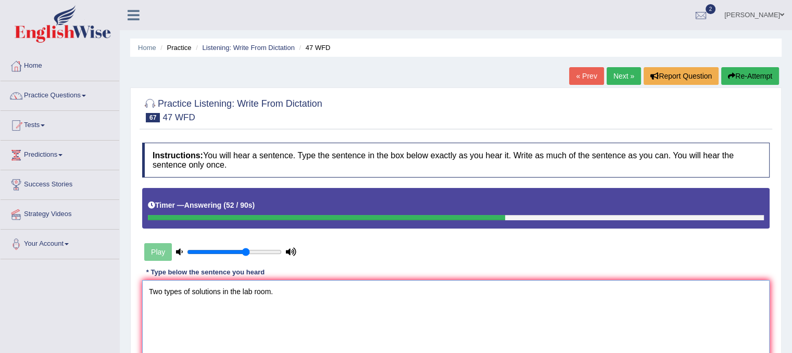
click at [221, 291] on textarea "Two types of solutions in the lab room." at bounding box center [456, 330] width 628 height 101
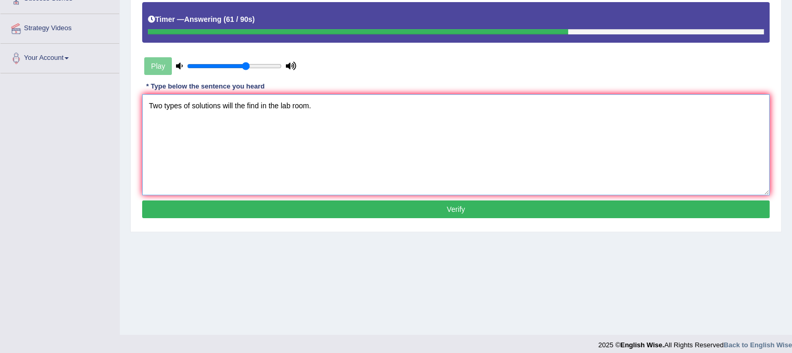
scroll to position [194, 0]
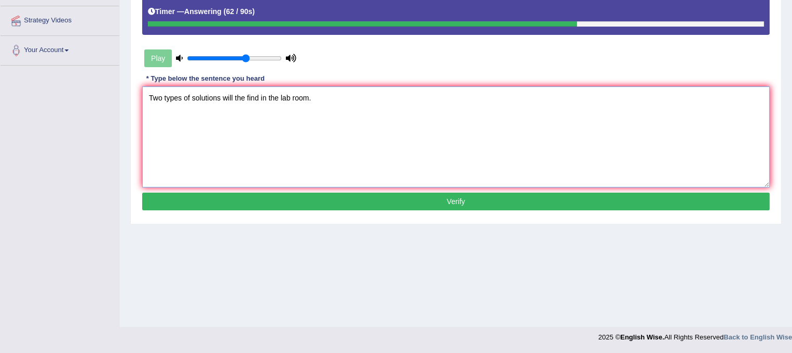
type textarea "Two types of solutions will the find in the lab room."
click at [388, 200] on button "Verify" at bounding box center [456, 202] width 628 height 18
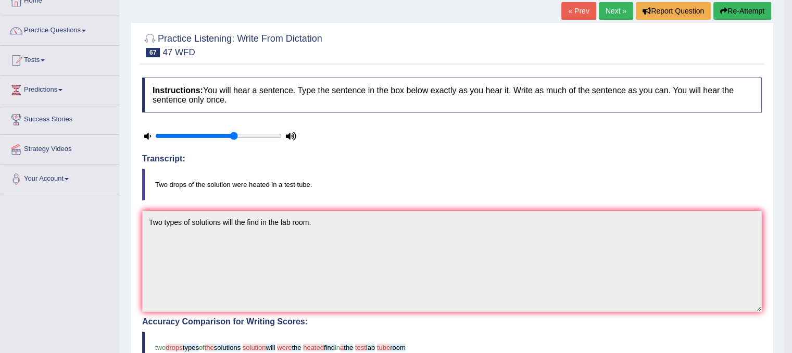
scroll to position [0, 0]
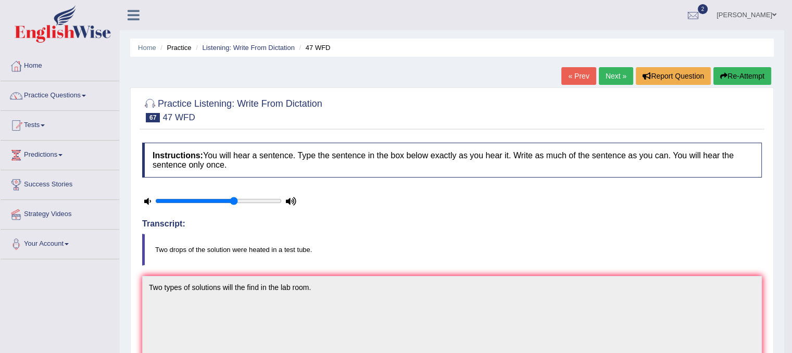
click at [602, 79] on link "Next »" at bounding box center [616, 76] width 34 height 18
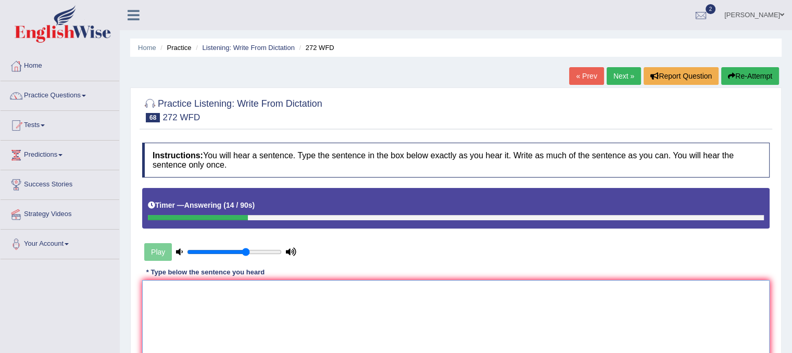
click at [286, 302] on textarea at bounding box center [456, 330] width 628 height 101
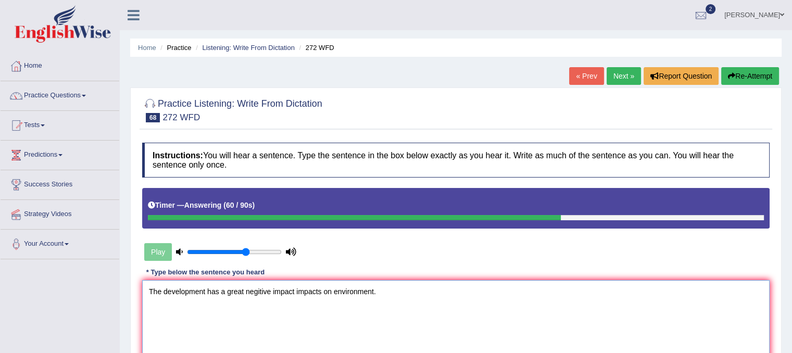
click at [333, 290] on textarea "The development has a great negitive impact impacts on environment." at bounding box center [456, 330] width 628 height 101
click at [255, 290] on textarea "The development has a great negitive impact impacts on the environment." at bounding box center [456, 330] width 628 height 101
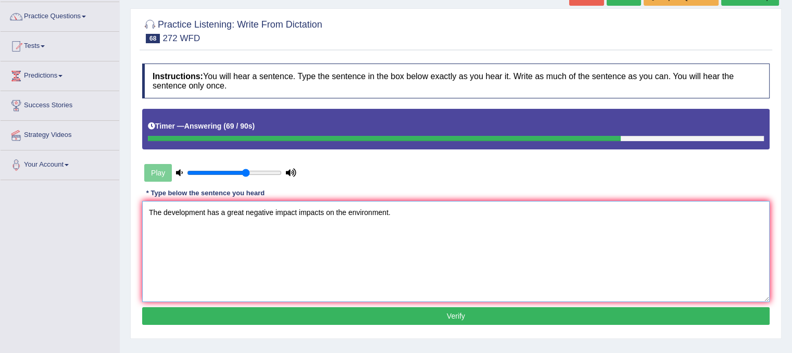
scroll to position [104, 0]
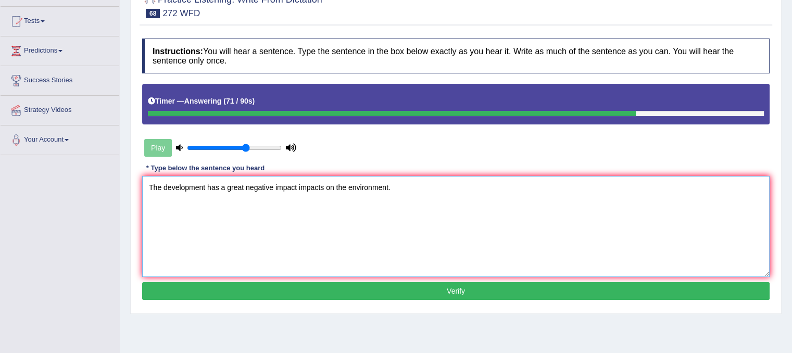
click at [206, 186] on textarea "The development has a great negative impact impacts on the environment." at bounding box center [456, 226] width 628 height 101
click at [208, 186] on textarea "The developmentn developments has a great negative impact impacts on the enviro…" at bounding box center [456, 226] width 628 height 101
click at [375, 213] on textarea "The development developments has a great negative impact impacts on the environ…" at bounding box center [456, 226] width 628 height 101
type textarea "The development developments has a great negative impact impacts on the environ…"
click at [389, 294] on button "Verify" at bounding box center [456, 291] width 628 height 18
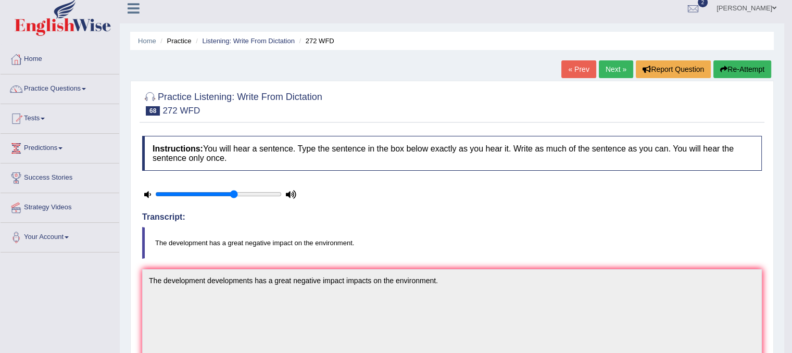
scroll to position [0, 0]
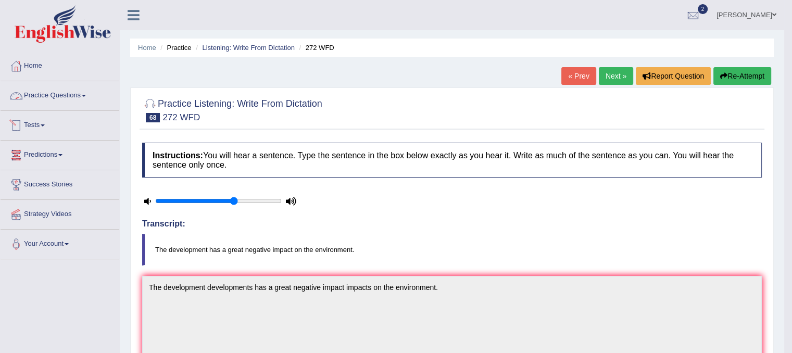
click at [58, 92] on link "Practice Questions" at bounding box center [60, 94] width 119 height 26
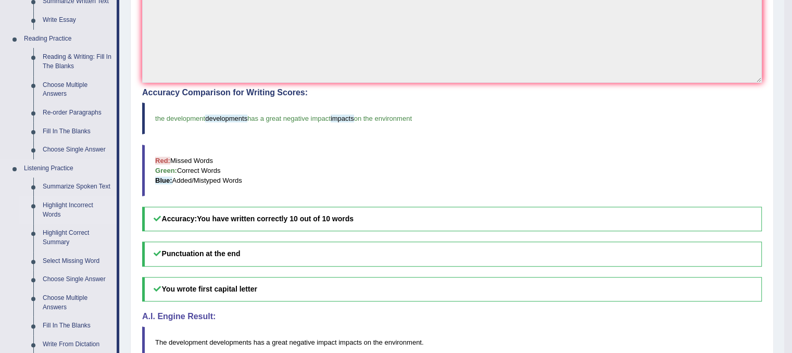
scroll to position [313, 0]
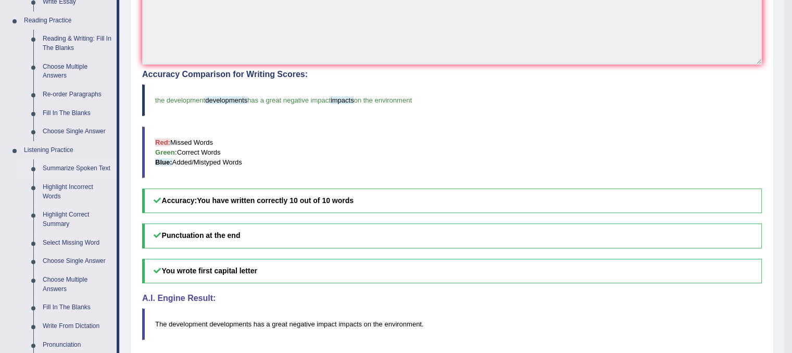
click at [83, 170] on link "Summarize Spoken Text" at bounding box center [77, 168] width 79 height 19
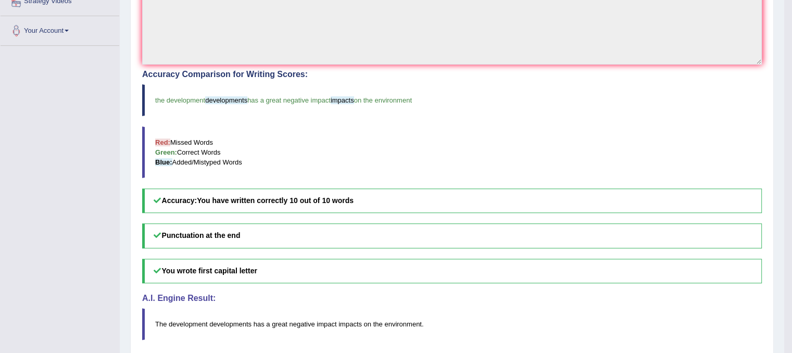
scroll to position [162, 0]
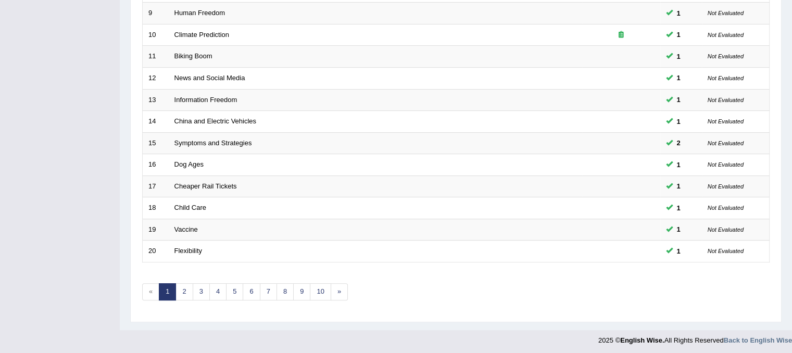
scroll to position [333, 0]
click at [217, 290] on link "4" at bounding box center [217, 291] width 17 height 17
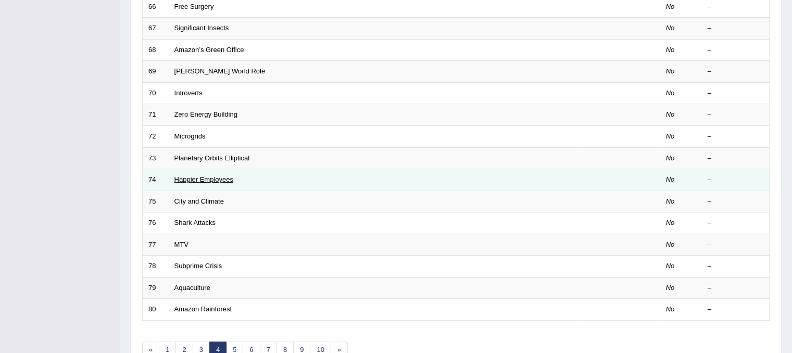
scroll to position [333, 0]
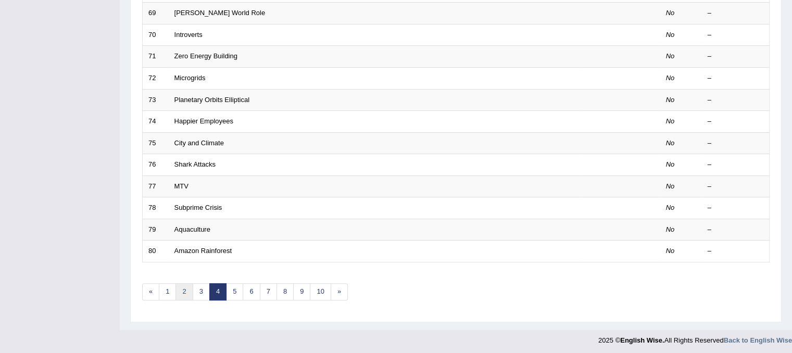
click at [181, 286] on link "2" at bounding box center [184, 291] width 17 height 17
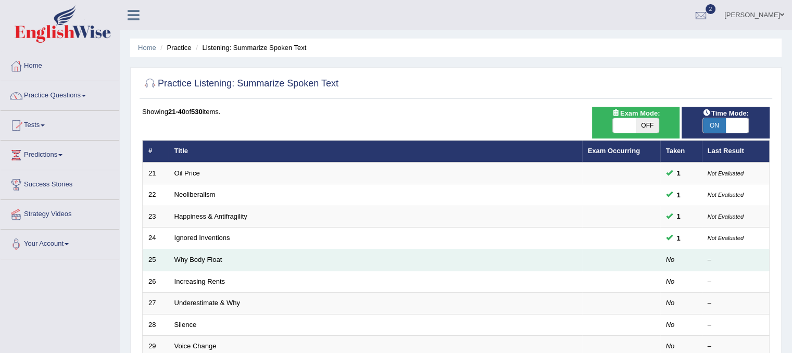
scroll to position [52, 0]
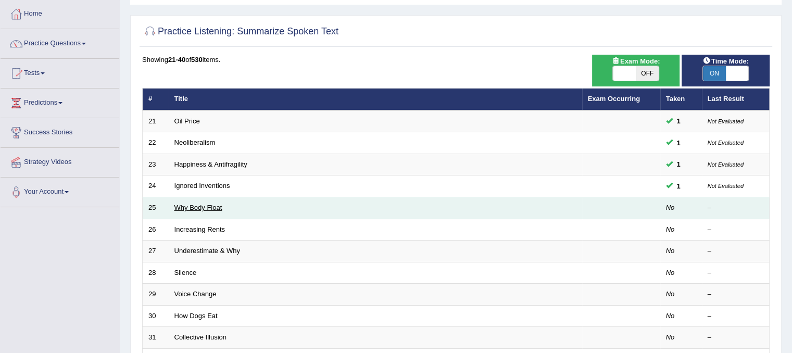
click at [201, 206] on link "Why Body Float" at bounding box center [199, 208] width 48 height 8
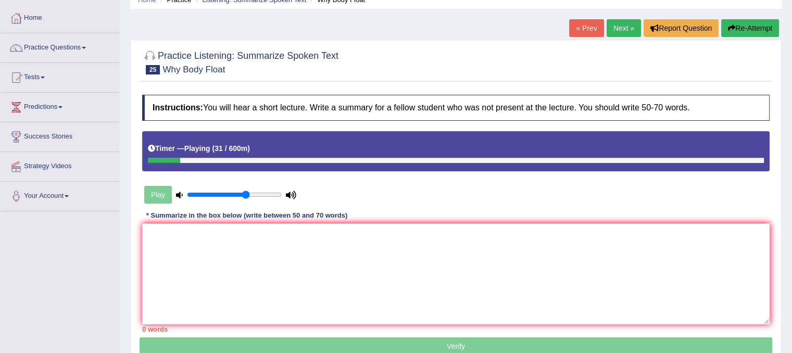
scroll to position [42, 0]
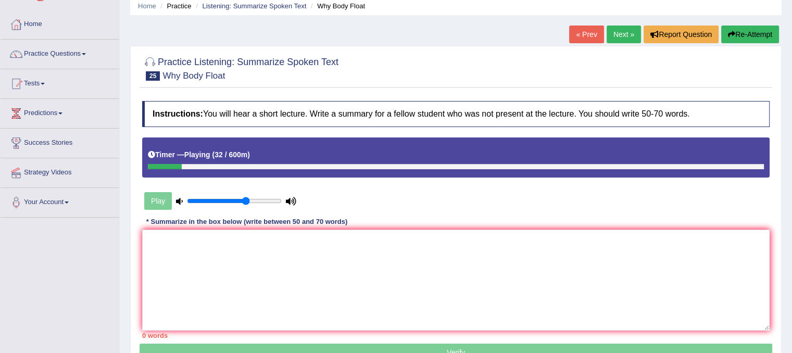
click at [586, 36] on link "« Prev" at bounding box center [586, 35] width 34 height 18
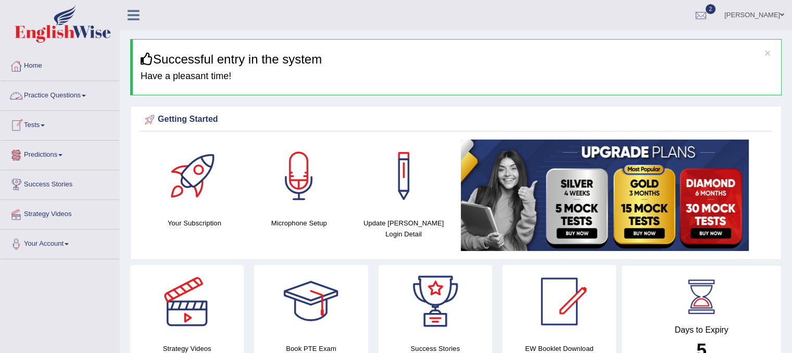
click at [55, 98] on link "Practice Questions" at bounding box center [60, 94] width 119 height 26
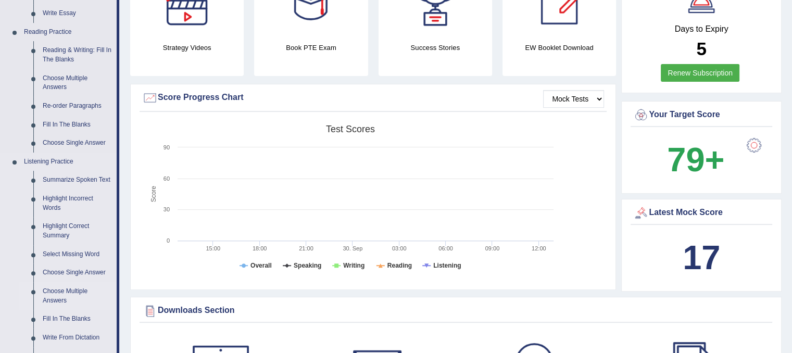
scroll to position [313, 0]
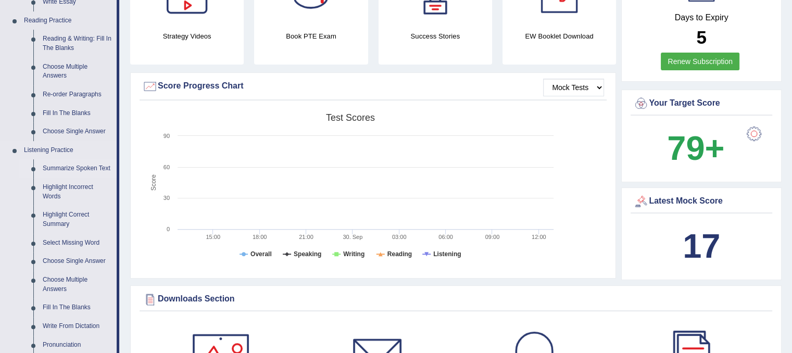
click at [83, 164] on link "Summarize Spoken Text" at bounding box center [77, 168] width 79 height 19
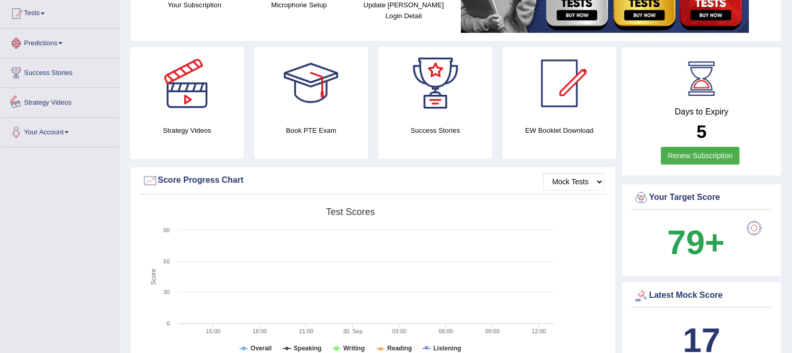
scroll to position [381, 0]
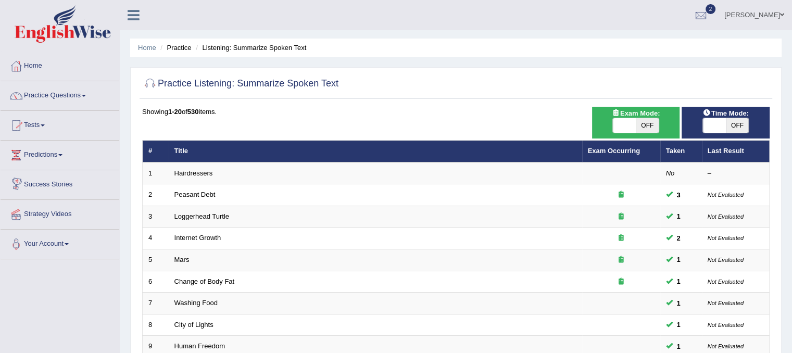
click at [714, 131] on span at bounding box center [714, 125] width 23 height 15
checkbox input "true"
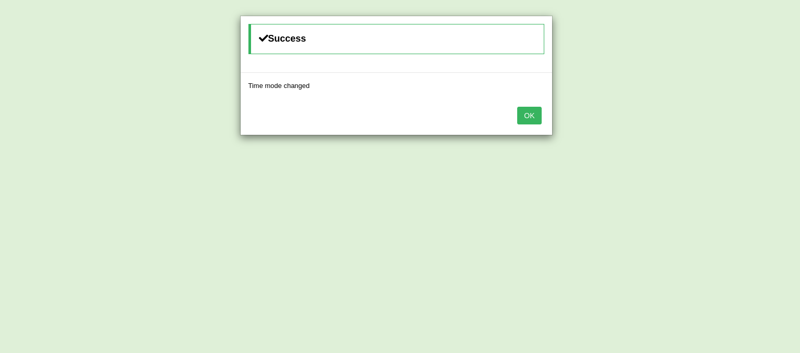
click at [523, 118] on button "OK" at bounding box center [529, 116] width 24 height 18
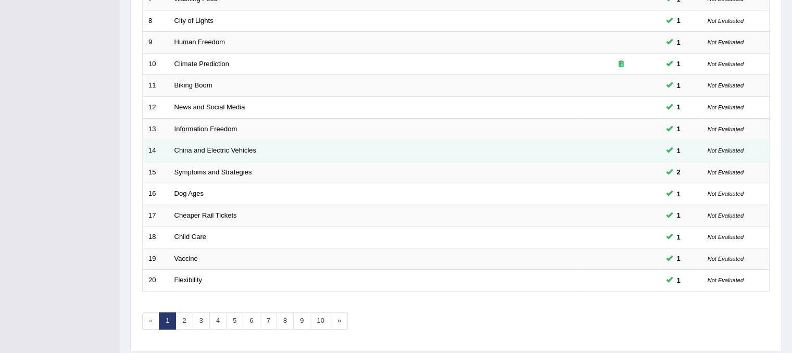
scroll to position [333, 0]
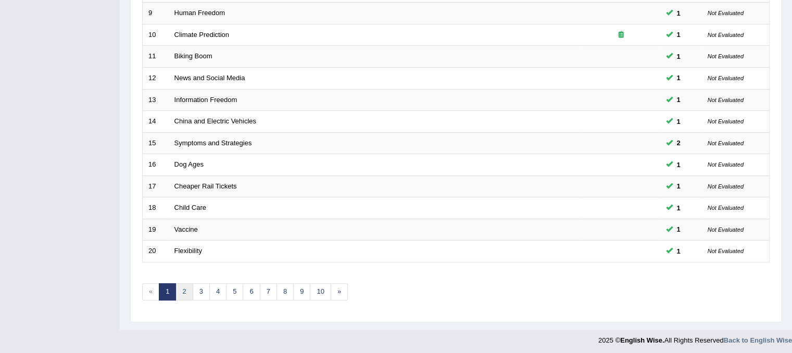
click at [188, 289] on link "2" at bounding box center [184, 291] width 17 height 17
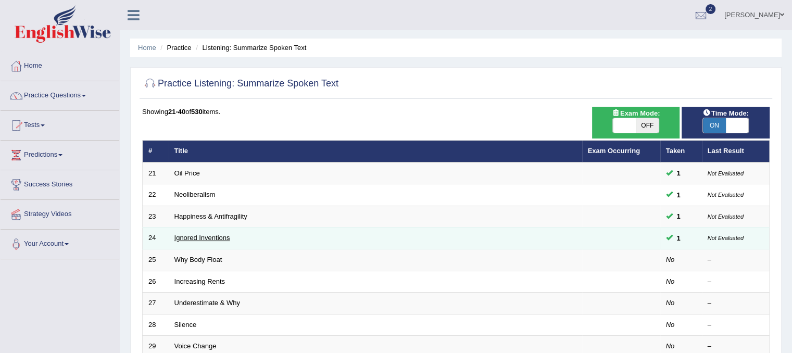
click at [196, 240] on link "Ignored Inventions" at bounding box center [203, 238] width 56 height 8
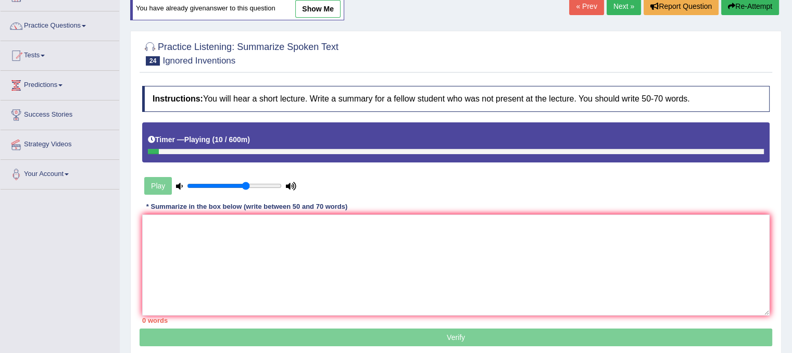
scroll to position [52, 0]
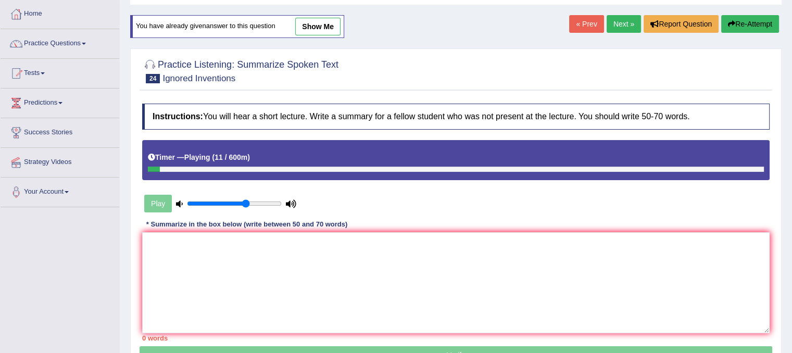
click at [763, 27] on button "Re-Attempt" at bounding box center [751, 24] width 58 height 18
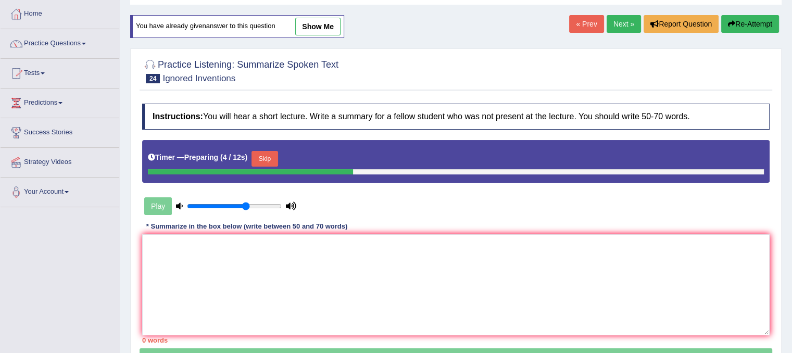
click at [273, 157] on button "Skip" at bounding box center [265, 159] width 26 height 16
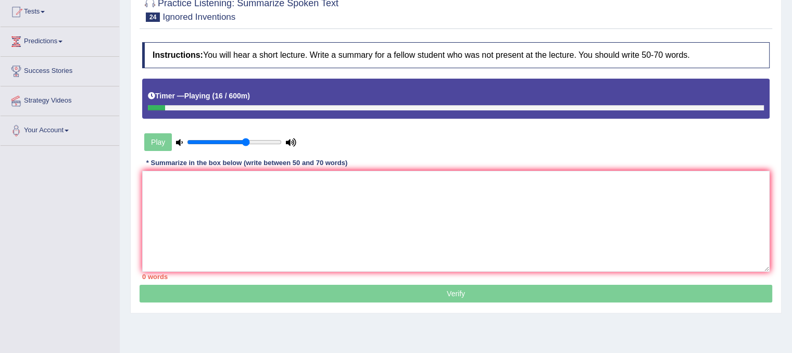
scroll to position [52, 0]
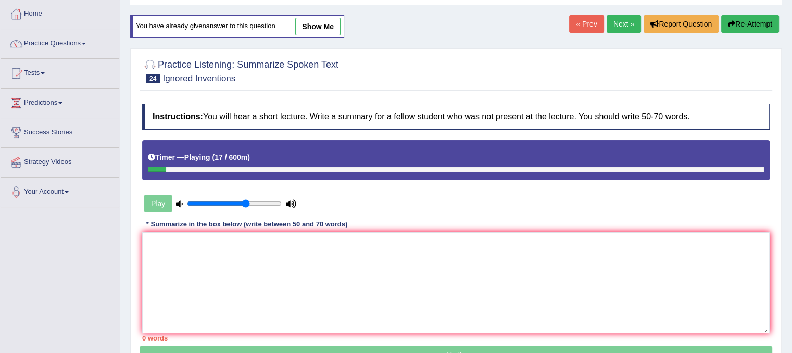
click at [760, 20] on button "Re-Attempt" at bounding box center [751, 24] width 58 height 18
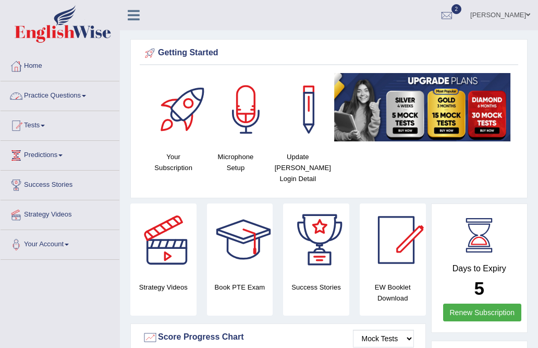
click at [79, 81] on link "Practice Questions" at bounding box center [60, 94] width 119 height 26
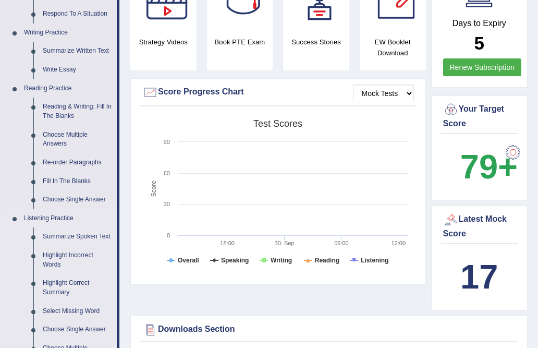
scroll to position [261, 0]
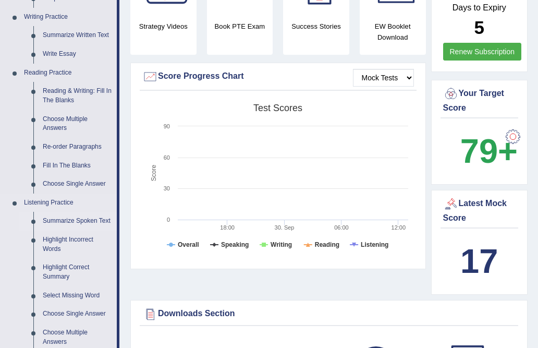
click at [79, 220] on link "Summarize Spoken Text" at bounding box center [77, 221] width 79 height 19
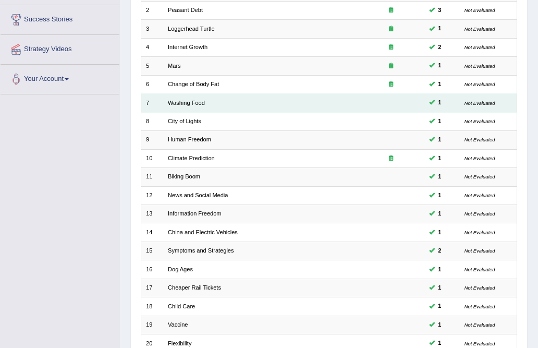
scroll to position [252, 0]
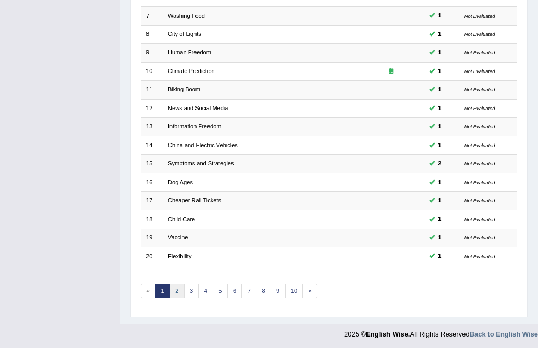
click at [175, 288] on link "2" at bounding box center [176, 290] width 15 height 15
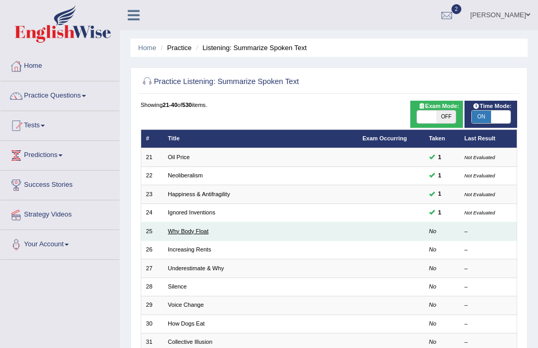
click at [185, 232] on link "Why Body Float" at bounding box center [188, 231] width 41 height 6
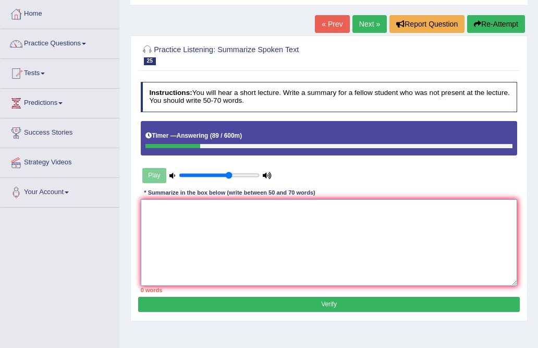
click at [199, 222] on textarea at bounding box center [329, 242] width 377 height 86
click at [245, 209] on textarea "The provided lecture gives comprehansive overview" at bounding box center [329, 242] width 377 height 86
click at [229, 211] on textarea "The provided lecture gives comprehansive overview" at bounding box center [329, 242] width 377 height 86
click at [293, 208] on textarea "The provided lecture gives comprehensive overview" at bounding box center [329, 242] width 377 height 86
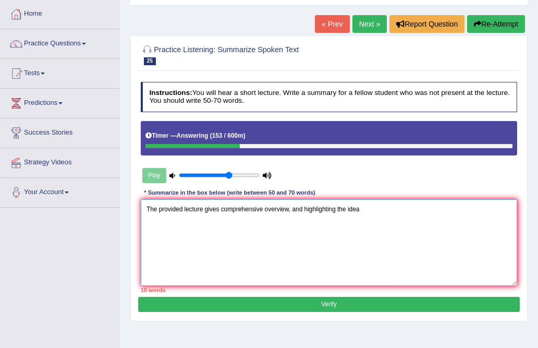
click at [328, 206] on textarea "The provided lecture gives comprehensive overview, and highlighting the idea" at bounding box center [329, 242] width 377 height 86
click at [374, 207] on textarea "The provided lecture gives comprehensive overview, and highlighting the idea" at bounding box center [329, 242] width 377 height 86
click at [344, 207] on textarea "The provided lecture gives comprehensive overview, and highlighting the ideaa" at bounding box center [329, 242] width 377 height 86
click at [346, 208] on textarea "The provided lecture gives comprehensive overview, and highlighting the ideaa" at bounding box center [329, 242] width 377 height 86
click at [383, 210] on textarea "The provided lecture gives comprehensive overview, and highlighting the several…" at bounding box center [329, 242] width 377 height 86
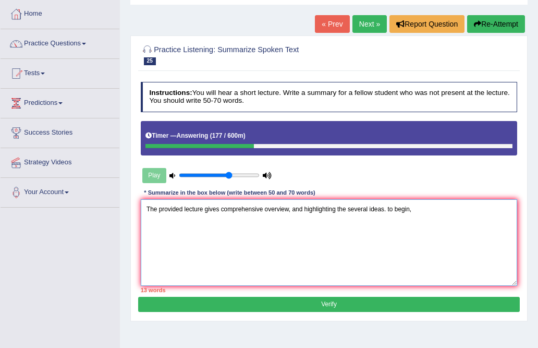
drag, startPoint x: 394, startPoint y: 207, endPoint x: 387, endPoint y: 207, distance: 7.8
click at [387, 207] on textarea "The provided lecture gives comprehensive overview, and highlighting the several…" at bounding box center [329, 242] width 377 height 86
click at [415, 205] on textarea "The provided lecture gives comprehensive overview, and highlighting the several…" at bounding box center [329, 242] width 377 height 86
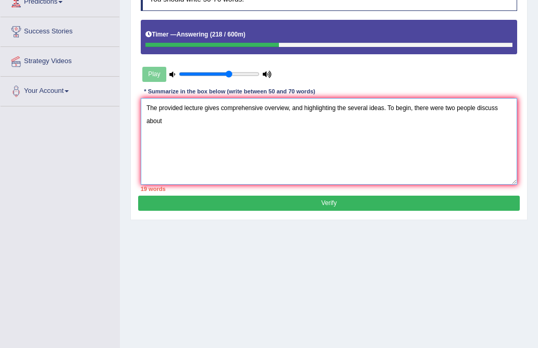
scroll to position [156, 0]
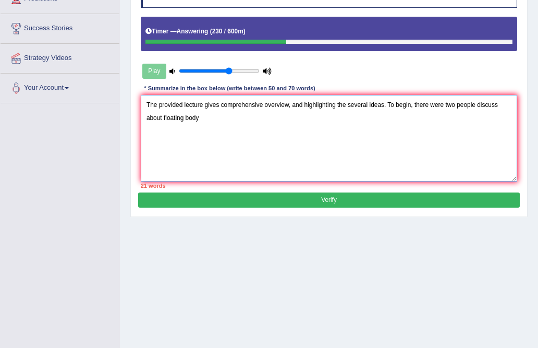
click at [484, 105] on textarea "The provided lecture gives comprehensive overview, and highlighting the several…" at bounding box center [329, 138] width 377 height 86
click at [167, 113] on textarea "The provided lecture gives comprehensive overview, and highlighting the several…" at bounding box center [329, 138] width 377 height 86
drag, startPoint x: 224, startPoint y: 121, endPoint x: 156, endPoint y: 121, distance: 67.2
click at [224, 121] on textarea "The provided lecture gives comprehensive overview, and highlighting the several…" at bounding box center [329, 138] width 377 height 86
click at [164, 117] on textarea "The provided lecture gives comprehensive overview, and highlighting the several…" at bounding box center [329, 138] width 377 height 86
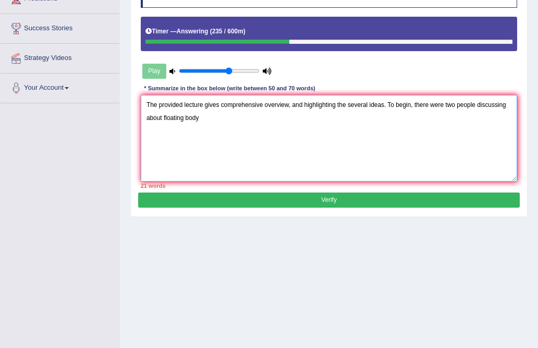
click at [233, 121] on textarea "The provided lecture gives comprehensive overview, and highlighting the several…" at bounding box center [329, 138] width 377 height 86
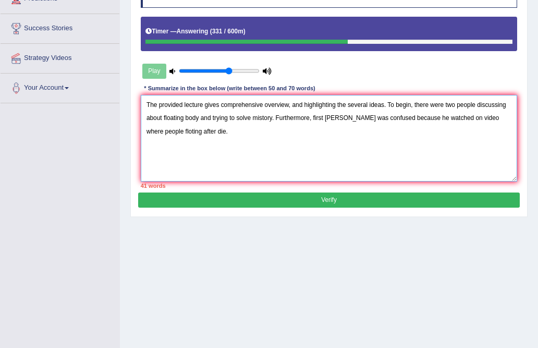
click at [440, 101] on textarea "The provided lecture gives comprehensive overview, and highlighting the several…" at bounding box center [329, 138] width 377 height 86
click at [238, 121] on textarea "The provided lecture gives comprehensive overview, and highlighting the several…" at bounding box center [329, 138] width 377 height 86
click at [194, 130] on textarea "The provided lecture gives comprehensive overview, and highlighting the several…" at bounding box center [329, 138] width 377 height 86
click at [165, 129] on textarea "The provided lecture gives comprehensive overview, and highlighting the several…" at bounding box center [329, 138] width 377 height 86
click at [190, 134] on textarea "The provided lecture gives comprehensive overview, and highlighting the several…" at bounding box center [329, 138] width 377 height 86
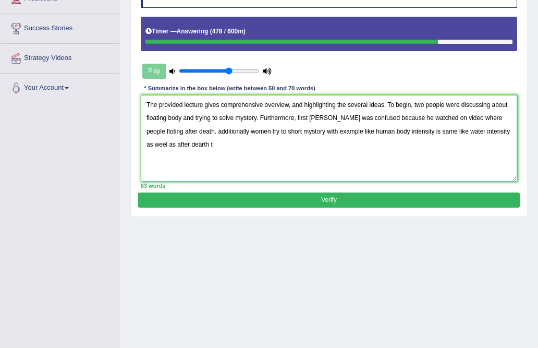
click at [484, 134] on textarea "The provided lecture gives comprehensive overview, and highlighting the several…" at bounding box center [329, 138] width 377 height 86
click at [170, 146] on textarea "The provided lecture gives comprehensive overview, and highlighting the several…" at bounding box center [329, 138] width 377 height 86
click at [190, 148] on textarea "The provided lecture gives comprehensive overview, and highlighting the several…" at bounding box center [329, 138] width 377 height 86
click at [208, 142] on textarea "The provided lecture gives comprehensive overview, and highlighting the several…" at bounding box center [329, 138] width 377 height 86
click at [240, 145] on textarea "The provided lecture gives comprehensive overview, and highlighting the several…" at bounding box center [329, 138] width 377 height 86
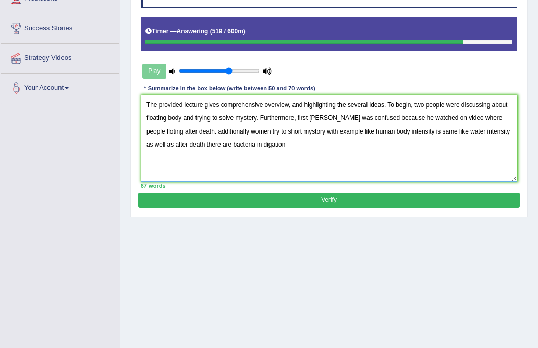
click at [237, 147] on textarea "The provided lecture gives comprehensive overview, and highlighting the several…" at bounding box center [329, 138] width 377 height 86
click at [244, 146] on textarea "The provided lecture gives comprehensive overview, and highlighting the several…" at bounding box center [329, 138] width 377 height 86
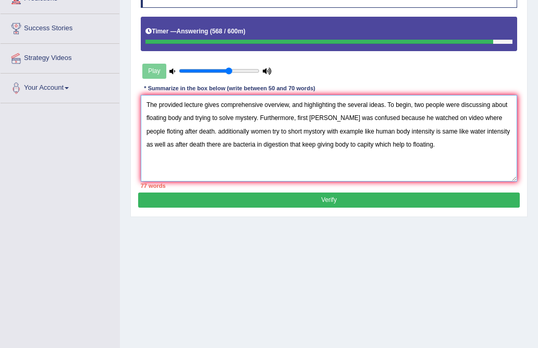
click at [252, 144] on textarea "The provided lecture gives comprehensive overview, and highlighting the several…" at bounding box center [329, 138] width 377 height 86
click at [254, 148] on textarea "The provided lecture gives comprehensive overview, and highlighting the several…" at bounding box center [329, 138] width 377 height 86
click at [315, 142] on textarea "The provided lecture gives comprehensive overview, and highlighting the several…" at bounding box center [329, 138] width 377 height 86
click at [336, 141] on textarea "The provided lecture gives comprehensive overview, and highlighting the several…" at bounding box center [329, 138] width 377 height 86
click at [366, 143] on textarea "The provided lecture gives comprehensive overview, and highlighting the several…" at bounding box center [329, 138] width 377 height 86
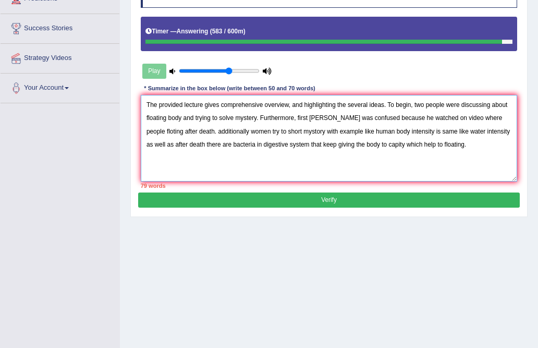
click at [397, 144] on textarea "The provided lecture gives comprehensive overview, and highlighting the several…" at bounding box center [329, 138] width 377 height 86
click at [423, 143] on textarea "The provided lecture gives comprehensive overview, and highlighting the several…" at bounding box center [329, 138] width 377 height 86
click at [415, 133] on textarea "The provided lecture gives comprehensive overview, and highlighting the several…" at bounding box center [329, 138] width 377 height 86
click at [466, 128] on textarea "The provided lecture gives comprehensive overview, and highlighting the several…" at bounding box center [329, 138] width 377 height 86
click at [467, 131] on textarea "The provided lecture gives comprehensive overview, and highlighting the several…" at bounding box center [329, 138] width 377 height 86
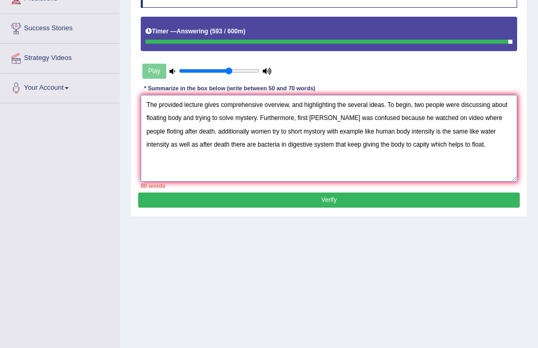
click at [468, 131] on textarea "The provided lecture gives comprehensive overview, and highlighting the several…" at bounding box center [329, 138] width 377 height 86
click at [476, 151] on textarea "The provided lecture gives comprehensive overview, and highlighting the several…" at bounding box center [329, 138] width 377 height 86
click at [461, 132] on textarea "The provided lecture gives comprehensive overview, and highlighting the several…" at bounding box center [329, 138] width 377 height 86
click at [484, 151] on textarea "The provided lecture gives comprehensive overview, and highlighting the several…" at bounding box center [329, 138] width 377 height 86
click at [277, 132] on textarea "The provided lecture gives comprehensive overview, and highlighting the several…" at bounding box center [329, 138] width 377 height 86
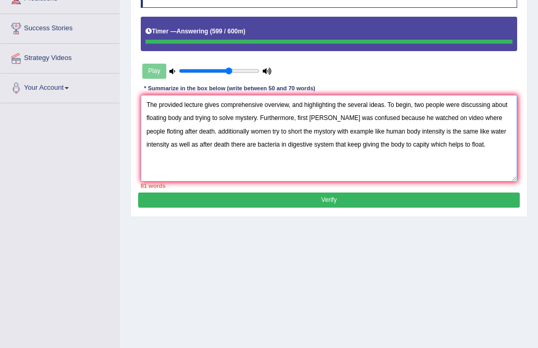
type textarea "The provided lecture gives comprehensive overview, and highlighting the several…"
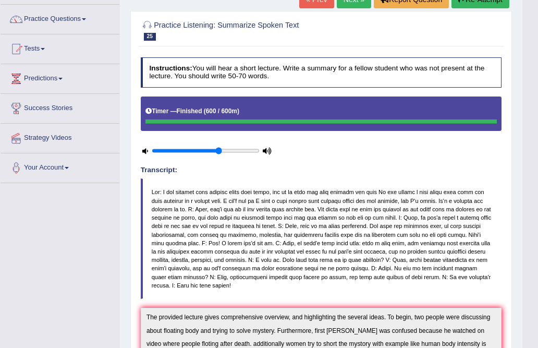
scroll to position [58, 0]
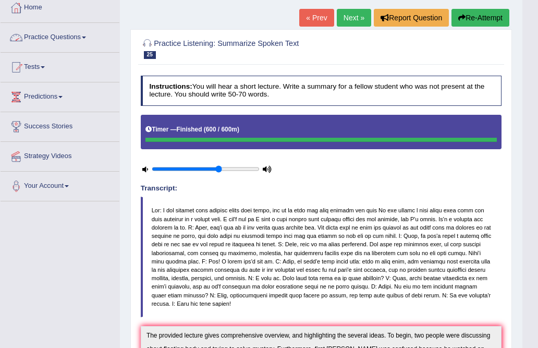
click at [56, 38] on link "Practice Questions" at bounding box center [60, 36] width 119 height 26
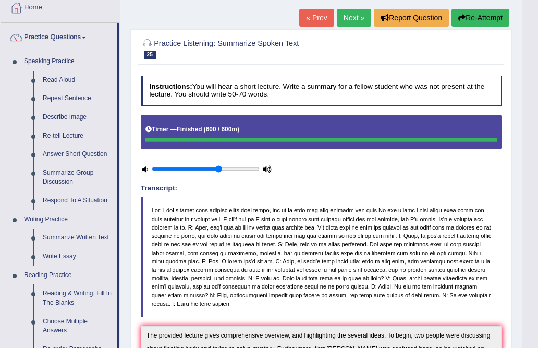
click at [228, 86] on h4 "Instructions: You will hear a short lecture. Write a summary for a fellow stude…" at bounding box center [321, 91] width 361 height 30
click at [353, 15] on link "Next »" at bounding box center [354, 18] width 34 height 18
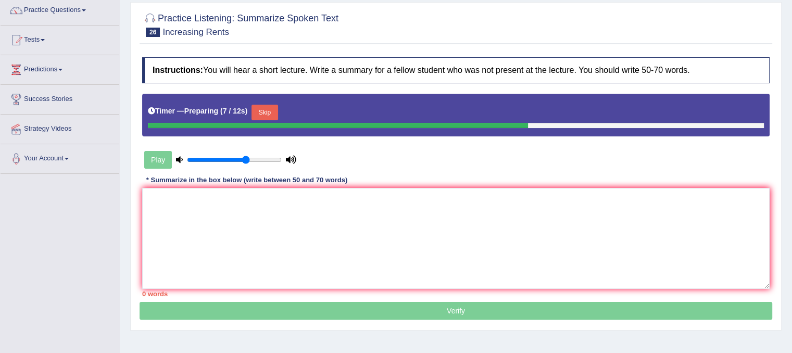
scroll to position [104, 0]
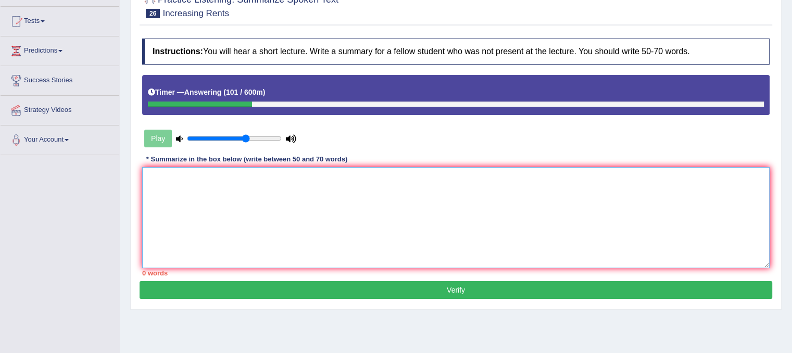
drag, startPoint x: 271, startPoint y: 201, endPoint x: 270, endPoint y: 195, distance: 5.8
click at [271, 197] on textarea at bounding box center [456, 217] width 628 height 101
type textarea "t"
click at [245, 175] on textarea "The provided lecture gives comprehensive overview" at bounding box center [456, 217] width 628 height 101
click at [338, 176] on textarea "The provided lecture gives a comprehensive overview" at bounding box center [456, 217] width 628 height 101
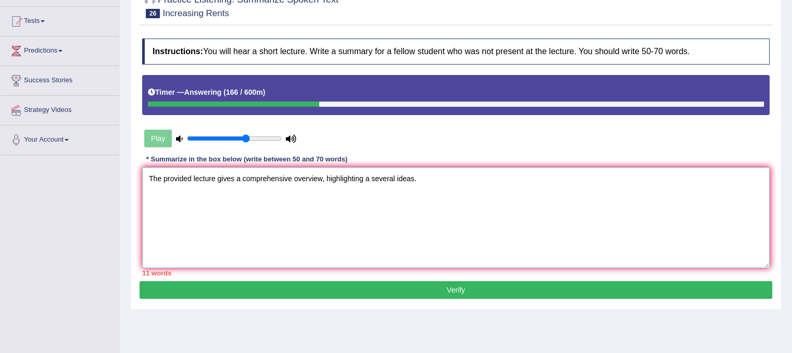
click at [370, 182] on textarea "The provided lecture gives a comprehensive overview, highlighting a several ide…" at bounding box center [456, 217] width 628 height 101
click at [381, 179] on textarea "The provided lecture gives a comprehensive overview, highlighting a several ide…" at bounding box center [456, 217] width 628 height 101
click at [430, 182] on textarea "The provided lecture gives a comprehensive overview, highlighting several ideas." at bounding box center [456, 217] width 628 height 101
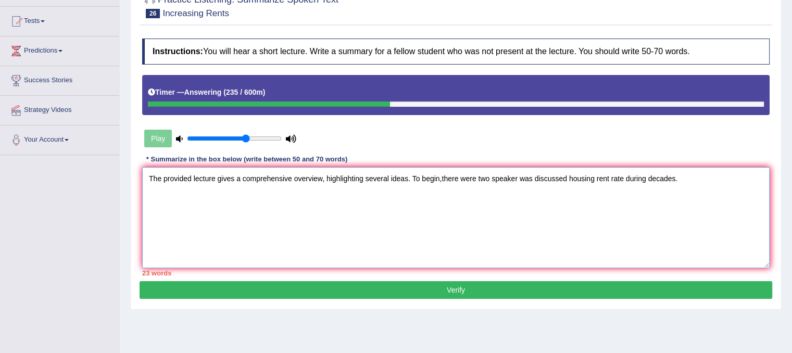
click at [537, 179] on textarea "The provided lecture gives a comprehensive overview, highlighting several ideas…" at bounding box center [456, 217] width 628 height 101
click at [537, 176] on textarea "The provided lecture gives a comprehensive overview, highlighting several ideas…" at bounding box center [456, 217] width 628 height 101
click at [537, 178] on textarea "The provided lecture gives a comprehensive overview, highlighting several ideas…" at bounding box center [456, 217] width 628 height 101
click at [507, 179] on textarea "The provided lecture gives a comprehensive overview, highlighting several ideas…" at bounding box center [456, 217] width 628 height 101
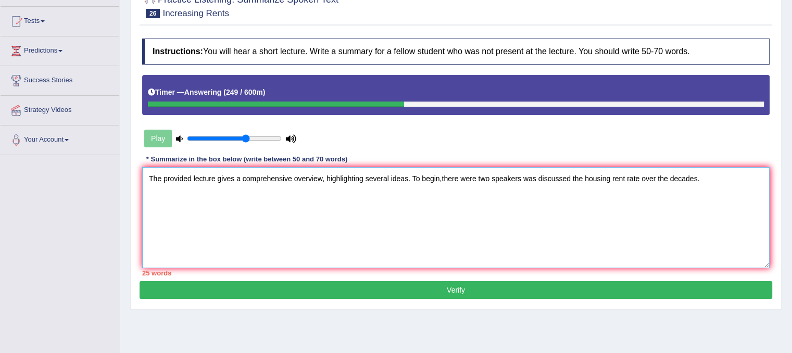
click at [449, 180] on textarea "The provided lecture gives a comprehensive overview, highlighting several ideas…" at bounding box center [456, 217] width 628 height 101
click at [537, 176] on textarea "The provided lecture gives a comprehensive overview, highlighting several ideas…" at bounding box center [456, 217] width 628 height 101
click at [537, 172] on textarea "The provided lecture gives a comprehensive overview, highlighting several ideas…" at bounding box center [456, 217] width 628 height 101
click at [537, 179] on textarea "The provided lecture gives a comprehensive overview, highlighting several ideas…" at bounding box center [456, 217] width 628 height 101
click at [209, 201] on textarea "The provided lecture gives a comprehensive overview, highlighting several ideas…" at bounding box center [456, 217] width 628 height 101
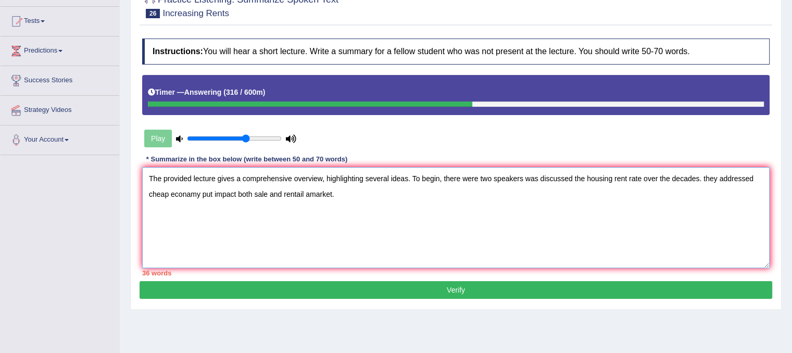
click at [158, 195] on textarea "The provided lecture gives a comprehensive overview, highlighting several ideas…" at bounding box center [456, 217] width 628 height 101
click at [191, 192] on textarea "The provided lecture gives a comprehensive overview, highlighting several ideas…" at bounding box center [456, 217] width 628 height 101
click at [202, 191] on textarea "The provided lecture gives a comprehensive overview, highlighting several ideas…" at bounding box center [456, 217] width 628 height 101
click at [220, 192] on textarea "The provided lecture gives a comprehensive overview, highlighting several ideas…" at bounding box center [456, 217] width 628 height 101
click at [217, 237] on textarea "The provided lecture gives a comprehensive overview, highlighting several ideas…" at bounding box center [456, 217] width 628 height 101
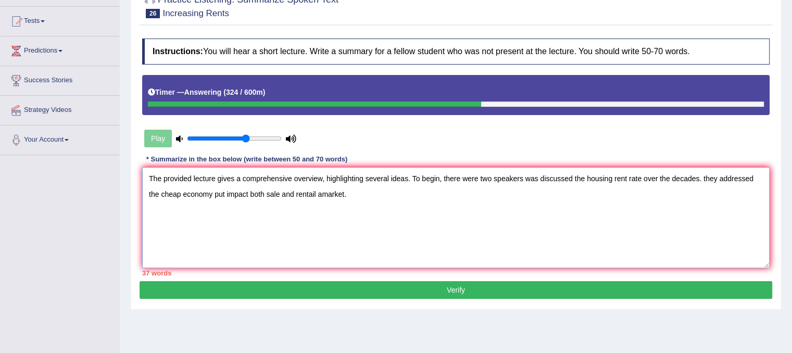
click at [233, 192] on textarea "The provided lecture gives a comprehensive overview, highlighting several ideas…" at bounding box center [456, 217] width 628 height 101
click at [270, 192] on textarea "The provided lecture gives a comprehensive overview, highlighting several ideas…" at bounding box center [456, 217] width 628 height 101
click at [300, 193] on textarea "The provided lecture gives a comprehensive overview, highlighting several ideas…" at bounding box center [456, 217] width 628 height 101
click at [338, 193] on textarea "The provided lecture gives a comprehensive overview, highlighting several ideas…" at bounding box center [456, 217] width 628 height 101
click at [345, 193] on textarea "The provided lecture gives a comprehensive overview, highlighting several ideas…" at bounding box center [456, 217] width 628 height 101
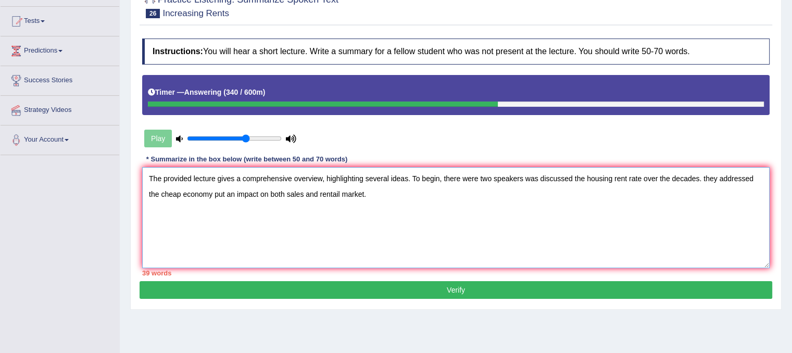
click at [411, 195] on textarea "The provided lecture gives a comprehensive overview, highlighting several ideas…" at bounding box center [456, 217] width 628 height 101
click at [340, 192] on textarea "The provided lecture gives a comprehensive overview, highlighting several ideas…" at bounding box center [456, 217] width 628 height 101
click at [400, 185] on textarea "The provided lecture gives a comprehensive overview, highlighting several ideas…" at bounding box center [456, 217] width 628 height 101
click at [336, 190] on textarea "The provided lecture gives a comprehensive overview, highlighting several ideas…" at bounding box center [456, 217] width 628 height 101
click at [354, 192] on textarea "The provided lecture gives a comprehensive overview, highlighting several ideas…" at bounding box center [456, 217] width 628 height 101
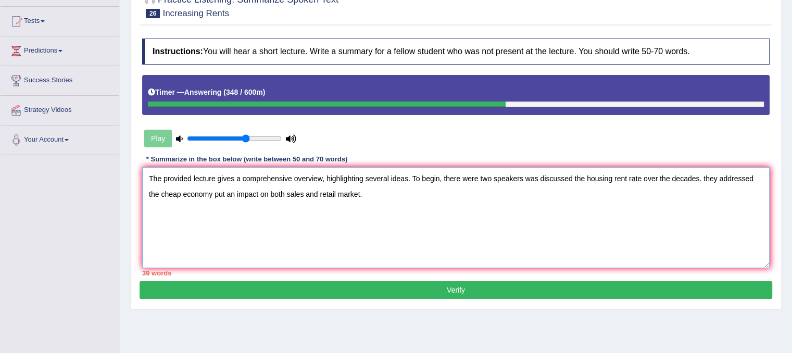
click at [196, 192] on textarea "The provided lecture gives a comprehensive overview, highlighting several ideas…" at bounding box center [456, 217] width 628 height 101
click at [366, 188] on textarea "The provided lecture gives a comprehensive overview, highlighting several ideas…" at bounding box center [456, 217] width 628 height 101
click at [220, 192] on textarea "The provided lecture gives a comprehensive overview, highlighting several ideas…" at bounding box center [456, 217] width 628 height 101
click at [411, 194] on textarea "The provided lecture gives a comprehensive overview, highlighting several ideas…" at bounding box center [456, 217] width 628 height 101
click at [486, 194] on textarea "The provided lecture gives a comprehensive overview, highlighting several ideas…" at bounding box center [456, 217] width 628 height 101
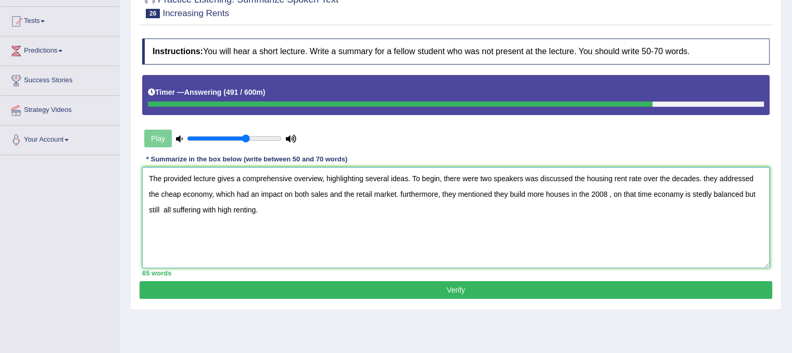
click at [181, 195] on textarea "The provided lecture gives a comprehensive overview, highlighting several ideas…" at bounding box center [456, 217] width 628 height 101
drag, startPoint x: 396, startPoint y: 224, endPoint x: 366, endPoint y: 229, distance: 30.2
click at [395, 224] on textarea "The provided lecture gives a comprehensive overview, highlighting several ideas…" at bounding box center [456, 217] width 628 height 101
click at [193, 208] on textarea "The provided lecture gives a comprehensive overview, highlighting several ideas…" at bounding box center [456, 217] width 628 height 101
click at [166, 209] on textarea "The provided lecture gives a comprehensive overview, highlighting several ideas…" at bounding box center [456, 217] width 628 height 101
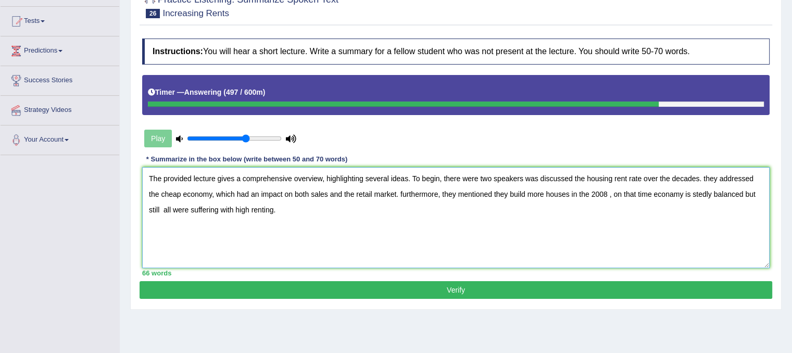
click at [163, 212] on textarea "The provided lecture gives a comprehensive overview, highlighting several ideas…" at bounding box center [456, 217] width 628 height 101
click at [258, 207] on textarea "The provided lecture gives a comprehensive overview, highlighting several ideas…" at bounding box center [456, 217] width 628 height 101
type textarea "The provided lecture gives a comprehensive overview, highlighting several ideas…"
click at [291, 286] on button "Verify" at bounding box center [456, 290] width 633 height 18
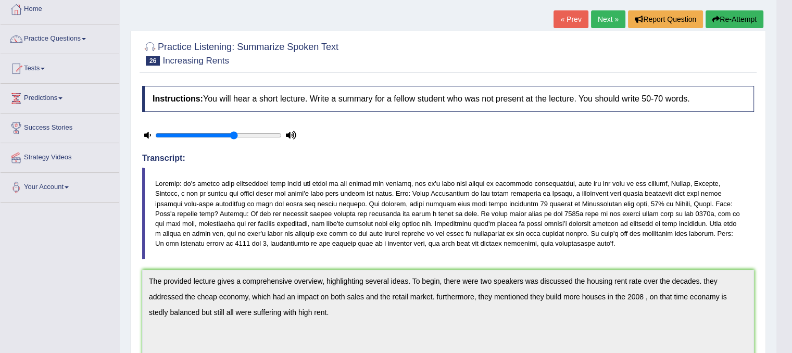
scroll to position [40, 0]
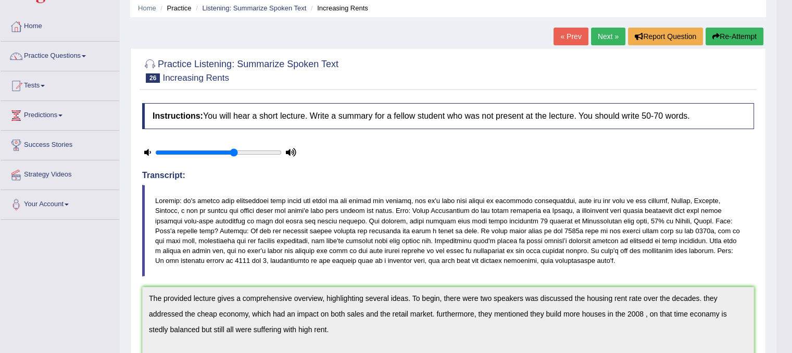
click at [537, 36] on link "Next »" at bounding box center [608, 37] width 34 height 18
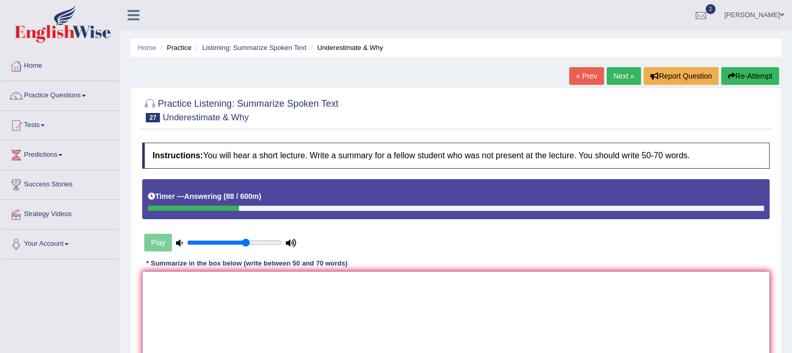
click at [333, 314] on textarea at bounding box center [456, 321] width 628 height 101
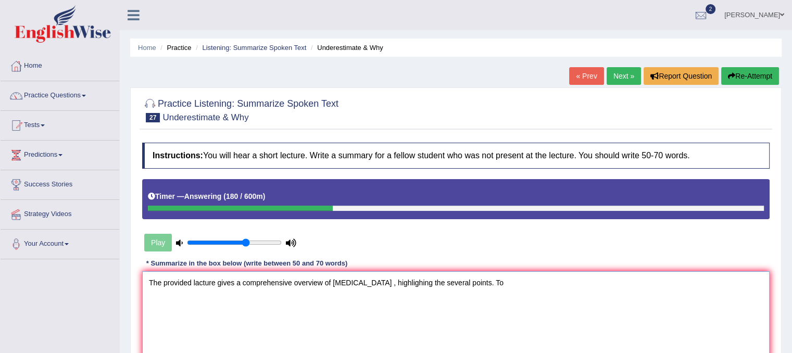
click at [400, 283] on textarea "The provided lacture gives a comprehensive overview of [MEDICAL_DATA] , highlig…" at bounding box center [456, 321] width 628 height 101
click at [394, 285] on textarea "The provided lacture gives a comprehensive overview of [MEDICAL_DATA] , highlig…" at bounding box center [456, 321] width 628 height 101
click at [425, 281] on textarea "The provided lacture gives a comprehensive overview of [MEDICAL_DATA] , highlig…" at bounding box center [456, 321] width 628 height 101
click at [414, 281] on textarea "The provided lacture gives a comprehensive overview of [MEDICAL_DATA] , highlig…" at bounding box center [456, 321] width 628 height 101
click at [348, 282] on textarea "The provided lacture gives a comprehensive overview of [MEDICAL_DATA] , highlig…" at bounding box center [456, 321] width 628 height 101
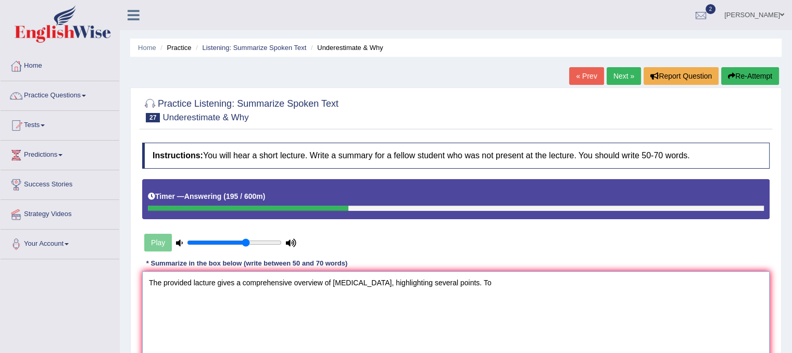
click at [478, 280] on textarea "The provided lacture gives a comprehensive overview of [MEDICAL_DATA], highligh…" at bounding box center [456, 321] width 628 height 101
click at [506, 281] on textarea "The provided lacture gives a comprehensive overview of [MEDICAL_DATA], highligh…" at bounding box center [456, 321] width 628 height 101
click at [578, 279] on textarea "The provided lacture gives a comprehensive overview of [MEDICAL_DATA], highligh…" at bounding box center [456, 321] width 628 height 101
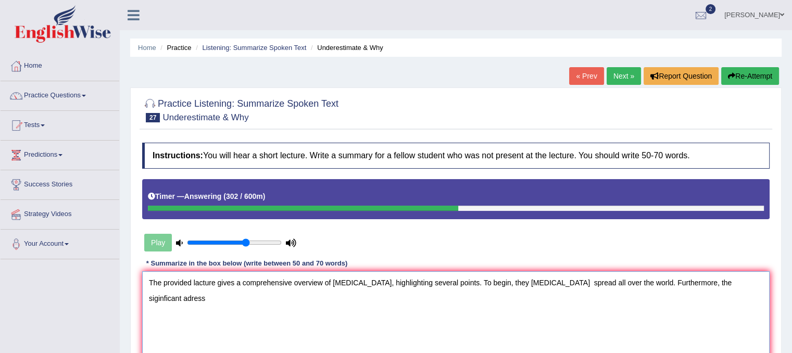
click at [682, 280] on textarea "The provided lacture gives a comprehensive overview of [MEDICAL_DATA], highligh…" at bounding box center [456, 321] width 628 height 101
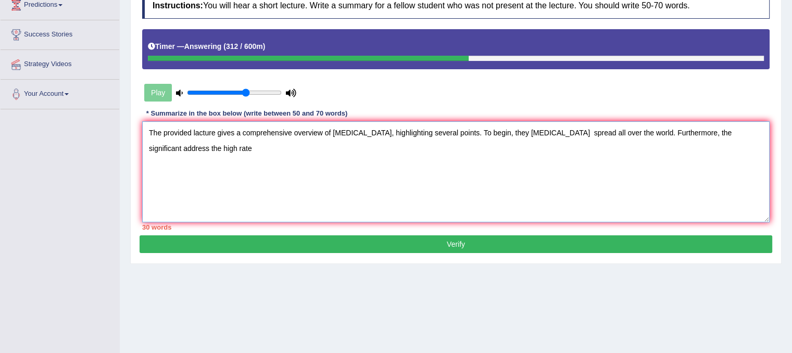
scroll to position [156, 0]
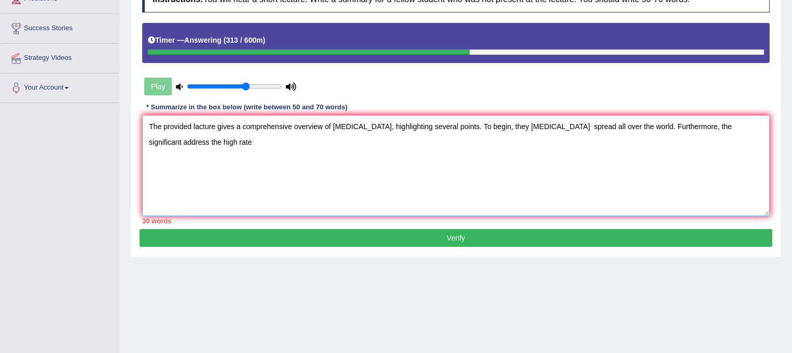
click at [299, 165] on textarea "The provided lacture gives a comprehensive overview of [MEDICAL_DATA], highligh…" at bounding box center [456, 165] width 628 height 101
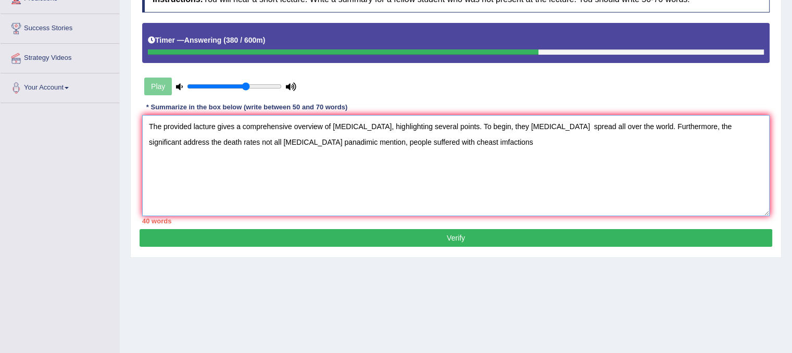
click at [377, 138] on textarea "The provided lacture gives a comprehensive overview of COVID-19, highlighting s…" at bounding box center [456, 165] width 628 height 101
click at [386, 139] on textarea "The provided lacture gives a comprehensive overview of COVID-19, highlighting s…" at bounding box center [456, 165] width 628 height 101
click at [397, 140] on textarea "The provided lacture gives a comprehensive overview of COVID-19, highlighting s…" at bounding box center [456, 165] width 628 height 101
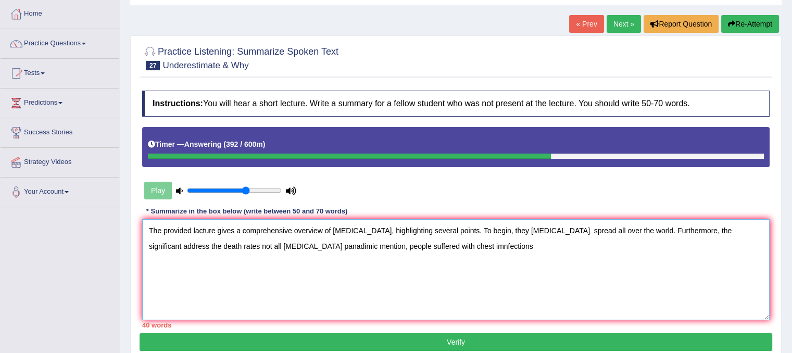
click at [456, 243] on textarea "The provided lacture gives a comprehensive overview of COVID-19, highlighting s…" at bounding box center [456, 269] width 628 height 101
click at [396, 247] on textarea "The provided lacture gives a comprehensive overview of COVID-19, highlighting s…" at bounding box center [456, 269] width 628 height 101
click at [274, 245] on textarea "The provided lacture gives a comprehensive overview of COVID-19, highlighting s…" at bounding box center [456, 269] width 628 height 101
click at [256, 245] on textarea "The provided lacture gives a comprehensive overview of COVID-19, highlighting s…" at bounding box center [456, 269] width 628 height 101
click at [222, 245] on textarea "The provided lacture gives a comprehensive overview of COVID-19, highlighting s…" at bounding box center [456, 269] width 628 height 101
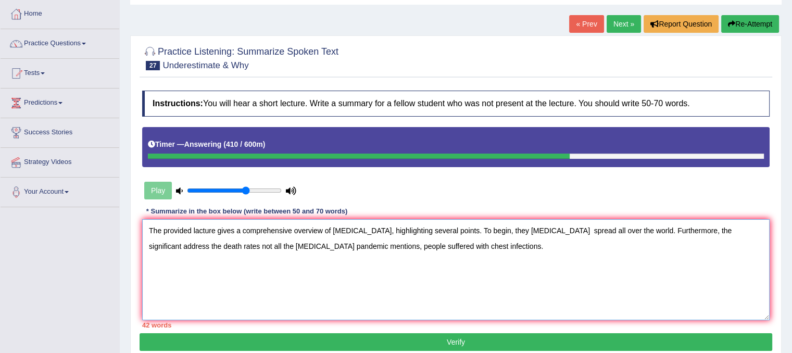
click at [499, 231] on textarea "The provided lacture gives a comprehensive overview of COVID-19, highlighting s…" at bounding box center [456, 269] width 628 height 101
click at [428, 245] on textarea "The provided lacture gives a comprehensive overview of COVID-19, highlighting s…" at bounding box center [456, 269] width 628 height 101
click at [469, 245] on textarea "The provided lacture gives a comprehensive overview of COVID-19, highlighting s…" at bounding box center [456, 269] width 628 height 101
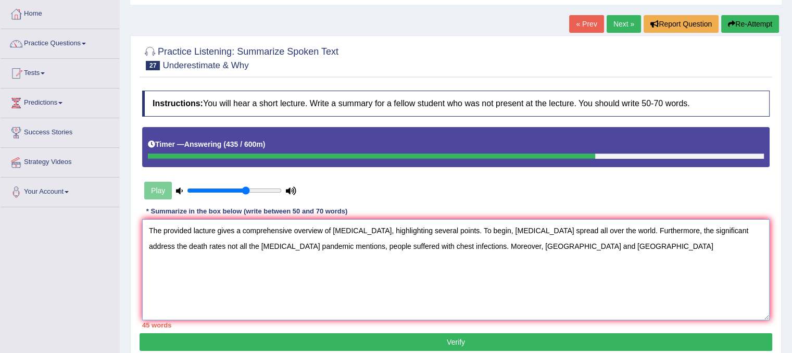
click at [532, 241] on textarea "The provided lacture gives a comprehensive overview of COVID-19, highlighting s…" at bounding box center [456, 269] width 628 height 101
click at [501, 246] on textarea "The provided lacture gives a comprehensive overview of COVID-19, highlighting s…" at bounding box center [456, 269] width 628 height 101
click at [540, 245] on textarea "The provided lacture gives a comprehensive overview of COVID-19, highlighting s…" at bounding box center [456, 269] width 628 height 101
click at [597, 244] on textarea "The provided lacture gives a comprehensive overview of COVID-19, highlighting s…" at bounding box center [456, 269] width 628 height 101
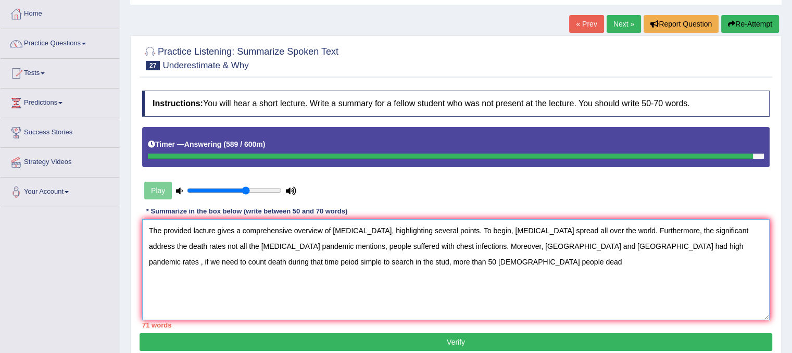
click at [291, 266] on textarea "The provided lacture gives a comprehensive overview of COVID-19, highlighting s…" at bounding box center [456, 269] width 628 height 101
click at [295, 262] on textarea "The provided lacture gives a comprehensive overview of COVID-19, highlighting s…" at bounding box center [456, 269] width 628 height 101
click at [351, 264] on textarea "The provided lacture gives a comprehensive overview of COVID-19, highlighting s…" at bounding box center [456, 269] width 628 height 101
type textarea "The provided lacture gives a comprehensive overview of COVID-19, highlighting s…"
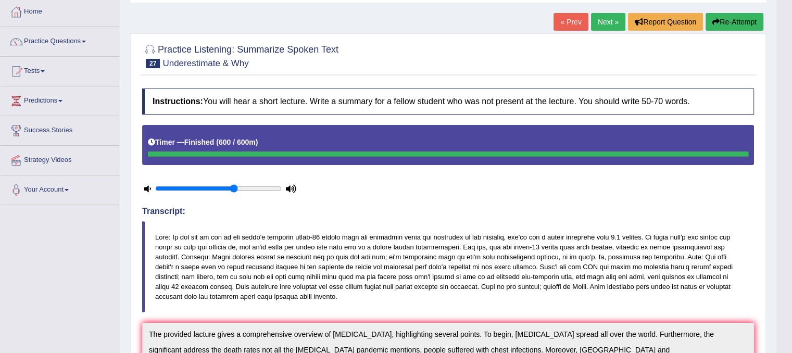
scroll to position [38, 0]
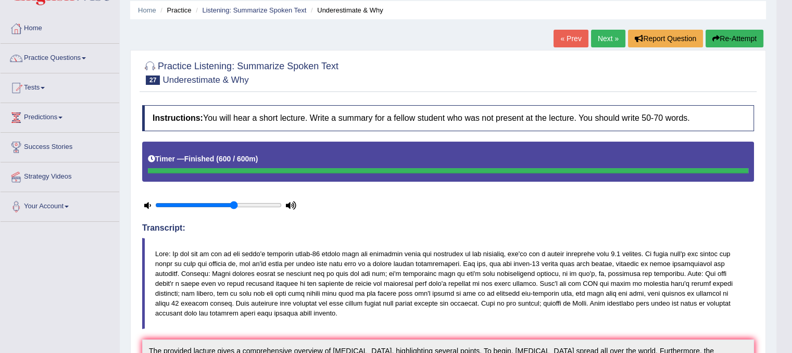
click at [598, 38] on link "Next »" at bounding box center [608, 39] width 34 height 18
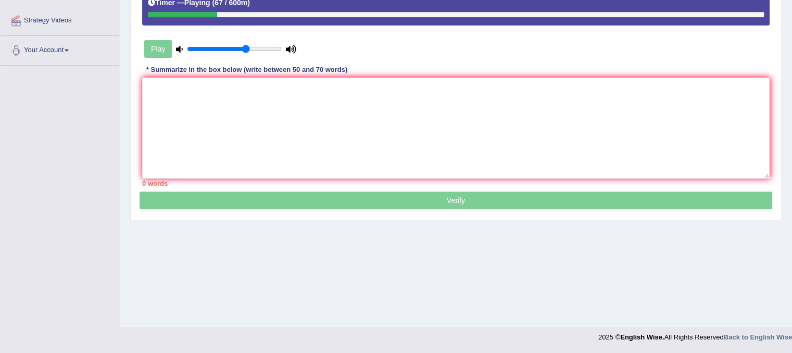
click at [296, 76] on div "Instructions: You will hear a short lecture. Write a summary for a fellow stude…" at bounding box center [456, 68] width 633 height 248
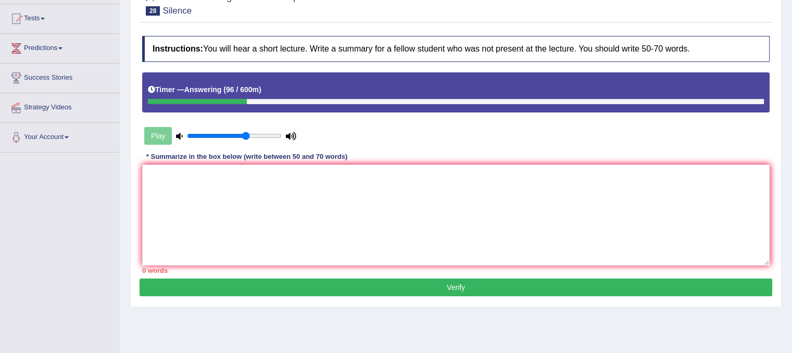
scroll to position [90, 0]
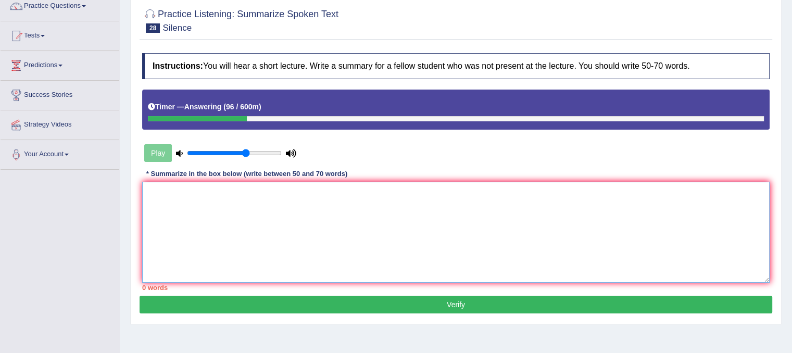
click at [461, 221] on textarea at bounding box center [456, 232] width 628 height 101
click at [236, 192] on textarea "The provided lecture give scomprehensive" at bounding box center [456, 232] width 628 height 101
click at [305, 195] on textarea "The provided lecture gives a comprehensive" at bounding box center [456, 232] width 628 height 101
click at [341, 192] on textarea "The provided lecture gives a comprehensive overview about silence," at bounding box center [456, 232] width 628 height 101
click at [370, 190] on textarea "The provided lecture gives a comprehensive overview of silence," at bounding box center [456, 232] width 628 height 101
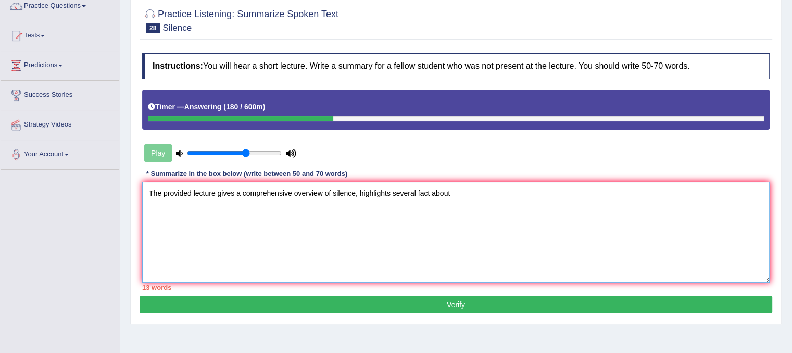
click at [423, 192] on textarea "The provided lecture gives a comprehensive overview of silence, highlights seve…" at bounding box center [456, 232] width 628 height 101
click at [467, 192] on textarea "The provided lecture gives a comprehensive overview of silence, highlights seve…" at bounding box center [456, 232] width 628 height 101
click at [502, 194] on textarea "The provided lecture gives a comprehensive overview of silence, highlights seve…" at bounding box center [456, 232] width 628 height 101
click at [540, 194] on textarea "The provided lecture gives a comprehensive overview of silence, highlights seve…" at bounding box center [456, 232] width 628 height 101
click at [589, 193] on textarea "The provided lecture gives a comprehensive overview of silence, highlights seve…" at bounding box center [456, 232] width 628 height 101
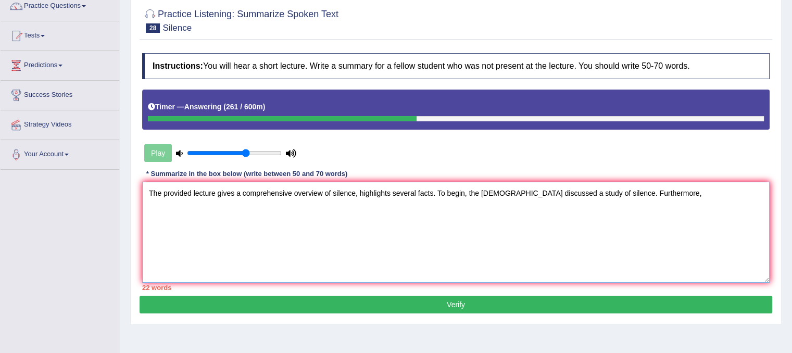
click at [586, 193] on textarea "The provided lecture gives a comprehensive overview of silence, highlights seve…" at bounding box center [456, 232] width 628 height 101
click at [743, 190] on textarea "The provided lecture gives a comprehensive overview of silence, highlights seve…" at bounding box center [456, 232] width 628 height 101
click at [733, 194] on textarea "The provided lecture gives a comprehensive overview of silence, highlights seve…" at bounding box center [456, 232] width 628 height 101
click at [729, 218] on textarea "The provided lecture gives a comprehensive overview of silence, highlights seve…" at bounding box center [456, 232] width 628 height 101
click at [717, 194] on textarea "The provided lecture gives a comprehensive overview of silence, highlights seve…" at bounding box center [456, 232] width 628 height 101
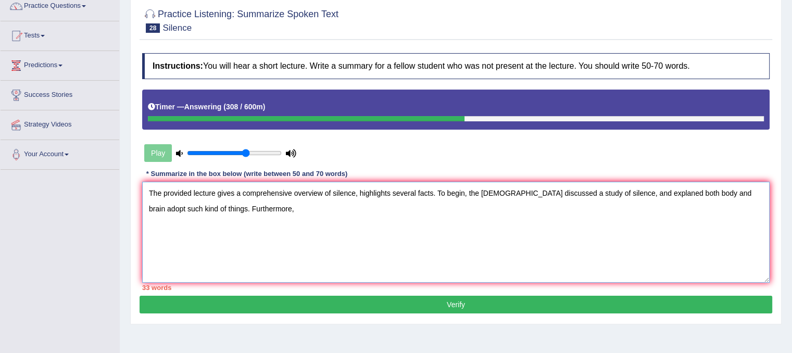
click at [746, 190] on textarea "The provided lecture gives a comprehensive overview of silence, highlights seve…" at bounding box center [456, 232] width 628 height 101
click at [746, 194] on textarea "The provided lecture gives a comprehensive overview of silence, highlights seve…" at bounding box center [456, 232] width 628 height 101
click at [159, 207] on textarea "The provided lecture gives a comprehensive overview of silence, highlights seve…" at bounding box center [456, 232] width 628 height 101
click at [241, 209] on textarea "The provided lecture gives a comprehensive overview of silence, highlights seve…" at bounding box center [456, 232] width 628 height 101
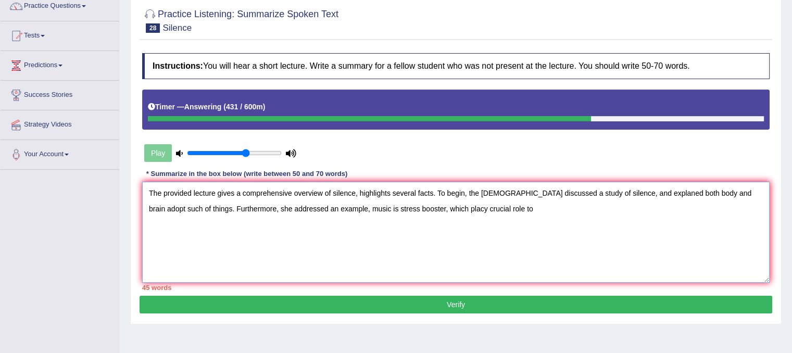
click at [421, 212] on textarea "The provided lecture gives a comprehensive overview of silence, highlights seve…" at bounding box center [456, 232] width 628 height 101
click at [431, 211] on textarea "The provided lecture gives a comprehensive overview of silence, highlights seve…" at bounding box center [456, 232] width 628 height 101
click at [480, 205] on textarea "The provided lecture gives a comprehensive overview of silence, highlights seve…" at bounding box center [456, 232] width 628 height 101
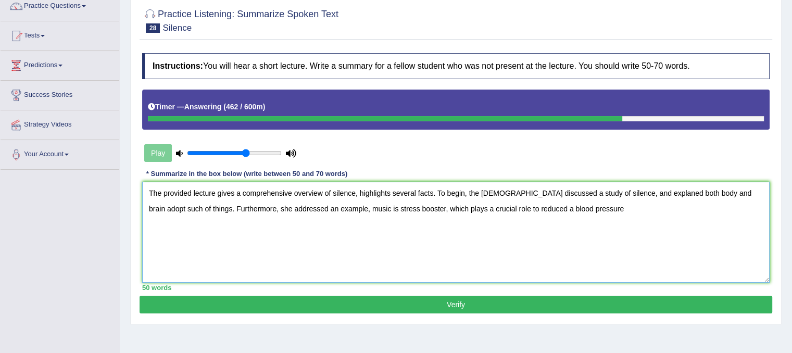
click at [480, 205] on textarea "The provided lecture gives a comprehensive overview of silence, highlights seve…" at bounding box center [456, 232] width 628 height 101
click at [491, 205] on textarea "The provided lecture gives a comprehensive overview of silence, highlights seve…" at bounding box center [456, 232] width 628 height 101
click at [519, 207] on textarea "The provided lecture gives a comprehensive overview of silence, highlights seve…" at bounding box center [456, 232] width 628 height 101
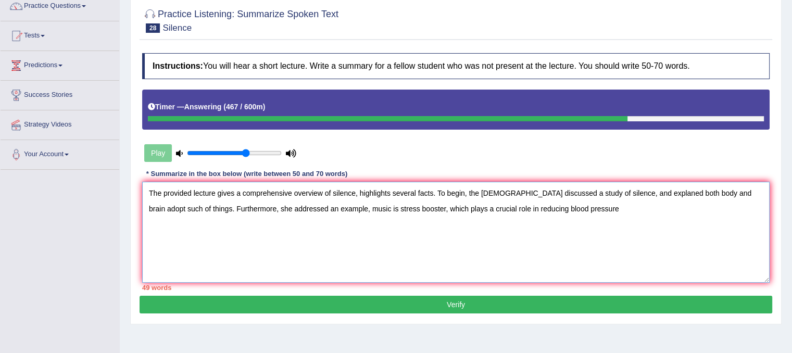
click at [560, 210] on textarea "The provided lecture gives a comprehensive overview of silence, highlights seve…" at bounding box center [456, 232] width 628 height 101
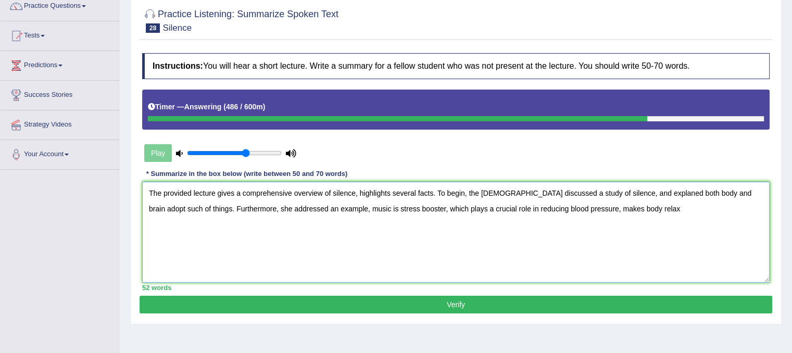
click at [571, 205] on textarea "The provided lecture gives a comprehensive overview of silence, highlights seve…" at bounding box center [456, 232] width 628 height 101
click at [600, 207] on textarea "The provided lecture gives a comprehensive overview of silence, highlights seve…" at bounding box center [456, 232] width 628 height 101
click at [588, 205] on textarea "The provided lecture gives a comprehensive overview of silence, highlights seve…" at bounding box center [456, 232] width 628 height 101
click at [596, 207] on textarea "The provided lecture gives a comprehensive overview of silence, highlights seve…" at bounding box center [456, 232] width 628 height 101
click at [593, 209] on textarea "The provided lecture gives a comprehensive overview of silence, highlights seve…" at bounding box center [456, 232] width 628 height 101
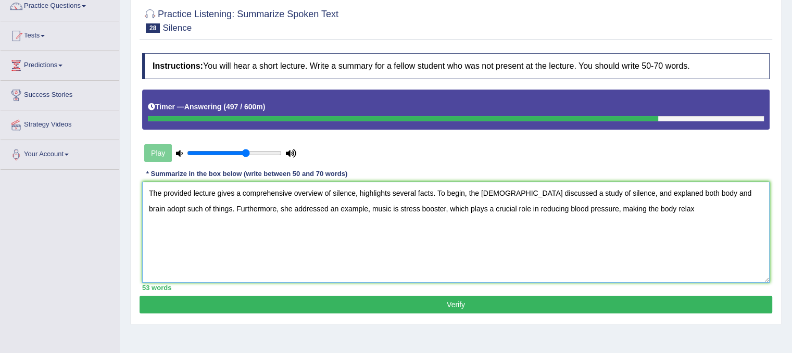
click at [630, 204] on textarea "The provided lecture gives a comprehensive overview of silence, highlights seve…" at bounding box center [456, 232] width 628 height 101
click at [634, 209] on textarea "The provided lecture gives a comprehensive overview of silence, highlights seve…" at bounding box center [456, 232] width 628 height 101
click at [661, 207] on textarea "The provided lecture gives a comprehensive overview of silence, highlights seve…" at bounding box center [456, 232] width 628 height 101
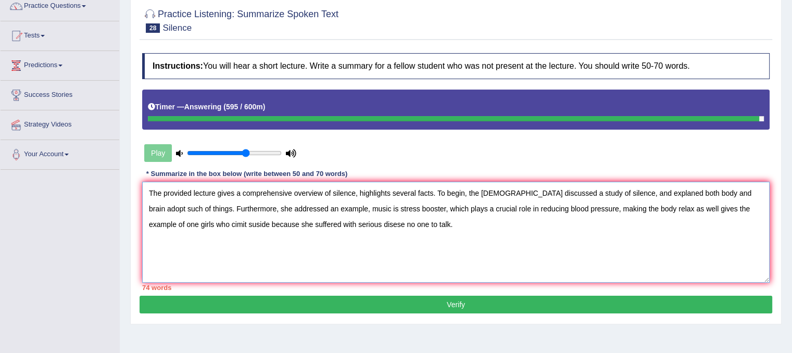
click at [324, 227] on textarea "The provided lecture gives a comprehensive overview of silence, highlights seve…" at bounding box center [456, 232] width 628 height 101
click at [280, 225] on textarea "The provided lecture gives a comprehensive overview of silence, highlights seve…" at bounding box center [456, 232] width 628 height 101
click at [304, 224] on textarea "The provided lecture gives a comprehensive overview of silence, highlights seve…" at bounding box center [456, 232] width 628 height 101
type textarea "The provided lecture gives a comprehensive overview of silence, highlights seve…"
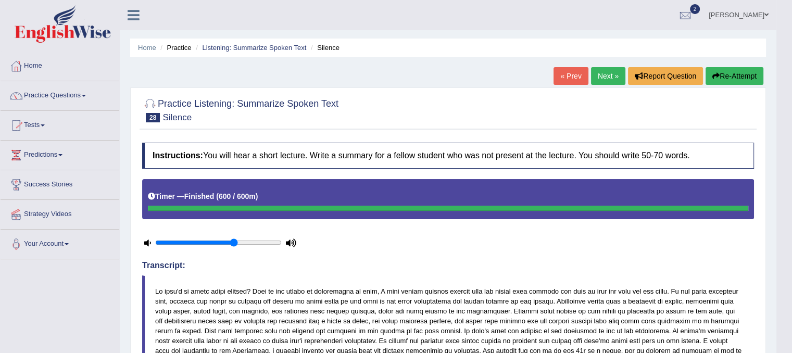
scroll to position [0, 0]
click at [615, 74] on link "Next »" at bounding box center [608, 76] width 34 height 18
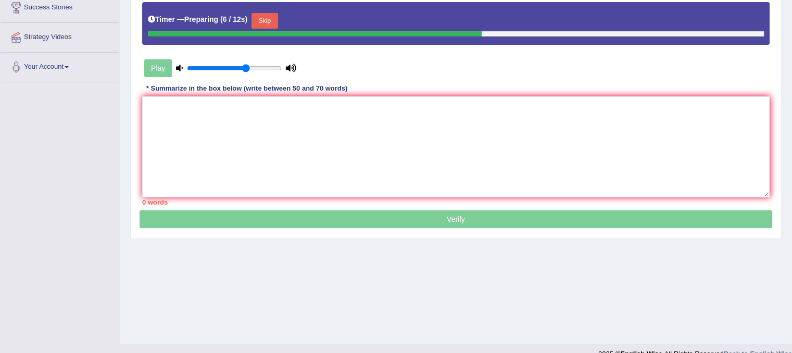
scroll to position [194, 0]
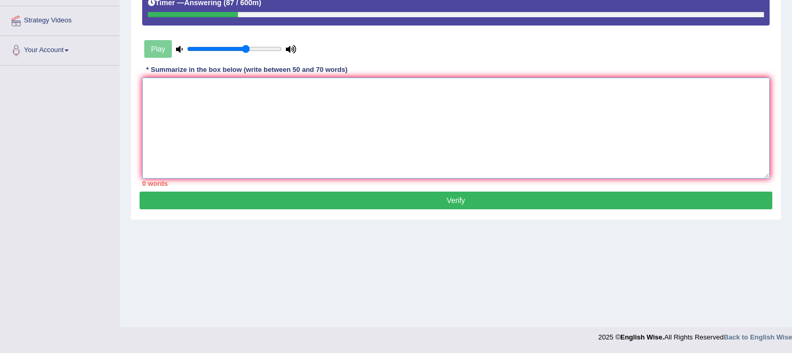
click at [513, 114] on textarea at bounding box center [456, 128] width 628 height 101
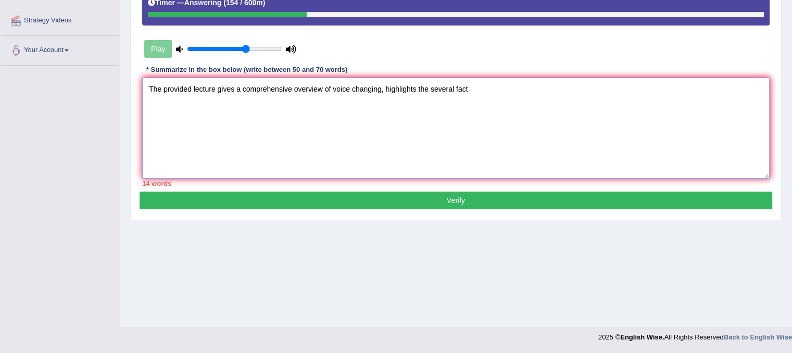
click at [433, 84] on textarea "The provided lecture gives a comprehensive overview of voice changing, highligh…" at bounding box center [456, 128] width 628 height 101
click at [445, 89] on textarea "The provided lecture gives a comprehensive overview of voice changing, highligh…" at bounding box center [456, 128] width 628 height 101
click at [459, 87] on textarea "The provided lecture gives a comprehensive overview of voice changing, highligh…" at bounding box center [456, 128] width 628 height 101
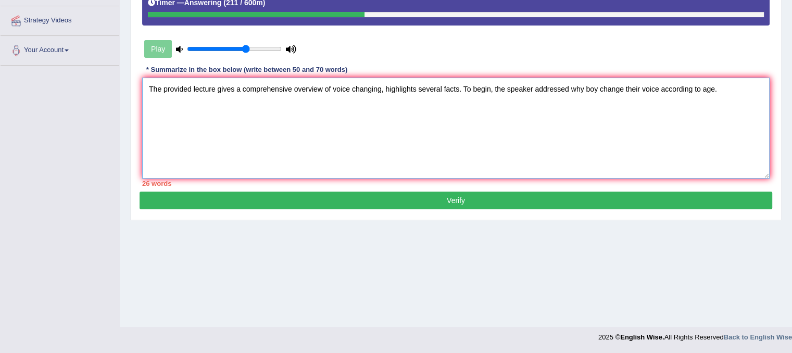
click at [361, 88] on textarea "The provided lecture gives a comprehensive overview of voice changing, highligh…" at bounding box center [456, 128] width 628 height 101
click at [396, 87] on textarea "The provided lecture gives a comprehensive overview of voice changing, highligh…" at bounding box center [456, 128] width 628 height 101
click at [606, 92] on textarea "The provided lecture gives a comprehensive overview of voice changing, highligh…" at bounding box center [456, 128] width 628 height 101
click at [724, 88] on textarea "The provided lecture gives a comprehensive overview of voice changing, highligh…" at bounding box center [456, 128] width 628 height 101
click at [209, 104] on textarea "The provided lecture gives a comprehensive overview of voice changing, highligh…" at bounding box center [456, 128] width 628 height 101
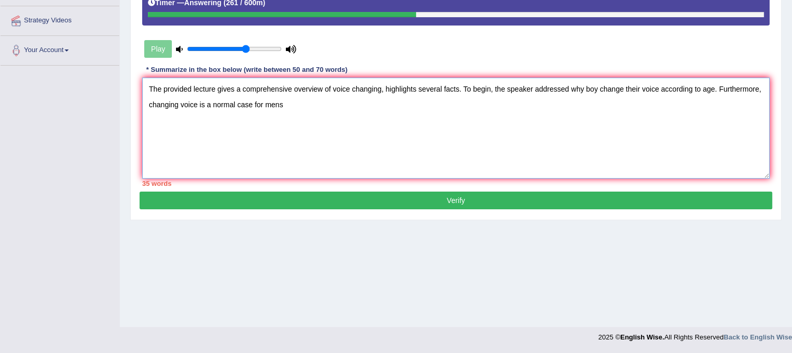
click at [270, 103] on textarea "The provided lecture gives a comprehensive overview of voice changing, highligh…" at bounding box center [456, 128] width 628 height 101
click at [299, 105] on textarea "The provided lecture gives a comprehensive overview of voice changing, highligh…" at bounding box center [456, 128] width 628 height 101
click at [394, 104] on textarea "The provided lecture gives a comprehensive overview of voice changing, highligh…" at bounding box center [456, 128] width 628 height 101
click at [422, 106] on textarea "The provided lecture gives a comprehensive overview of voice changing, highligh…" at bounding box center [456, 128] width 628 height 101
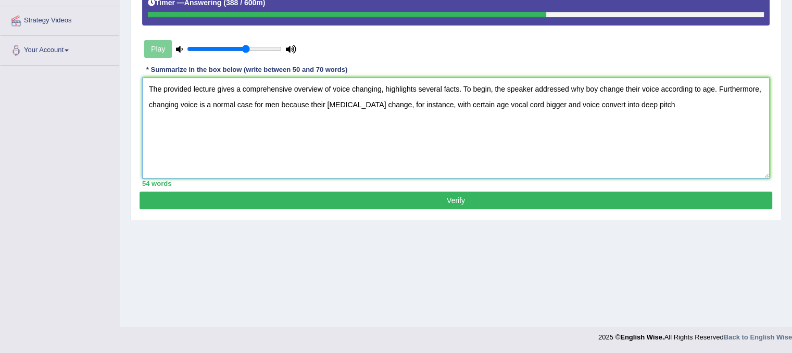
click at [623, 108] on textarea "The provided lecture gives a comprehensive overview of voice changing, highligh…" at bounding box center [456, 128] width 628 height 101
click at [584, 107] on textarea "The provided lecture gives a comprehensive overview of voice changing, highligh…" at bounding box center [456, 128] width 628 height 101
click at [572, 106] on textarea "The provided lecture gives a comprehensive overview of voice changing, highligh…" at bounding box center [456, 128] width 628 height 101
click at [602, 100] on textarea "The provided lecture gives a comprehensive overview of voice changing, highligh…" at bounding box center [456, 128] width 628 height 101
click at [530, 107] on textarea "The provided lecture gives a comprehensive overview of voice changing, highligh…" at bounding box center [456, 128] width 628 height 101
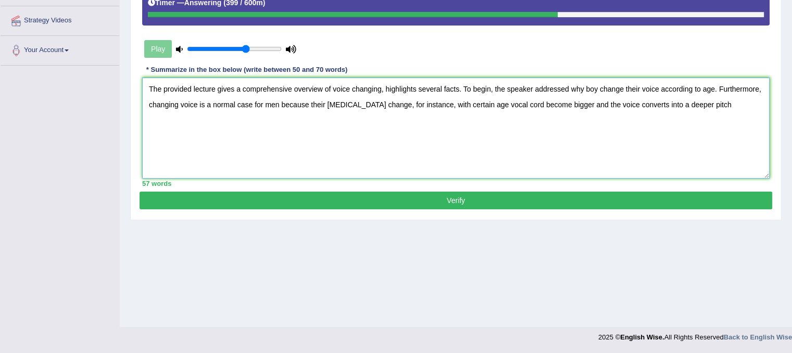
click at [517, 104] on textarea "The provided lecture gives a comprehensive overview of voice changing, highligh…" at bounding box center [456, 128] width 628 height 101
click at [500, 99] on textarea "The provided lecture gives a comprehensive overview of voice changing, highligh…" at bounding box center [456, 128] width 628 height 101
click at [681, 88] on textarea "The provided lecture gives a comprehensive overview of voice changing, highligh…" at bounding box center [456, 128] width 628 height 101
click at [715, 99] on textarea "The provided lecture gives a comprehensive overview of voice changing, highligh…" at bounding box center [456, 128] width 628 height 101
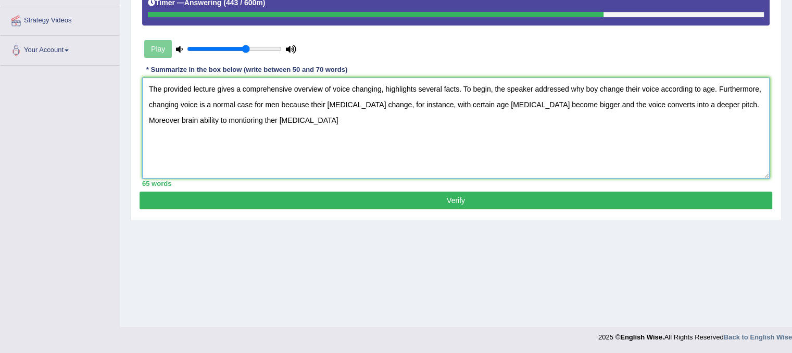
click at [158, 116] on textarea "The provided lecture gives a comprehensive overview of voice changing, highligh…" at bounding box center [456, 128] width 628 height 101
click at [207, 119] on textarea "The provided lecture gives a comprehensive overview of voice changing, highligh…" at bounding box center [456, 128] width 628 height 101
click at [252, 120] on textarea "The provided lecture gives a comprehensive overview of voice changing, highligh…" at bounding box center [456, 128] width 628 height 101
click at [277, 119] on textarea "The provided lecture gives a comprehensive overview of voice changing, highligh…" at bounding box center [456, 128] width 628 height 101
type textarea "The provided lecture gives a comprehensive overview of voice changing, highligh…"
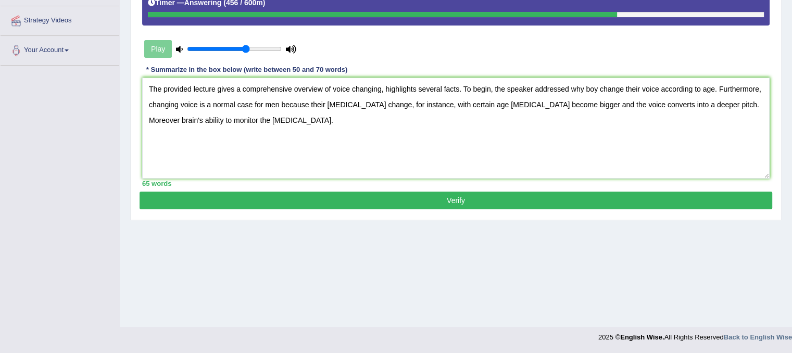
click at [463, 197] on button "Verify" at bounding box center [456, 201] width 633 height 18
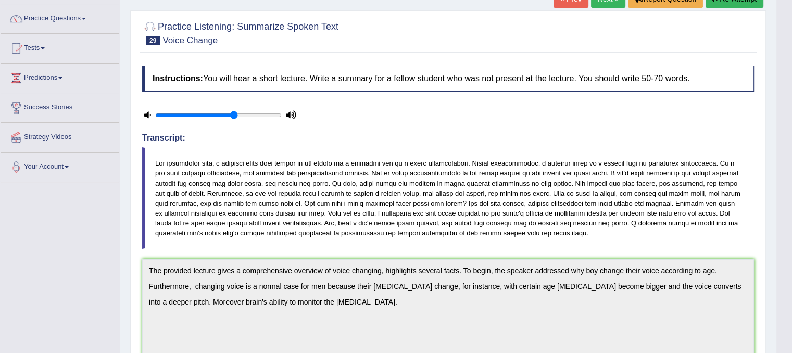
scroll to position [49, 0]
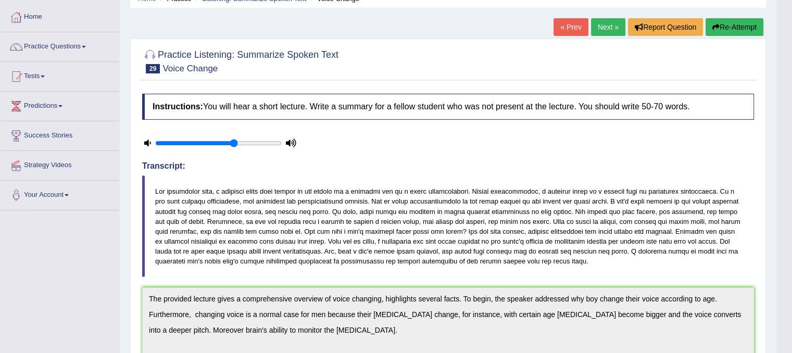
click at [606, 26] on link "Next »" at bounding box center [608, 27] width 34 height 18
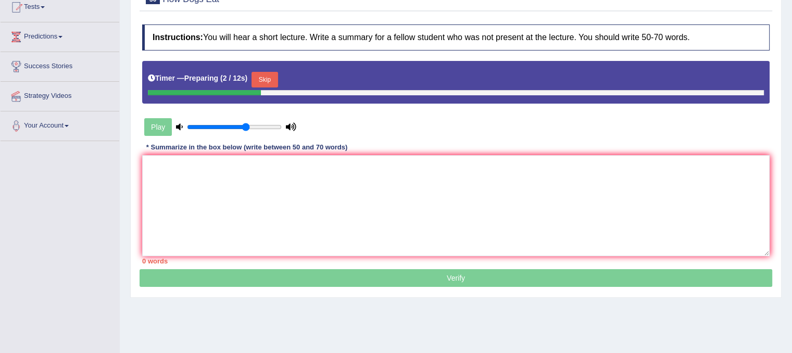
scroll to position [156, 0]
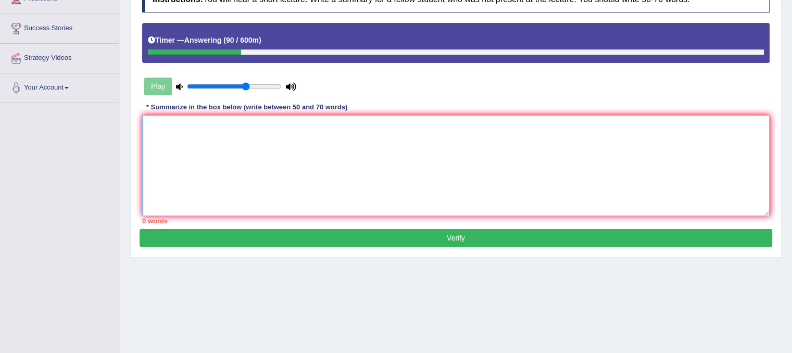
click at [333, 171] on textarea at bounding box center [456, 165] width 628 height 101
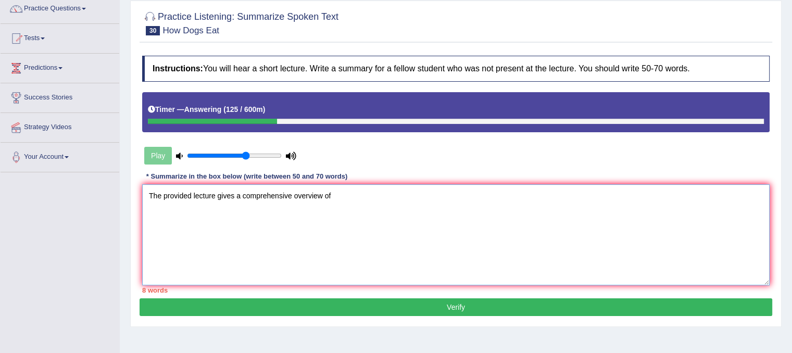
scroll to position [104, 0]
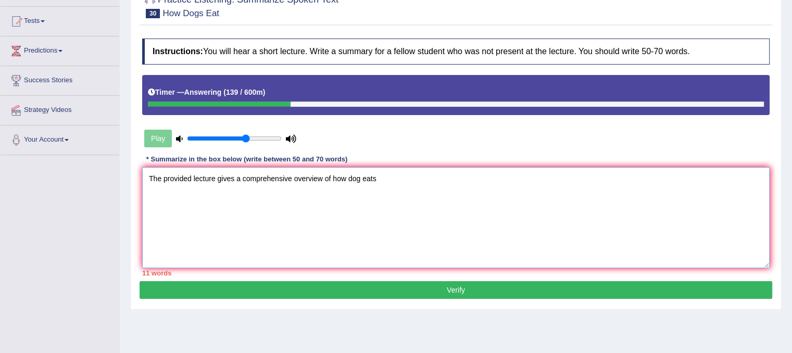
click at [354, 179] on textarea "The provided lecture gives a comprehensive overview of how dog eats" at bounding box center [456, 217] width 628 height 101
click at [400, 175] on textarea "The provided lecture gives a comprehensive overview of how a dog eats" at bounding box center [456, 217] width 628 height 101
click at [431, 178] on textarea "The provided lecture gives a comprehensive overview of how a dog eats, highligh…" at bounding box center [456, 217] width 628 height 101
click at [490, 178] on textarea "The provided lecture gives a comprehensive overview of how a dog eats, highligh…" at bounding box center [456, 217] width 628 height 101
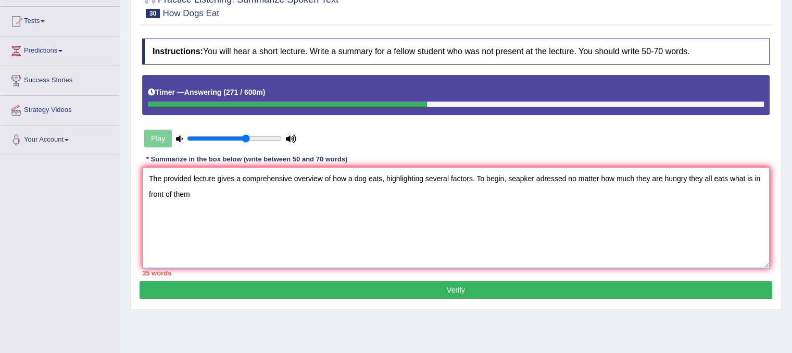
click at [545, 181] on textarea "The provided lecture gives a comprehensive overview of how a dog eats, highligh…" at bounding box center [456, 217] width 628 height 101
click at [574, 178] on textarea "The provided lecture gives a comprehensive overview of how a dog eats, highligh…" at bounding box center [456, 217] width 628 height 101
click at [740, 178] on textarea "The provided lecture gives a comprehensive overview of how a dog eats, highligh…" at bounding box center [456, 217] width 628 height 101
click at [215, 192] on textarea "The provided lecture gives a comprehensive overview of how a dog eats, highligh…" at bounding box center [456, 217] width 628 height 101
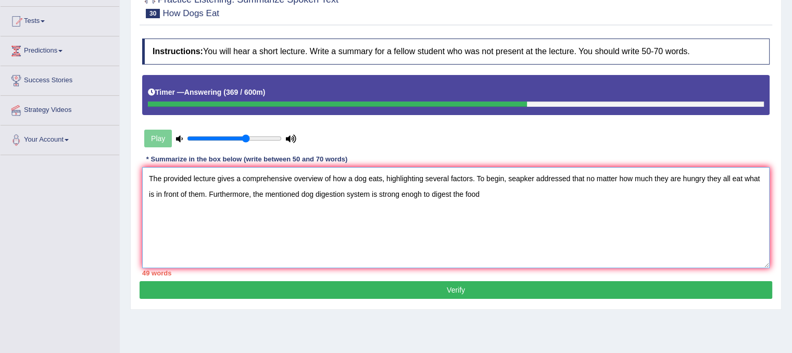
click at [417, 191] on textarea "The provided lecture gives a comprehensive overview of how a dog eats, highligh…" at bounding box center [456, 217] width 628 height 101
click at [484, 192] on textarea "The provided lecture gives a comprehensive overview of how a dog eats, highligh…" at bounding box center [456, 217] width 628 height 101
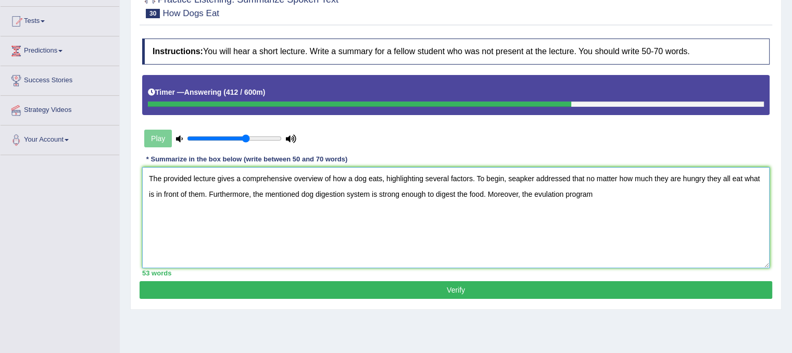
click at [544, 192] on textarea "The provided lecture gives a comprehensive overview of how a dog eats, highligh…" at bounding box center [456, 217] width 628 height 101
click at [606, 195] on textarea "The provided lecture gives a comprehensive overview of how a dog eats, highligh…" at bounding box center [456, 217] width 628 height 101
click at [683, 189] on textarea "The provided lecture gives a comprehensive overview of how a dog eats, highligh…" at bounding box center [456, 217] width 628 height 101
click at [620, 195] on textarea "The provided lecture gives a comprehensive overview of how a dog eats, highligh…" at bounding box center [456, 217] width 628 height 101
click at [719, 198] on textarea "The provided lecture gives a comprehensive overview of how a dog eats, highligh…" at bounding box center [456, 217] width 628 height 101
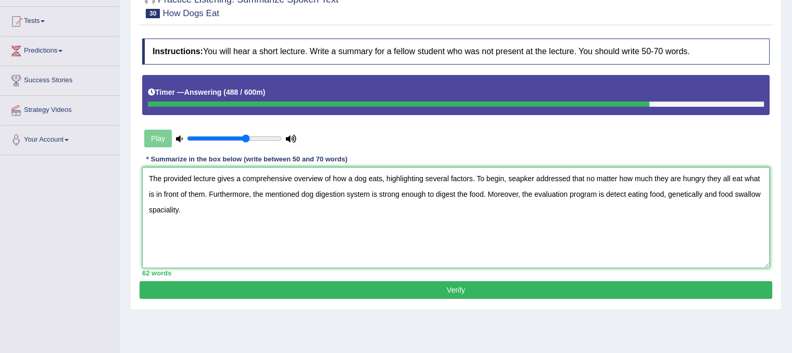
click at [156, 205] on textarea "The provided lecture gives a comprehensive overview of how a dog eats, highligh…" at bounding box center [456, 217] width 628 height 101
click at [324, 192] on textarea "The provided lecture gives a comprehensive overview of how a dog eats, highligh…" at bounding box center [456, 217] width 628 height 101
click at [311, 194] on textarea "The provided lecture gives a comprehensive overview of how a dog eats, highligh…" at bounding box center [456, 217] width 628 height 101
click at [516, 177] on textarea "The provided lecture gives a comprehensive overview of how a dog eats, highligh…" at bounding box center [456, 217] width 628 height 101
click at [625, 194] on textarea "The provided lecture gives a comprehensive overview of how a dog eats, highligh…" at bounding box center [456, 217] width 628 height 101
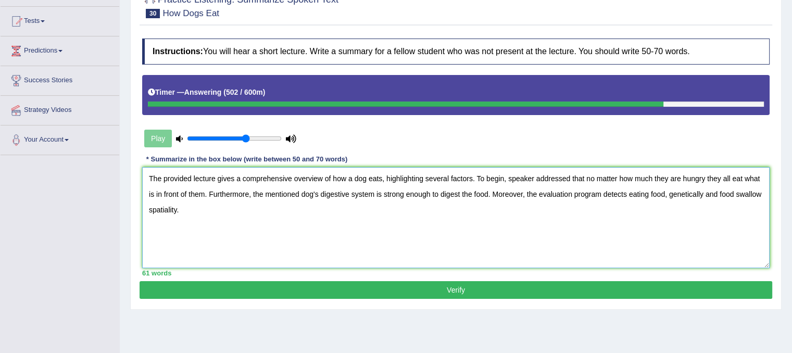
click at [758, 192] on textarea "The provided lecture gives a comprehensive overview of how a dog eats, highligh…" at bounding box center [456, 217] width 628 height 101
click at [525, 177] on textarea "The provided lecture gives a comprehensive overview of how a dog eats, highligh…" at bounding box center [456, 217] width 628 height 101
click at [661, 179] on textarea "The provided lecture gives a comprehensive overview of how a dog eats, highligh…" at bounding box center [456, 217] width 628 height 101
click at [666, 205] on textarea "The provided lecture gives a comprehensive overview of how a dog eats, highligh…" at bounding box center [456, 217] width 628 height 101
type textarea "The provided lecture gives a comprehensive overview of how a dog eats, highligh…"
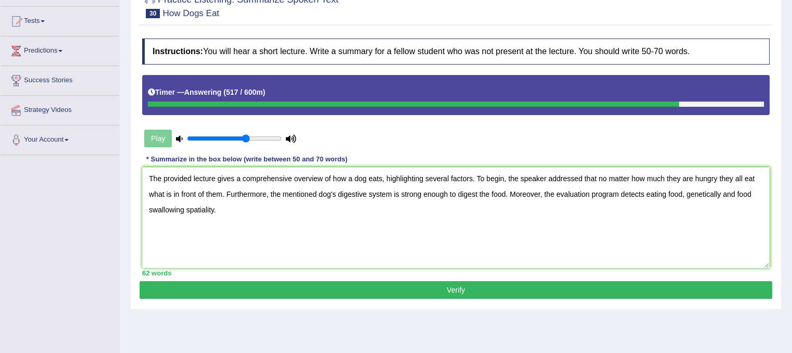
click at [539, 282] on button "Verify" at bounding box center [456, 290] width 633 height 18
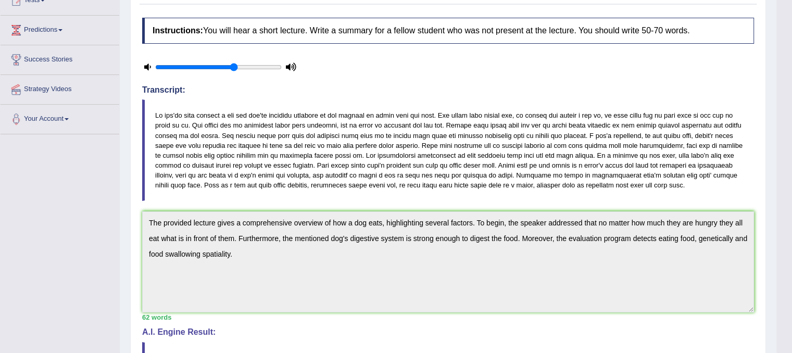
scroll to position [49, 0]
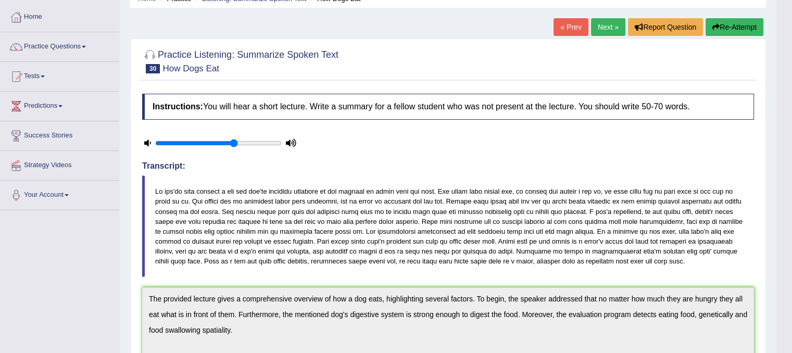
click at [608, 29] on link "Next »" at bounding box center [608, 27] width 34 height 18
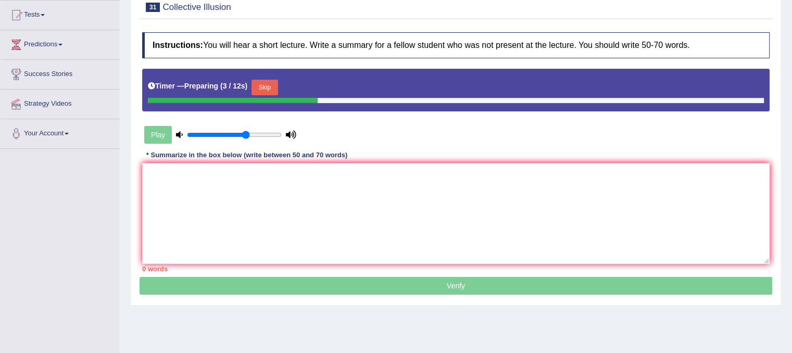
scroll to position [66, 0]
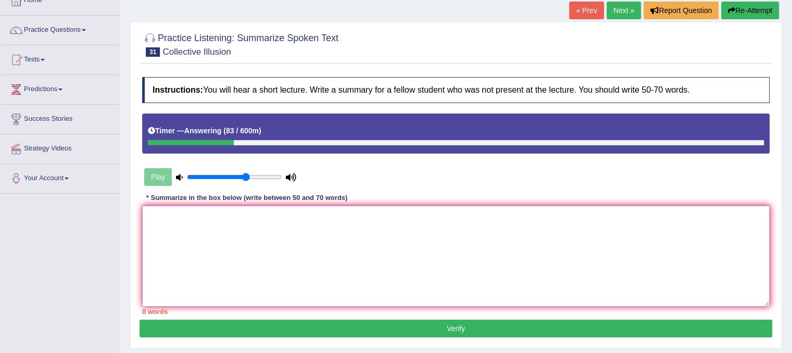
click at [224, 224] on textarea at bounding box center [456, 256] width 628 height 101
type textarea "t"
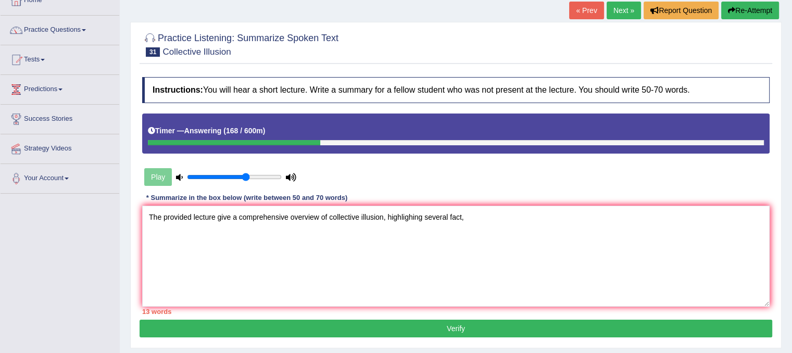
click at [402, 203] on div "Instructions: You will hear a short lecture. Write a summary for a fellow stude…" at bounding box center [456, 196] width 633 height 248
click at [406, 217] on textarea "The provided lecture give a comprehensive overview of collective illusion, high…" at bounding box center [456, 256] width 628 height 101
click at [479, 224] on textarea "The provided lecture give a comprehensive overview of collective illusion, high…" at bounding box center [456, 256] width 628 height 101
click at [408, 216] on textarea "The provided lecture give a comprehensive overview of collective illusion, high…" at bounding box center [456, 256] width 628 height 101
click at [474, 219] on textarea "The provided lecture give a comprehensive overview of collective illusion, high…" at bounding box center [456, 256] width 628 height 101
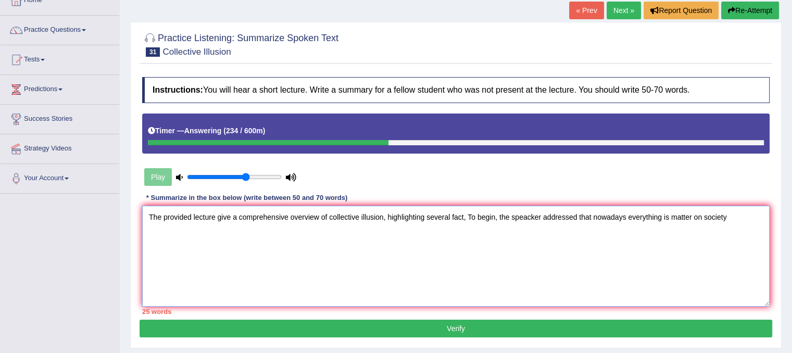
click at [668, 216] on textarea "The provided lecture give a comprehensive overview of collective illusion, high…" at bounding box center [456, 256] width 628 height 101
click at [693, 219] on textarea "The provided lecture give a comprehensive overview of collective illusion, high…" at bounding box center [456, 256] width 628 height 101
click at [732, 218] on textarea "The provided lecture give a comprehensive overview of collective illusion, high…" at bounding box center [456, 256] width 628 height 101
click at [188, 231] on textarea "The provided lecture give a comprehensive overview of collective illusion, high…" at bounding box center [456, 256] width 628 height 101
click at [254, 232] on textarea "The provided lecture give a comprehensive overview of collective illusion, high…" at bounding box center [456, 256] width 628 height 101
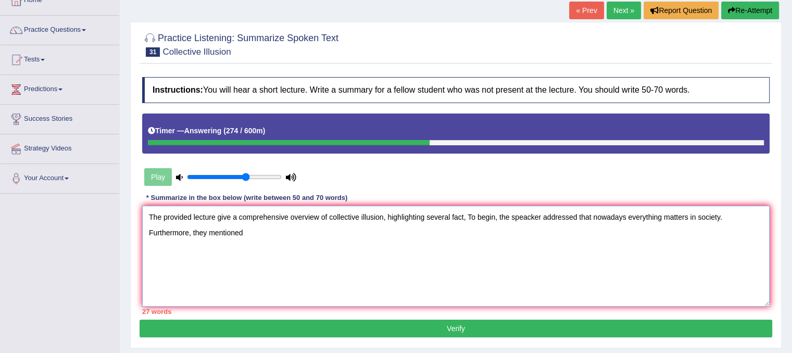
click at [231, 219] on textarea "The provided lecture give a comprehensive overview of collective illusion, high…" at bounding box center [456, 256] width 628 height 101
click at [251, 230] on textarea "The provided lecture gives a comprehensive overview of collective illusion, hig…" at bounding box center [456, 256] width 628 height 101
click at [422, 232] on textarea "The provided lecture gives a comprehensive overview of collective illusion, hig…" at bounding box center [456, 256] width 628 height 101
click at [331, 231] on textarea "The provided lecture gives a comprehensive overview of collective illusion, hig…" at bounding box center [456, 256] width 628 height 101
click at [356, 227] on textarea "The provided lecture gives a comprehensive overview of collective illusion, hig…" at bounding box center [456, 256] width 628 height 101
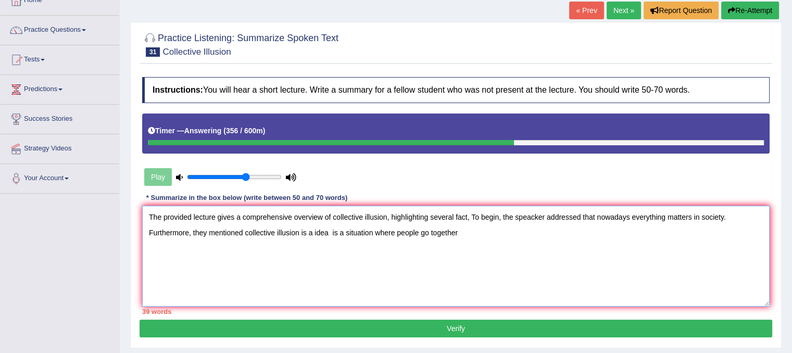
click at [459, 232] on textarea "The provided lecture gives a comprehensive overview of collective illusion, hig…" at bounding box center [456, 256] width 628 height 101
click at [327, 232] on textarea "The provided lecture gives a comprehensive overview of collective illusion, hig…" at bounding box center [456, 256] width 628 height 101
click at [304, 230] on textarea "The provided lecture gives a comprehensive overview of collective illusion, hig…" at bounding box center [456, 256] width 628 height 101
click at [422, 232] on textarea "The provided lecture gives a comprehensive overview of collective illusion, hig…" at bounding box center [456, 256] width 628 height 101
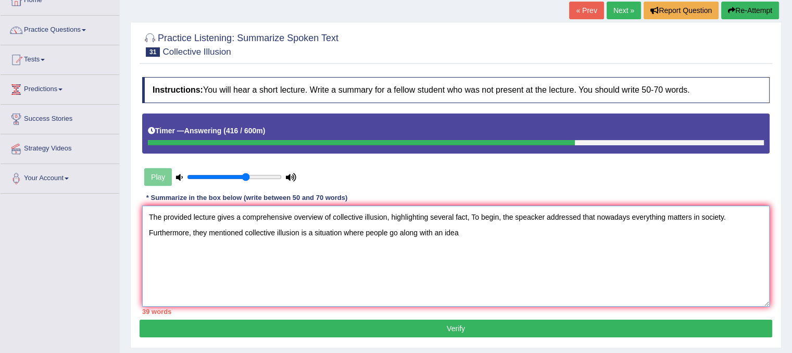
click at [476, 234] on textarea "The provided lecture gives a comprehensive overview of collective illusion, hig…" at bounding box center [456, 256] width 628 height 101
click at [560, 232] on textarea "The provided lecture gives a comprehensive overview of collective illusion, hig…" at bounding box center [456, 256] width 628 height 101
click at [487, 231] on textarea "The provided lecture gives a comprehensive overview of collective illusion, hig…" at bounding box center [456, 256] width 628 height 101
click at [609, 234] on textarea "The provided lecture gives a comprehensive overview of collective illusion, hig…" at bounding box center [456, 256] width 628 height 101
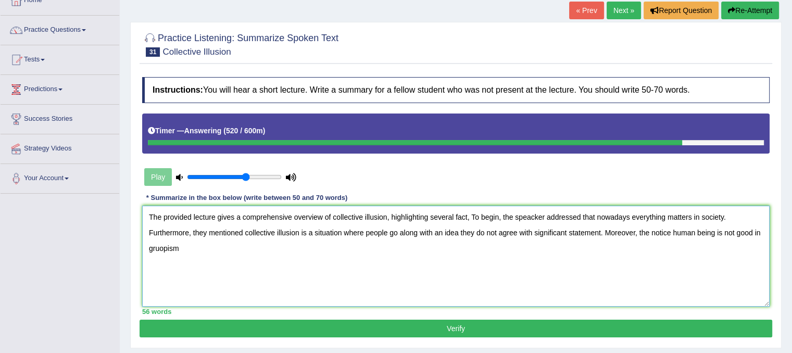
click at [152, 247] on textarea "The provided lecture gives a comprehensive overview of collective illusion, hig…" at bounding box center [456, 256] width 628 height 101
click at [296, 249] on textarea "The provided lecture gives a comprehensive overview of collective illusion, hig…" at bounding box center [456, 256] width 628 height 101
click at [328, 245] on textarea "The provided lecture gives a comprehensive overview of collective illusion, hig…" at bounding box center [456, 256] width 628 height 101
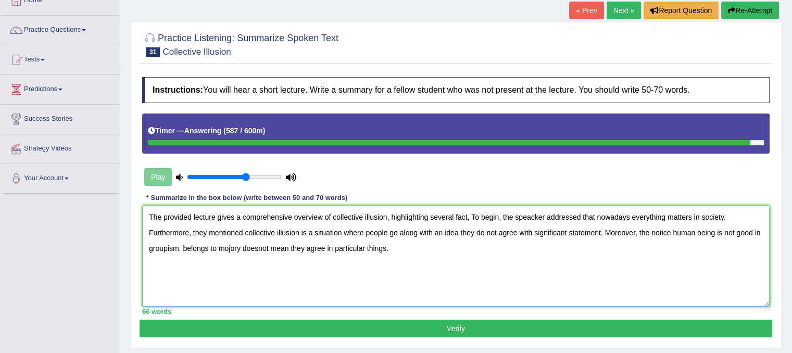
click at [258, 248] on textarea "The provided lecture gives a comprehensive overview of collective illusion, hig…" at bounding box center [456, 256] width 628 height 101
click at [235, 245] on textarea "The provided lecture gives a comprehensive overview of collective illusion, hig…" at bounding box center [456, 256] width 628 height 101
click at [225, 242] on textarea "The provided lecture gives a comprehensive overview of collective illusion, hig…" at bounding box center [456, 256] width 628 height 101
click at [203, 245] on textarea "The provided lecture gives a comprehensive overview of collective illusion, hig…" at bounding box center [456, 256] width 628 height 101
click at [242, 249] on textarea "The provided lecture gives a comprehensive overview of collective illusion, hig…" at bounding box center [456, 256] width 628 height 101
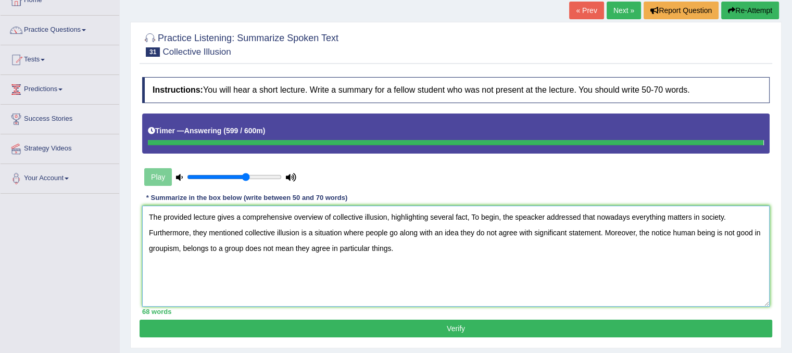
type textarea "The provided lecture gives a comprehensive overview of collective illusion, hig…"
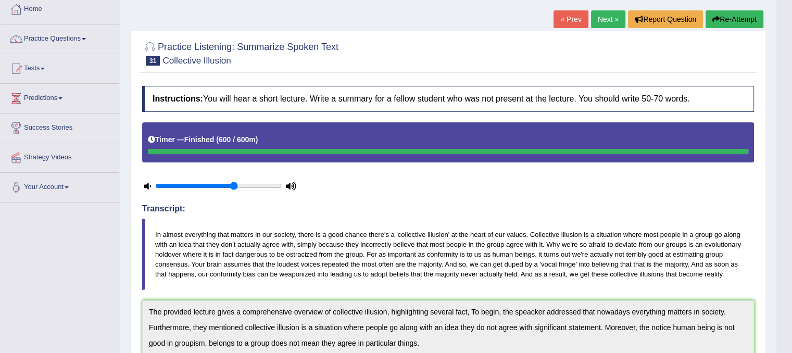
scroll to position [18, 0]
